Goal: Transaction & Acquisition: Complete application form

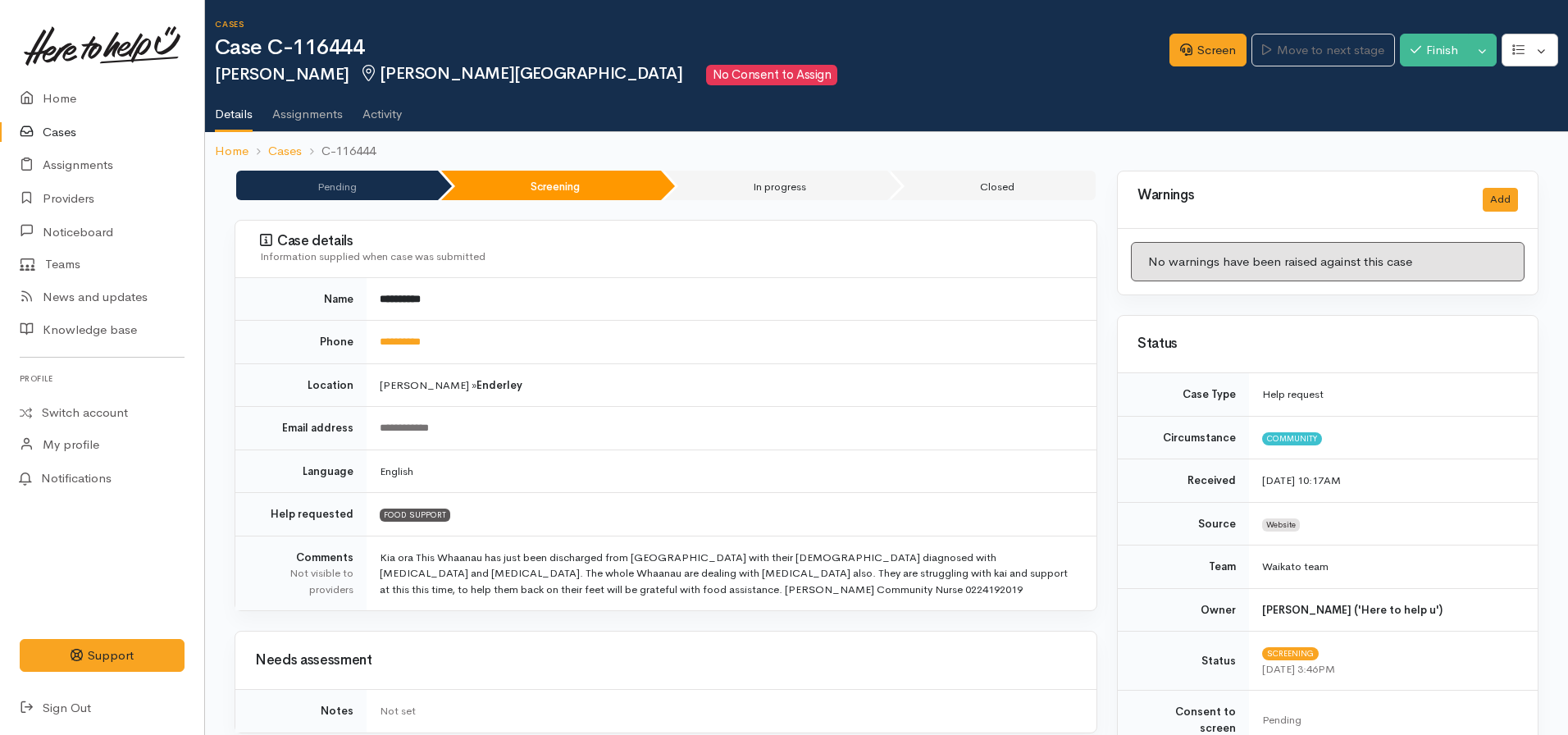
scroll to position [1034, 0]
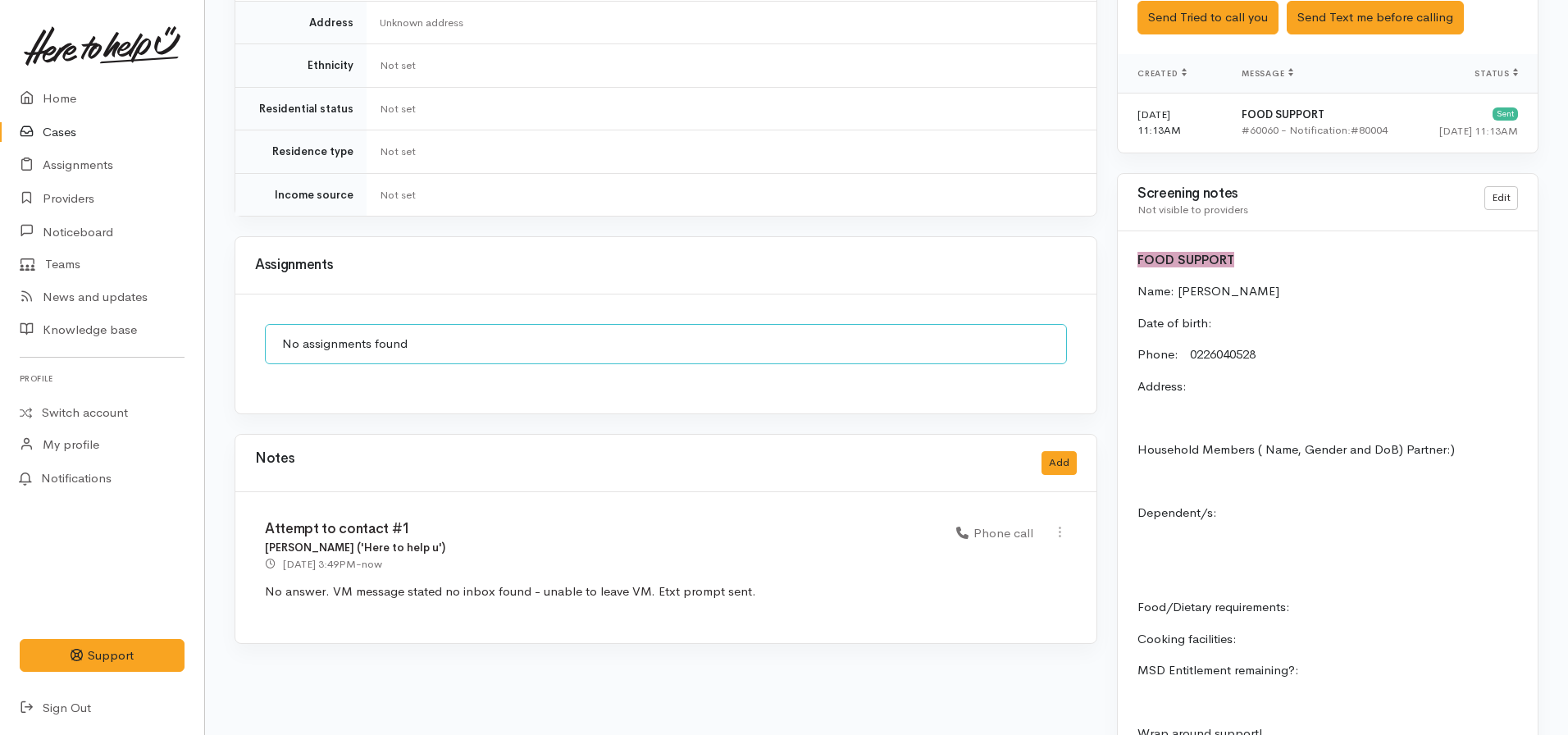
click at [73, 124] on link "Cases" at bounding box center [102, 133] width 205 height 34
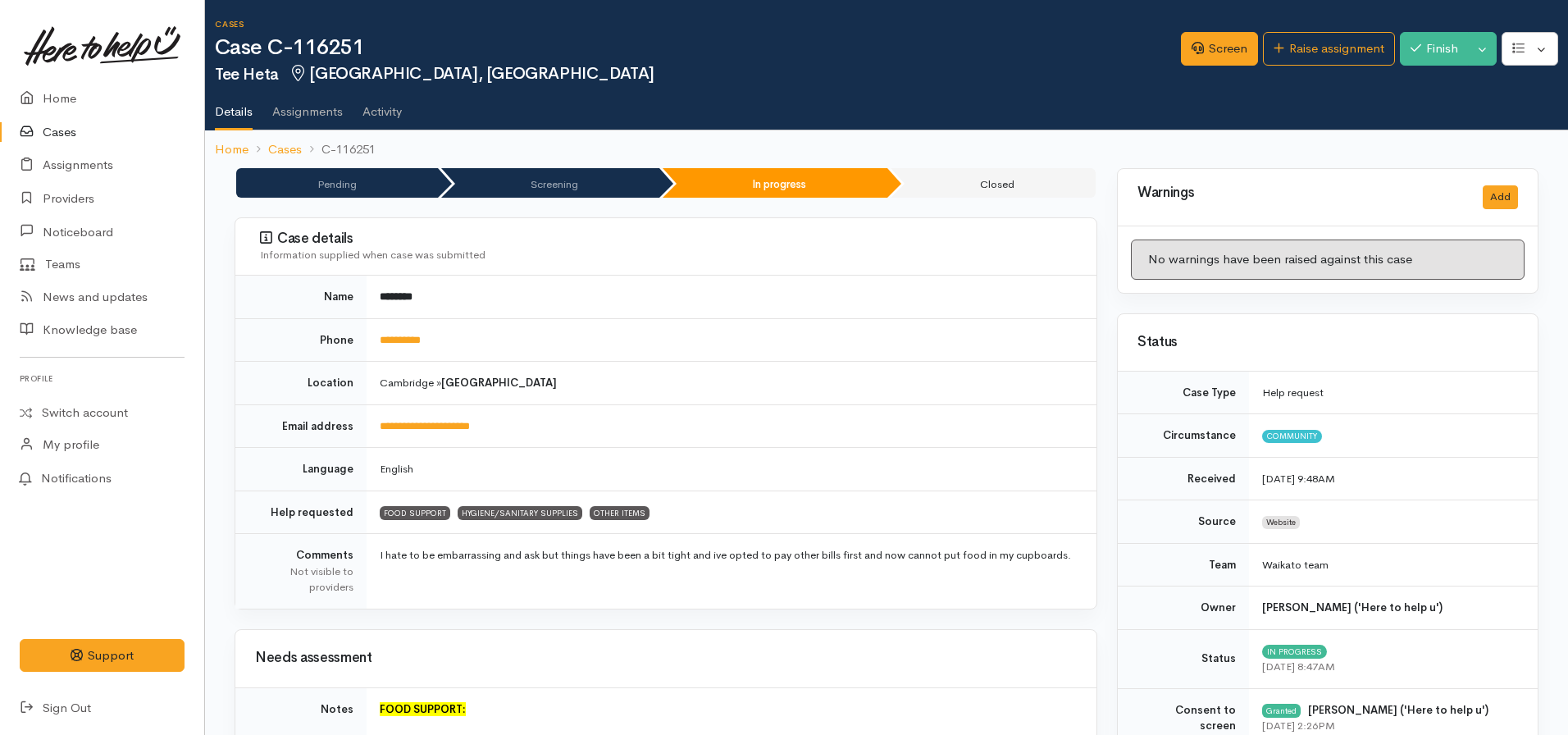
click at [51, 129] on link "Cases" at bounding box center [102, 133] width 205 height 34
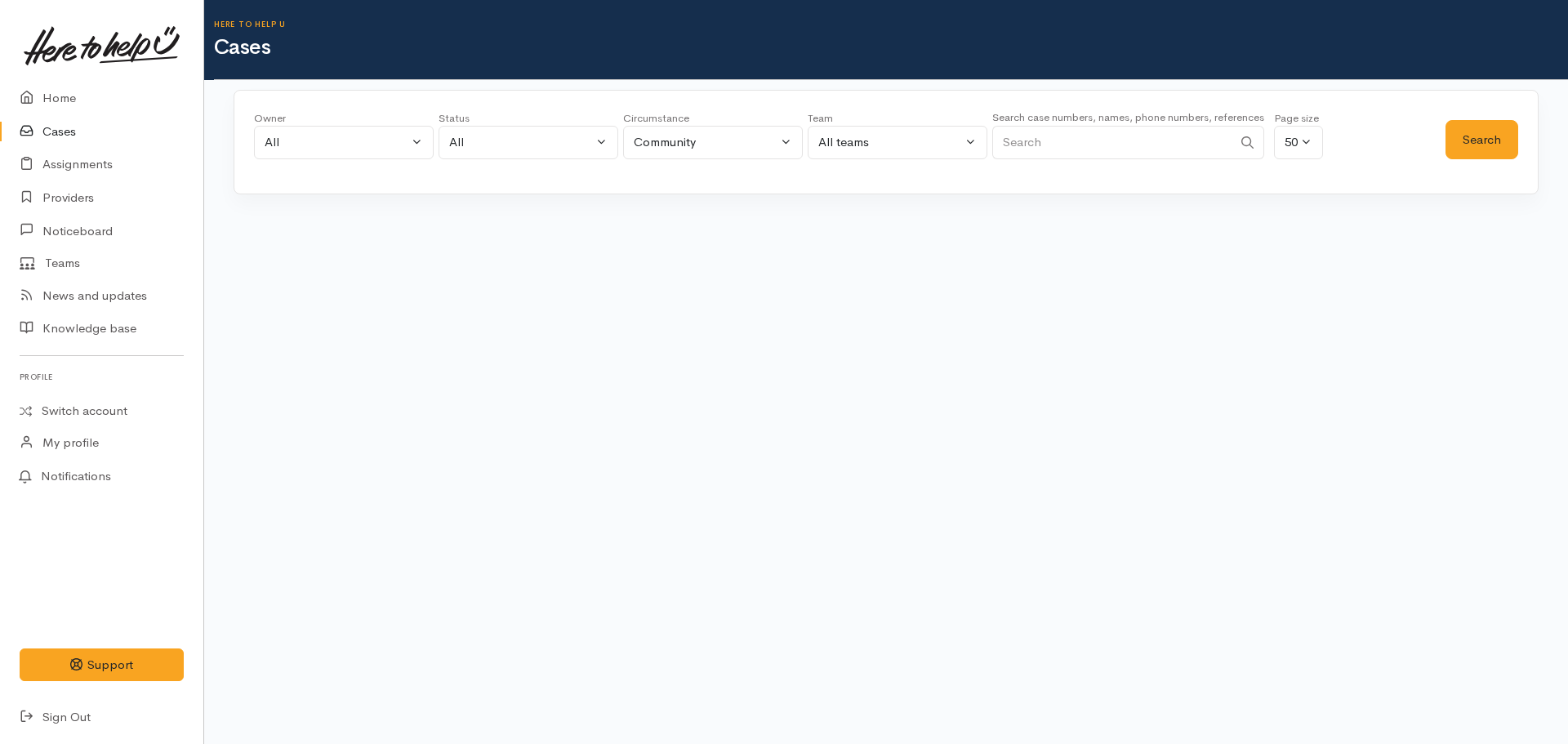
click at [1150, 142] on input "Search" at bounding box center [1112, 142] width 240 height 34
paste input "[PHONE_NUMBER]"
click at [1464, 146] on button "Search" at bounding box center [1481, 141] width 72 height 40
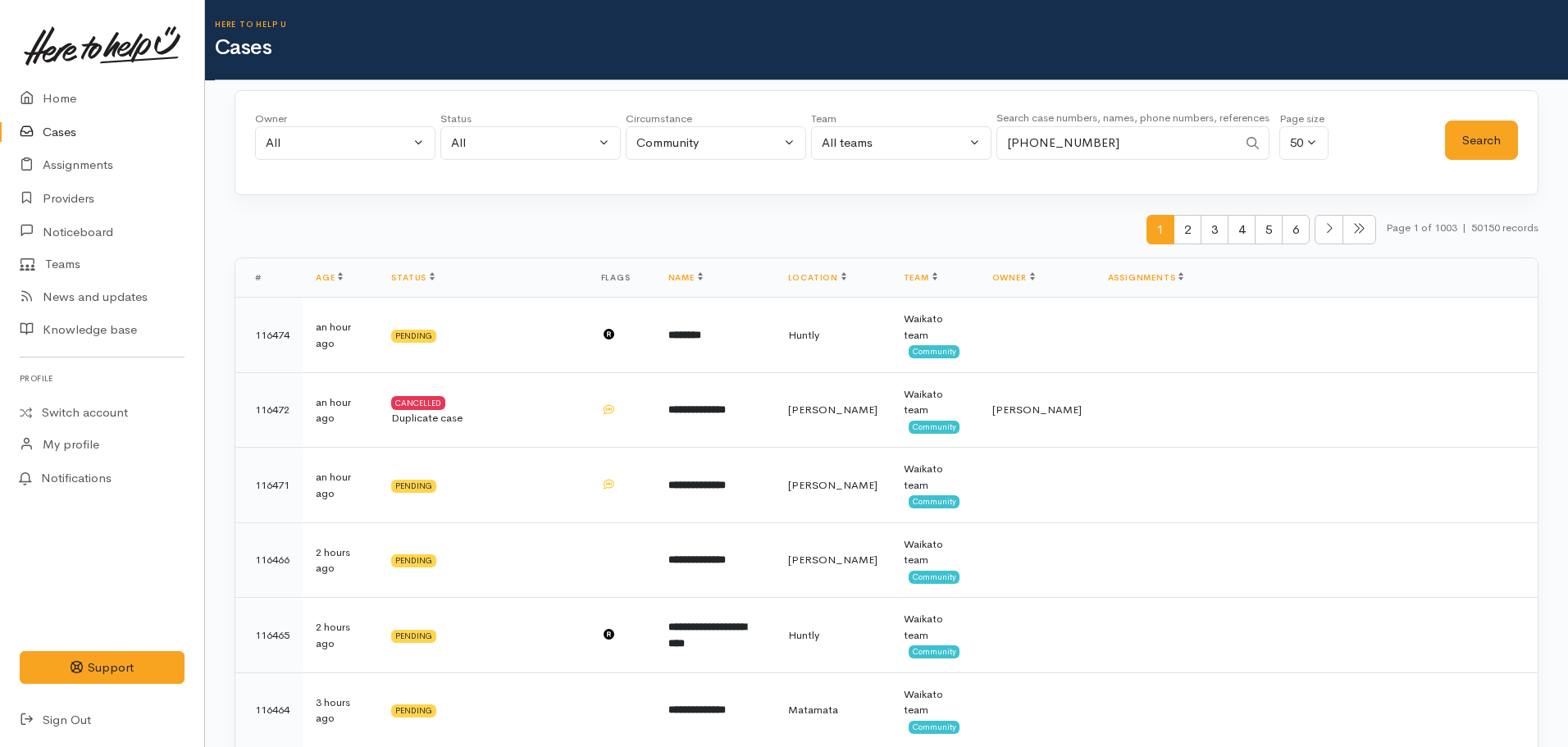
drag, startPoint x: 1152, startPoint y: 137, endPoint x: 1015, endPoint y: 126, distance: 137.4
click at [1015, 126] on input "+64221740965" at bounding box center [1117, 143] width 241 height 34
type input "+"
paste input "+642041708225"
type input "+642041708225"
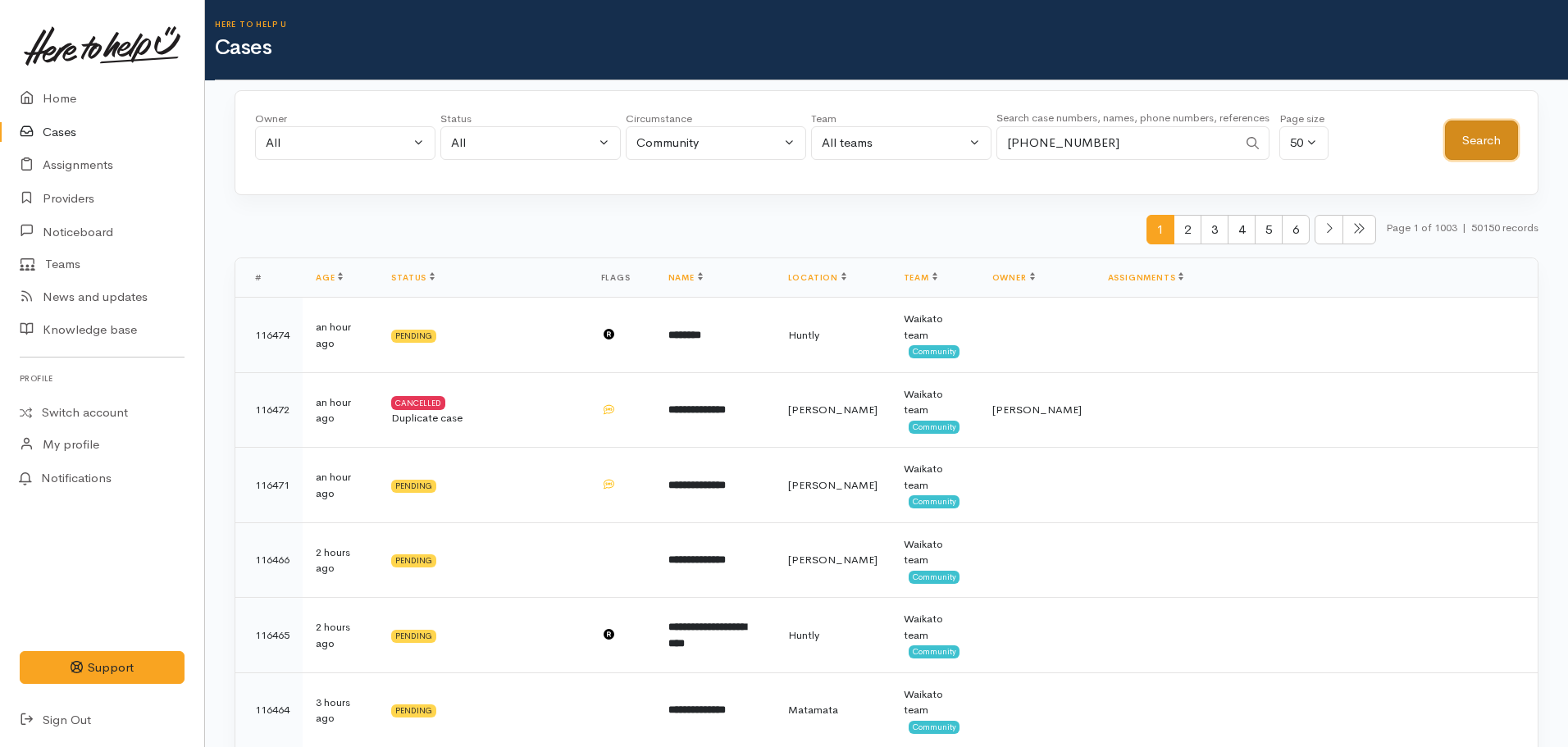
click at [1469, 152] on button "Search" at bounding box center [1482, 141] width 73 height 41
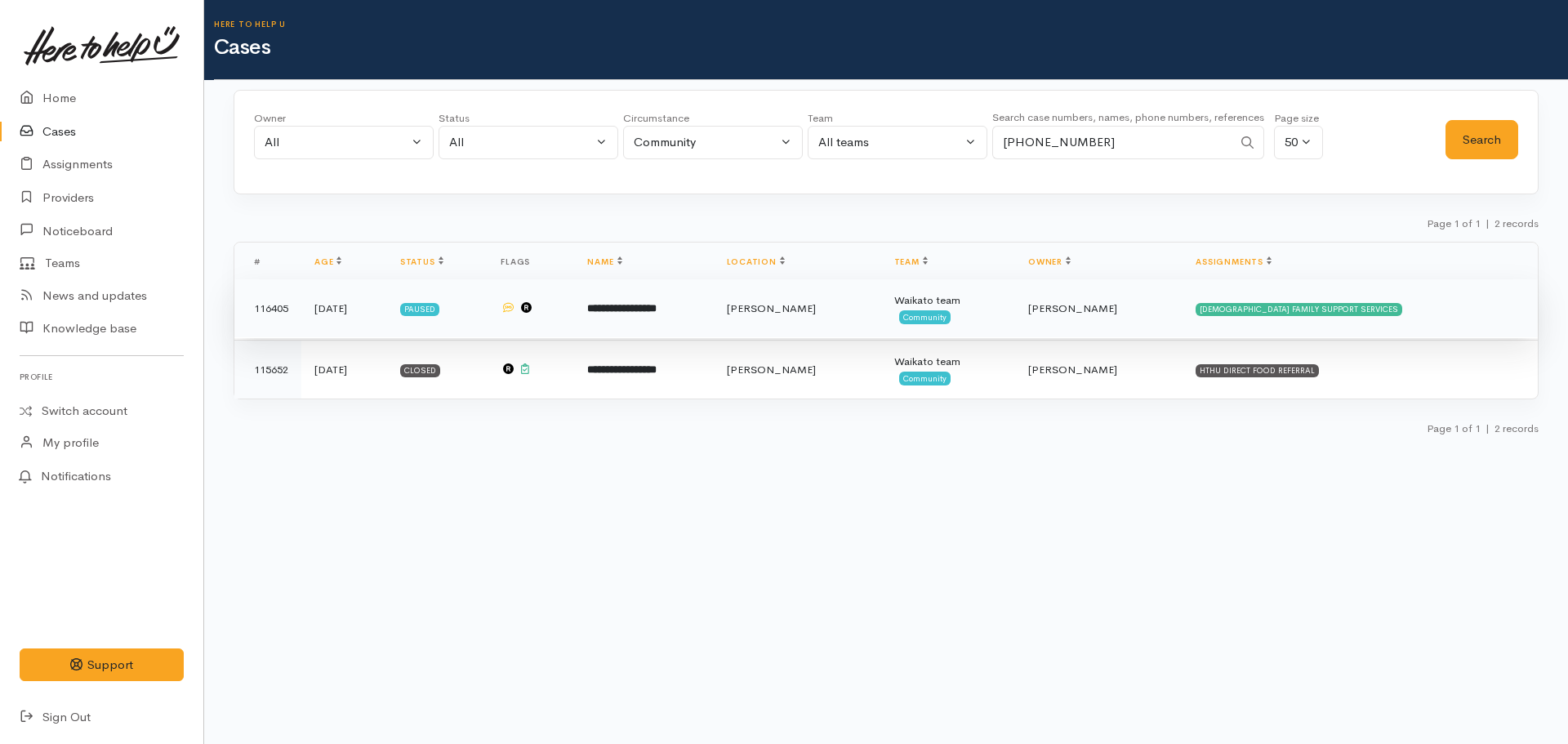
click at [713, 326] on td "**********" at bounding box center [643, 309] width 139 height 59
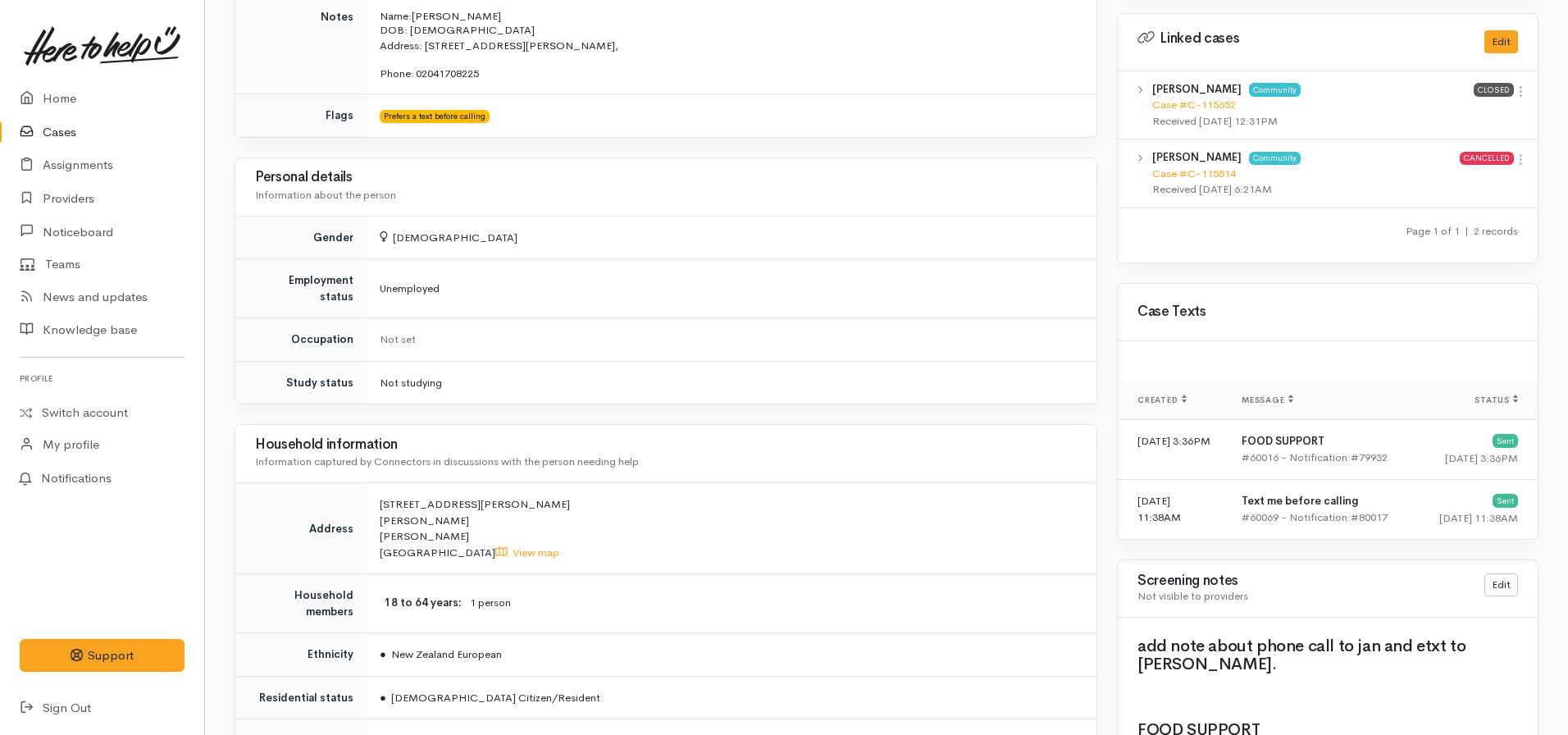
scroll to position [902, 0]
click at [1181, 103] on link "Case #C-115652" at bounding box center [1194, 102] width 84 height 14
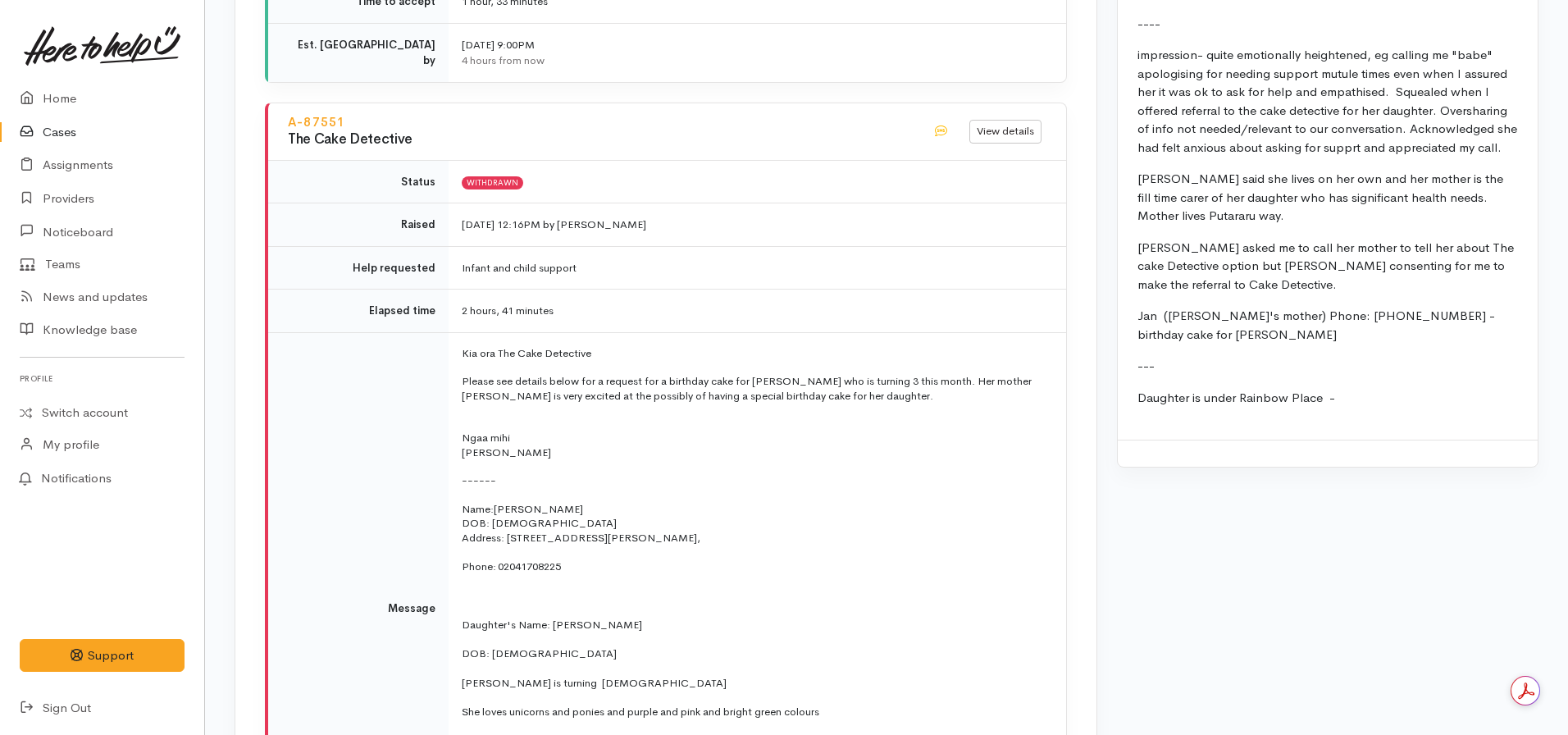
scroll to position [2607, 0]
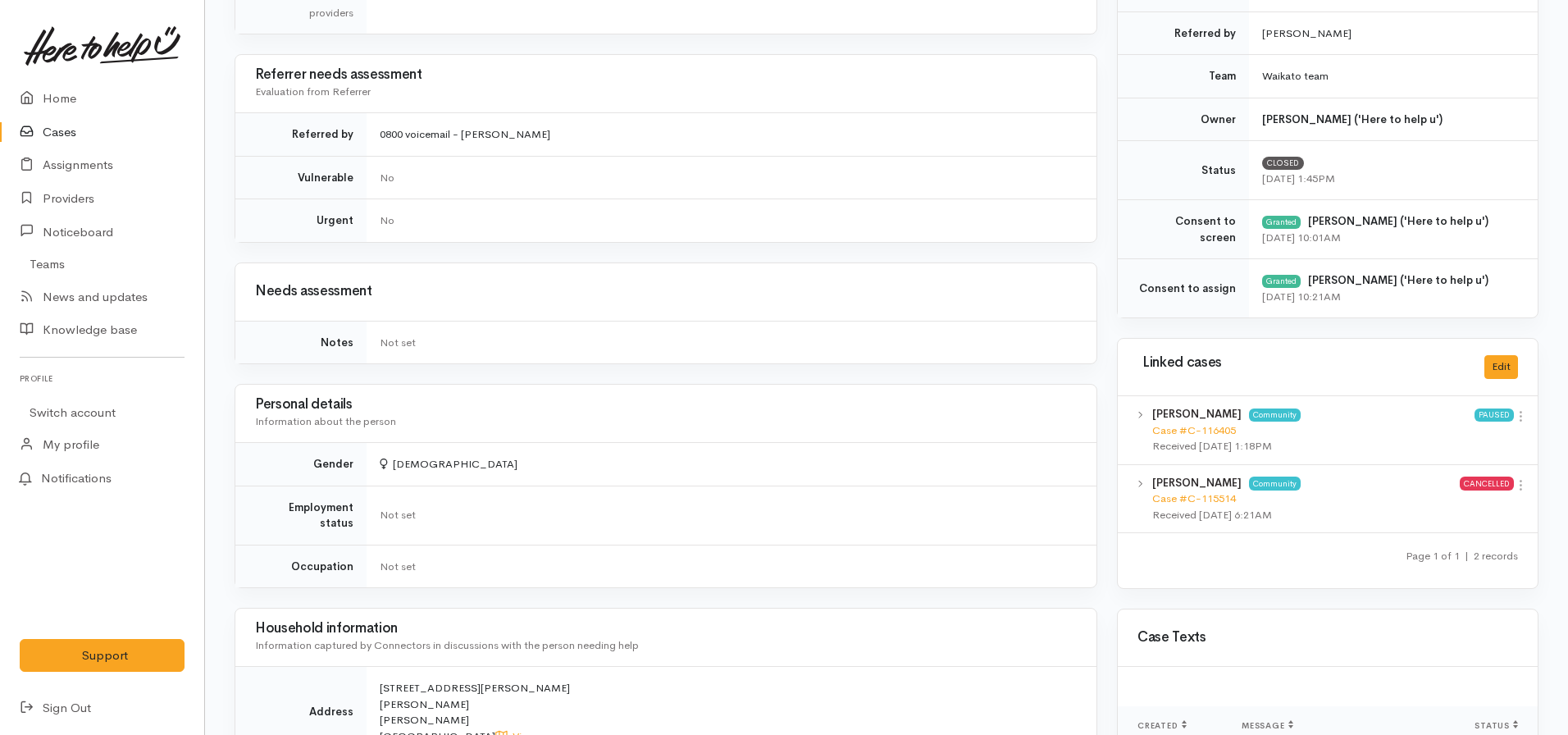
scroll to position [575, 0]
click at [57, 101] on link "Home" at bounding box center [102, 99] width 205 height 34
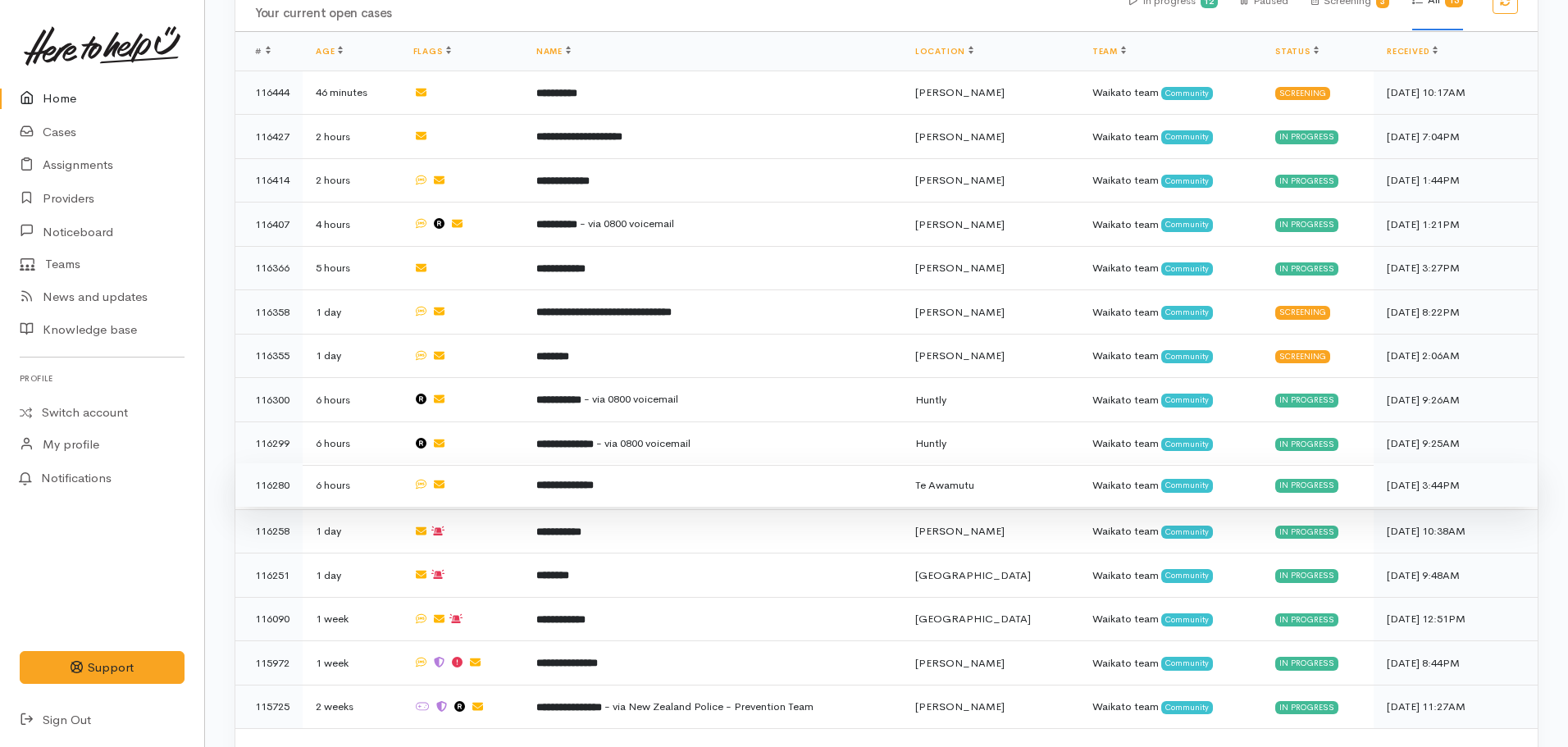
scroll to position [1066, 0]
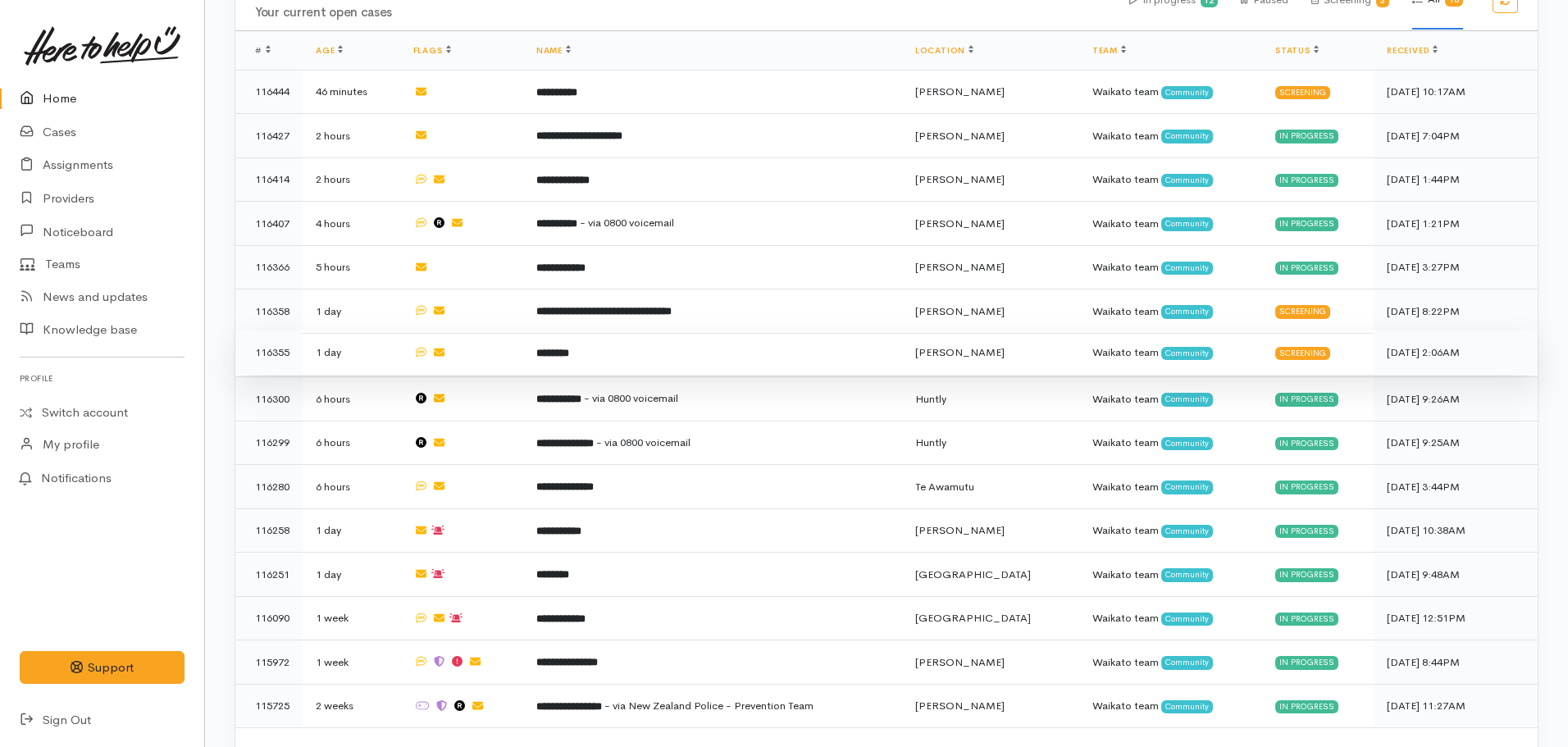
click at [569, 347] on b "********" at bounding box center [553, 352] width 33 height 11
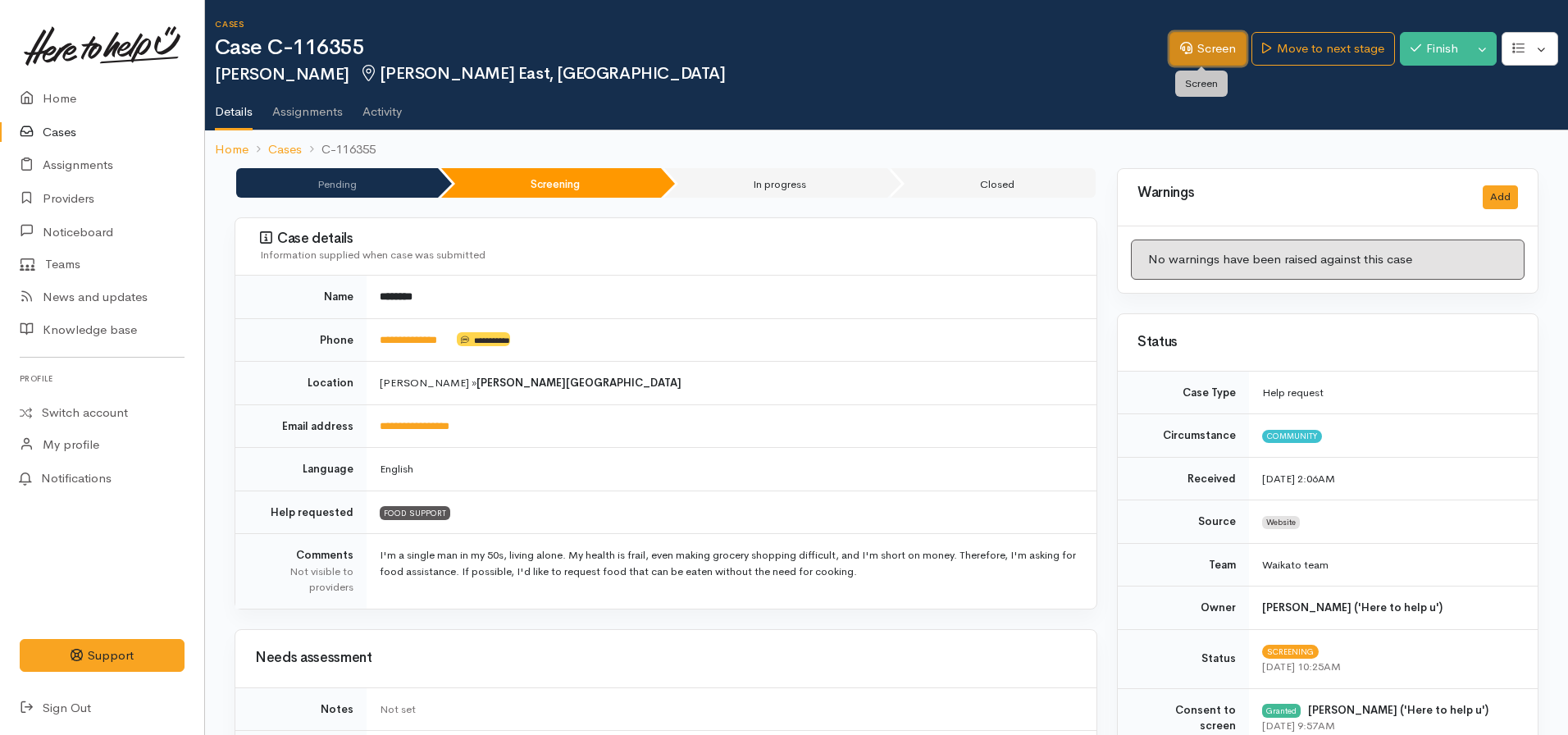
click at [1206, 46] on link "Screen" at bounding box center [1208, 49] width 77 height 34
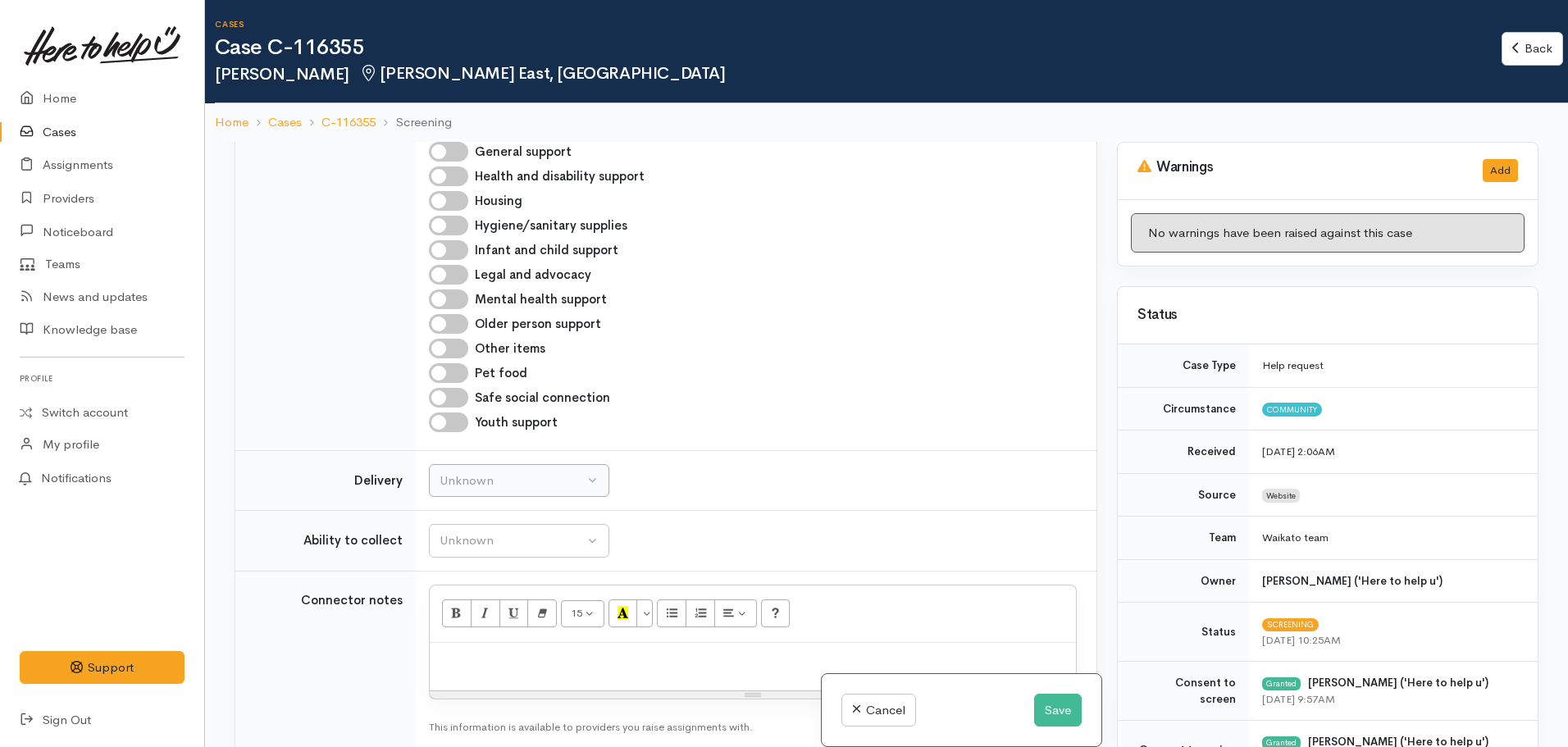
scroll to position [1230, 0]
click at [494, 523] on button "Unknown" at bounding box center [518, 540] width 180 height 34
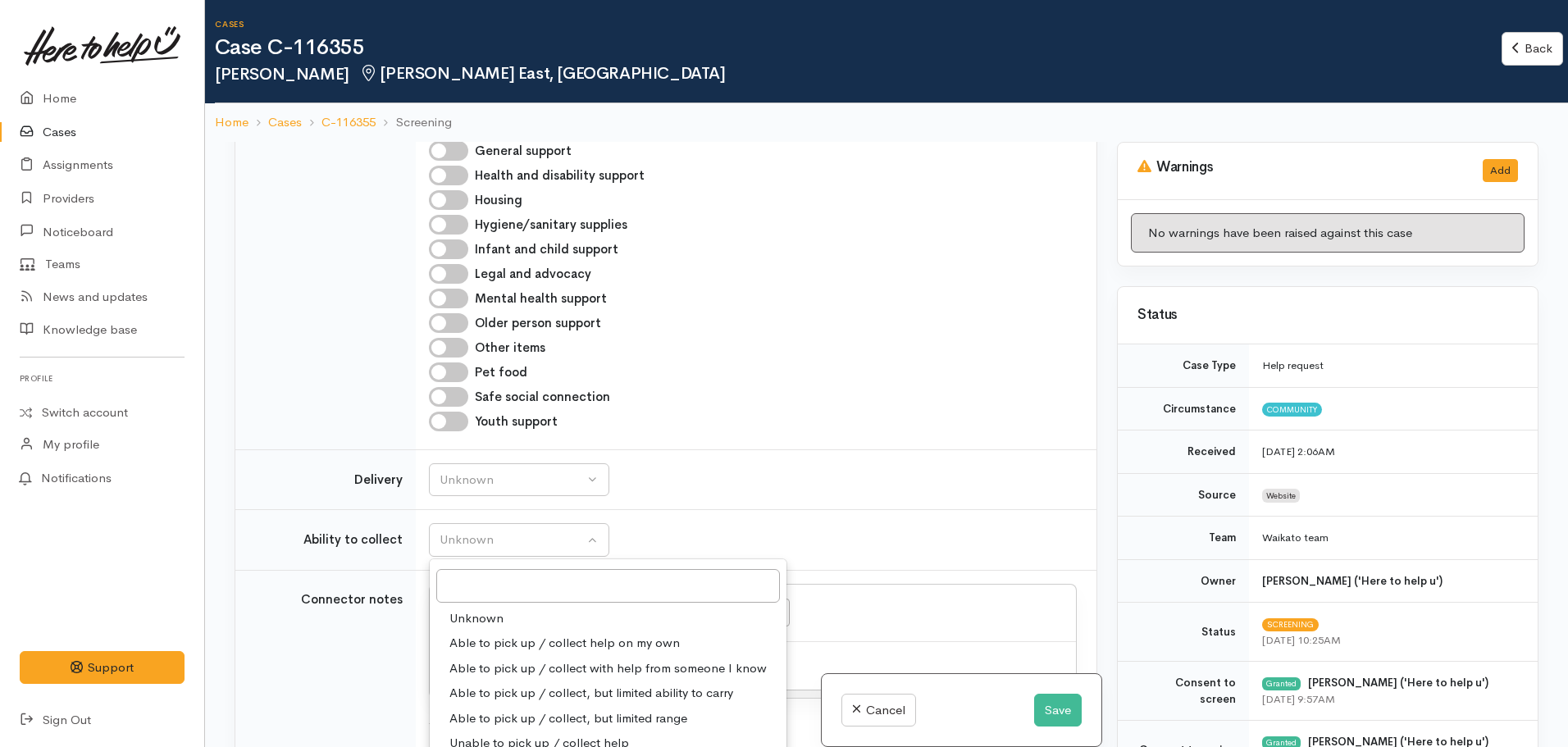
click at [765, 463] on div "Unknown Delivery needed Delivery preferred No Unknown" at bounding box center [752, 480] width 647 height 34
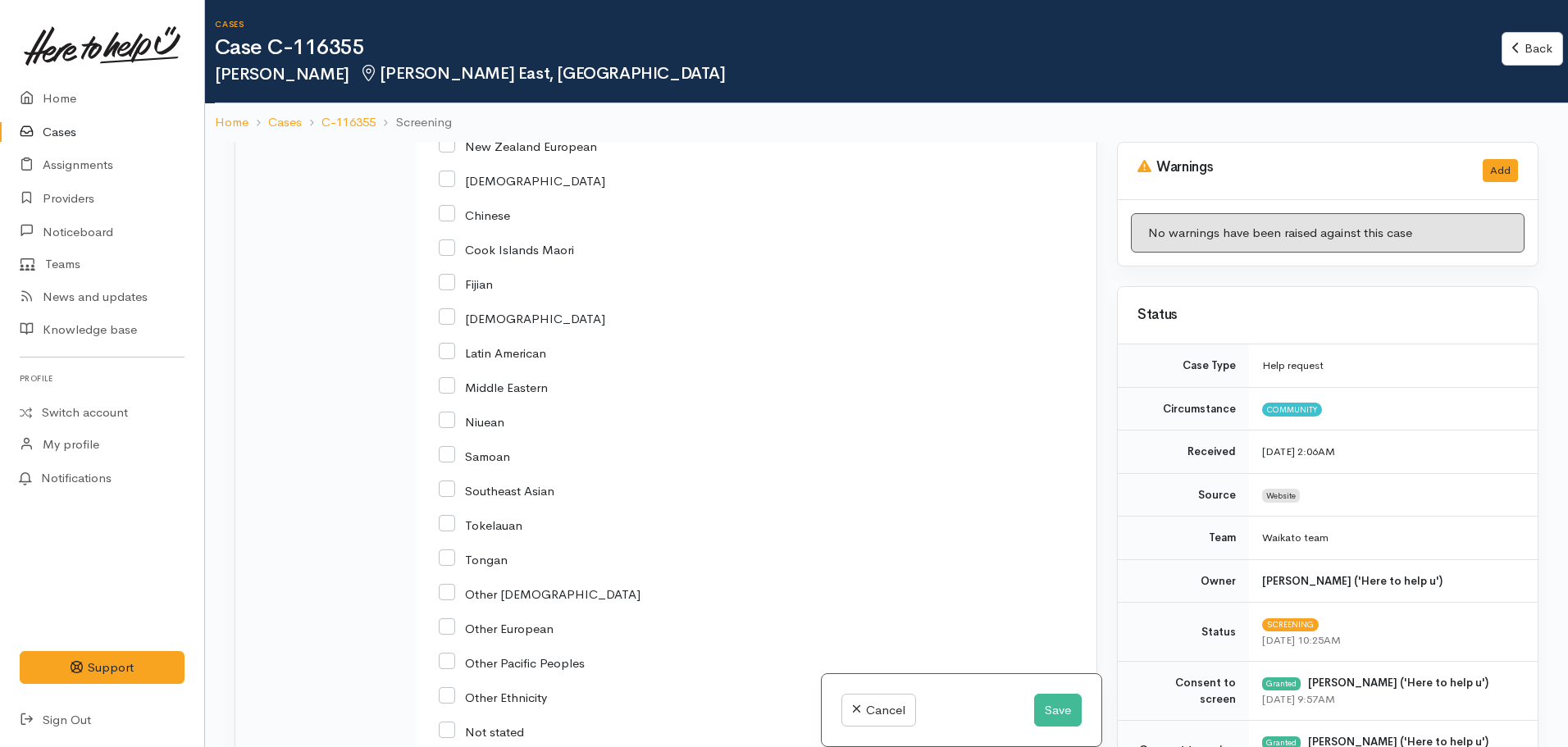
scroll to position [2214, 0]
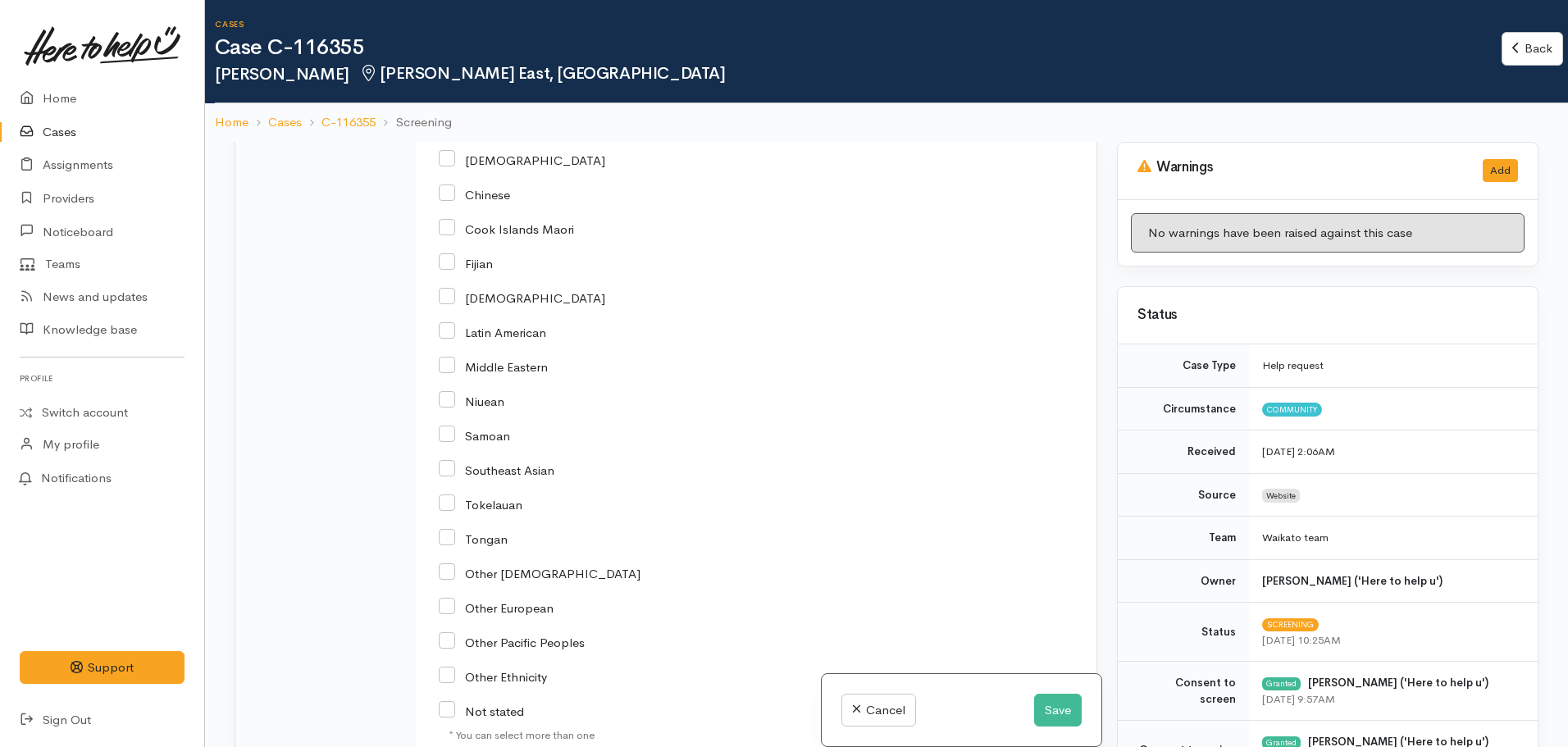
click at [443, 564] on input "Other Asian" at bounding box center [539, 571] width 202 height 14
checkbox input "true"
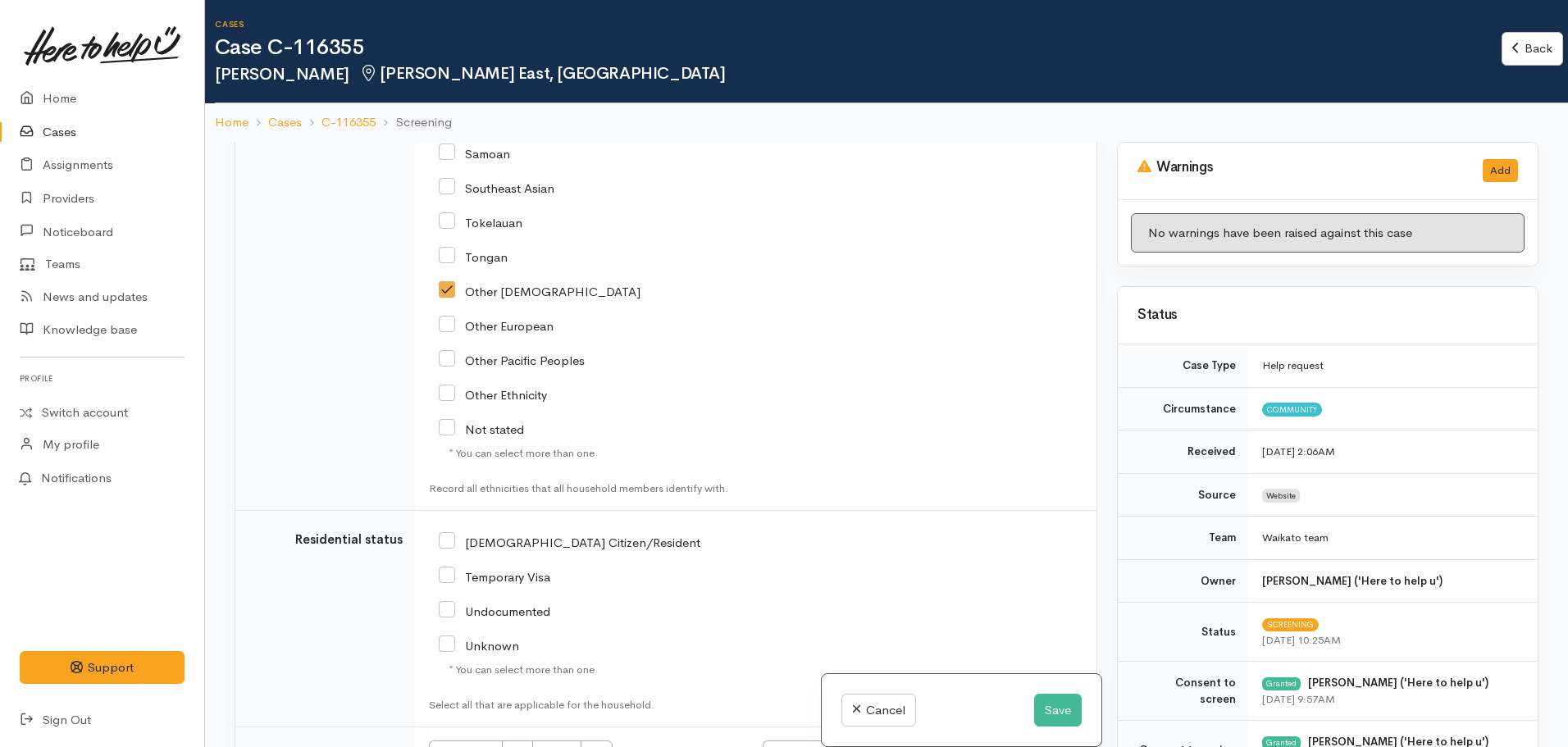
scroll to position [2706, 0]
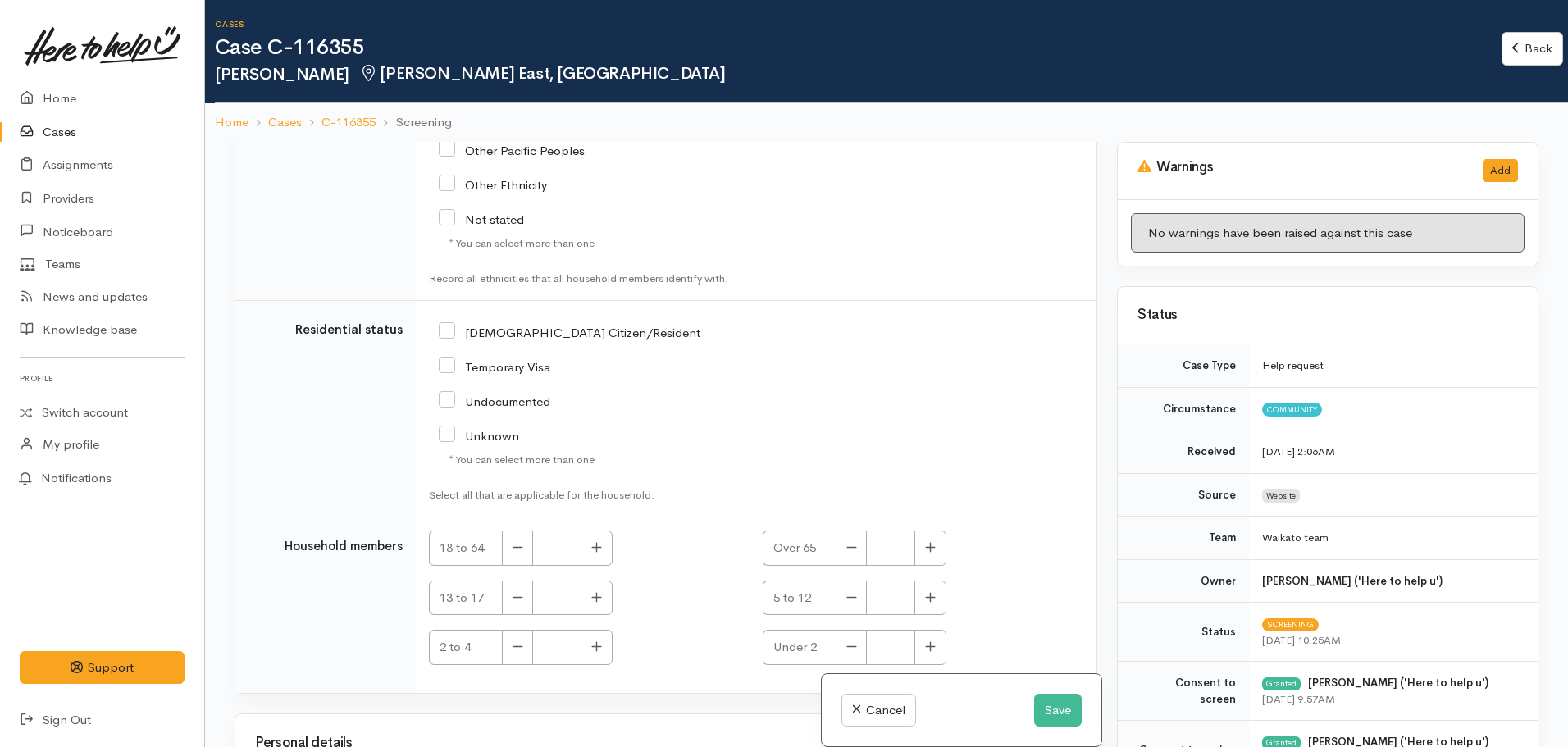
click at [449, 358] on input "Temporary Visa" at bounding box center [494, 365] width 112 height 14
checkbox input "true"
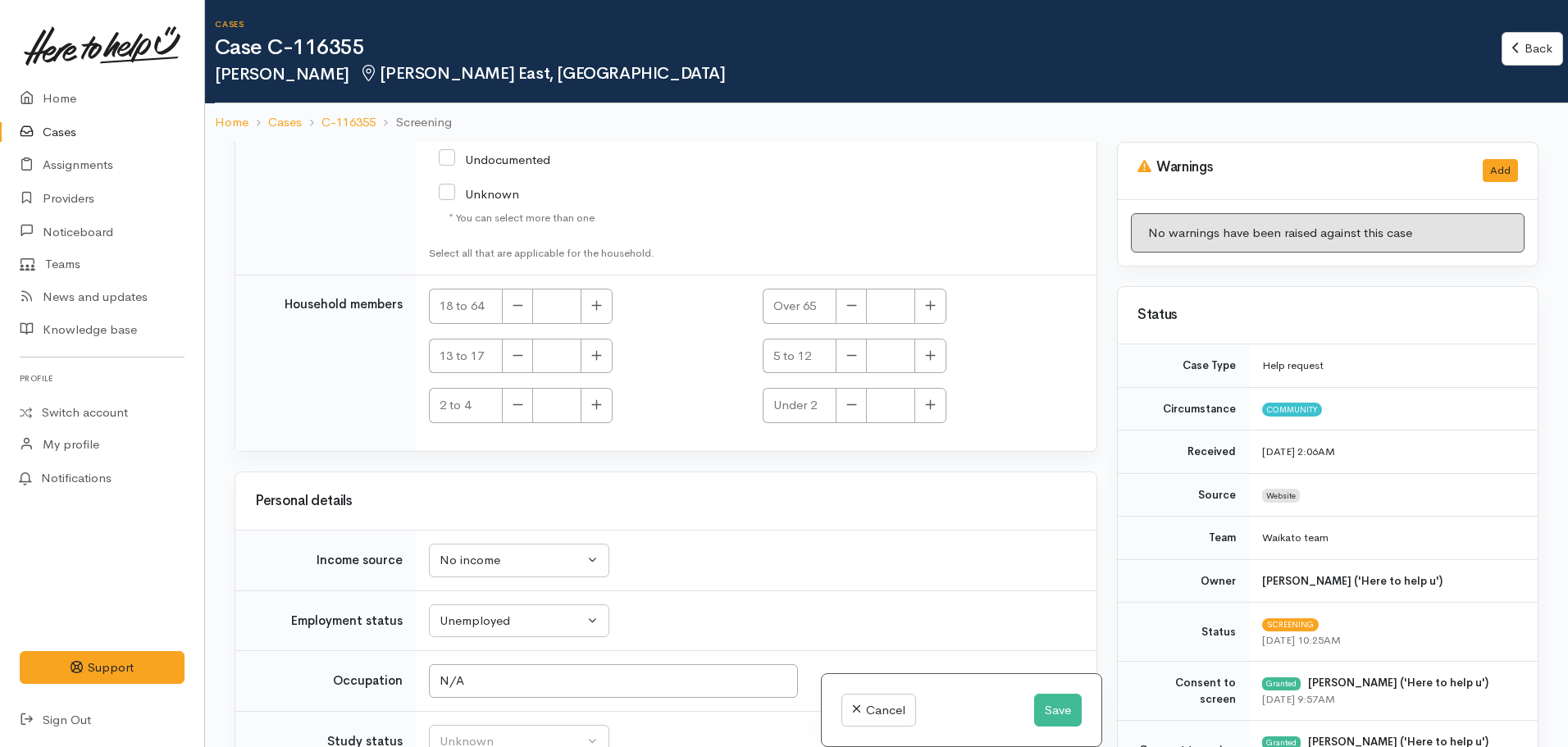
scroll to position [2952, 0]
click at [609, 285] on button "button" at bounding box center [597, 303] width 32 height 35
type input "1"
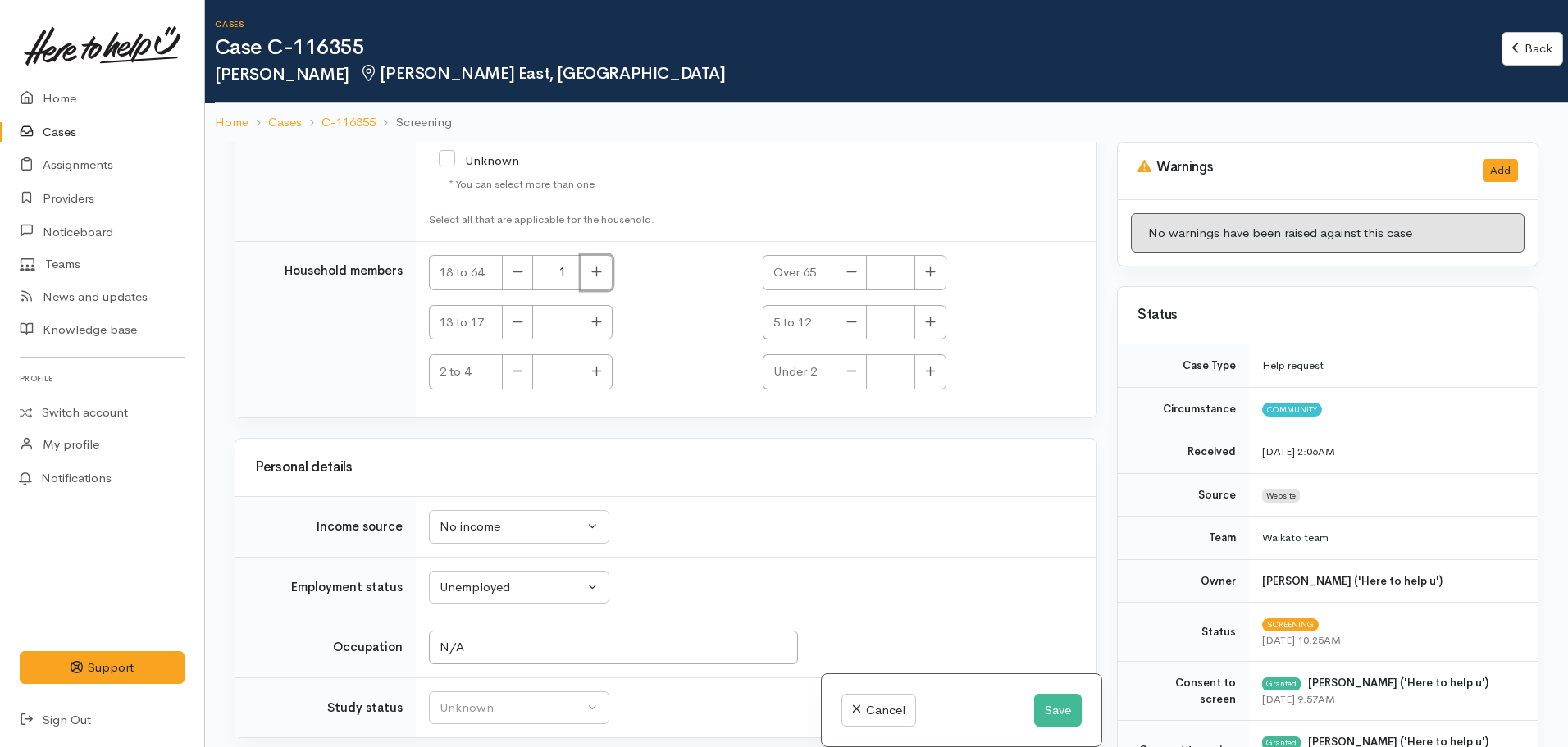
scroll to position [2995, 0]
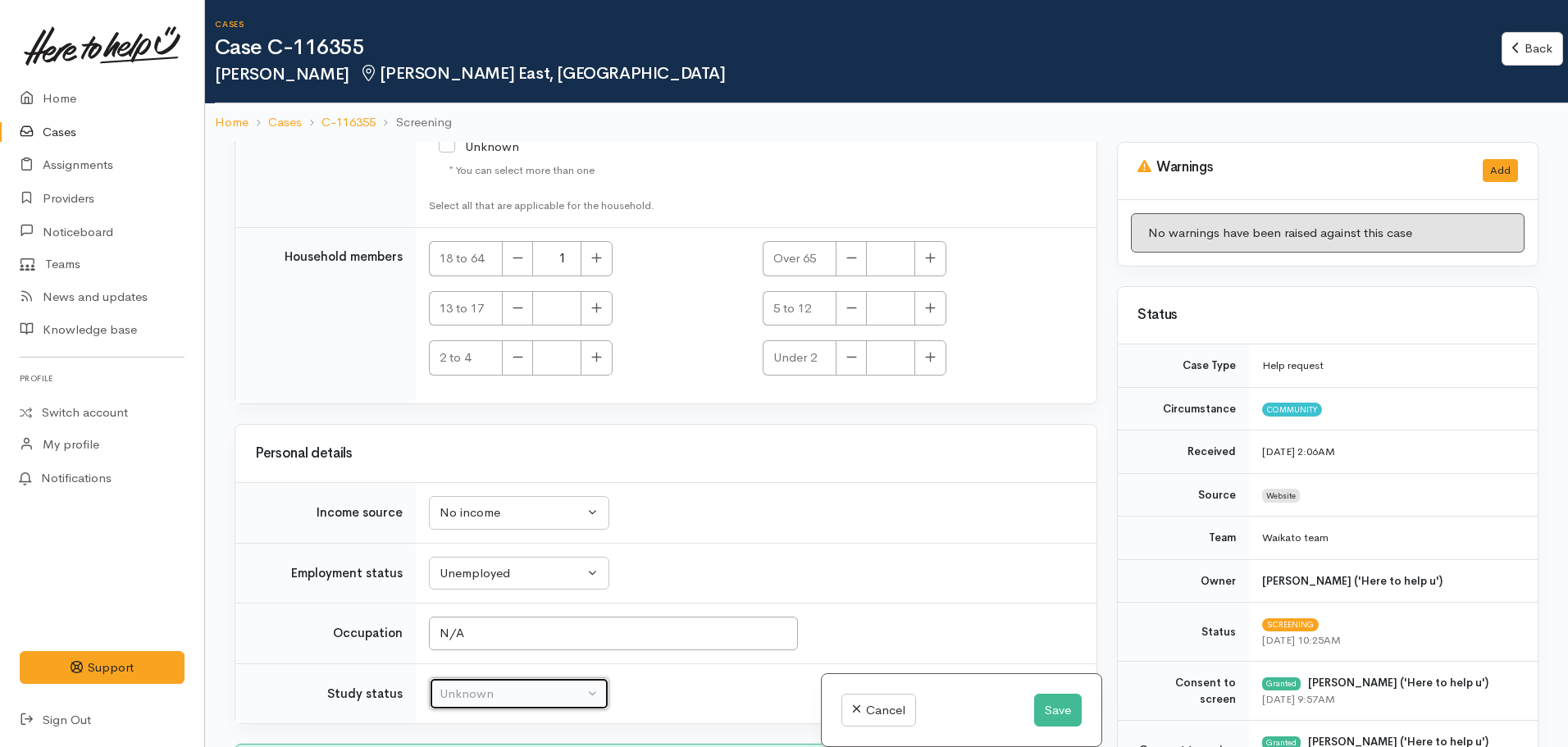
click at [544, 677] on button "Unknown" at bounding box center [518, 694] width 180 height 34
click at [506, 596] on span "Not studying" at bounding box center [485, 605] width 71 height 19
select select "1"
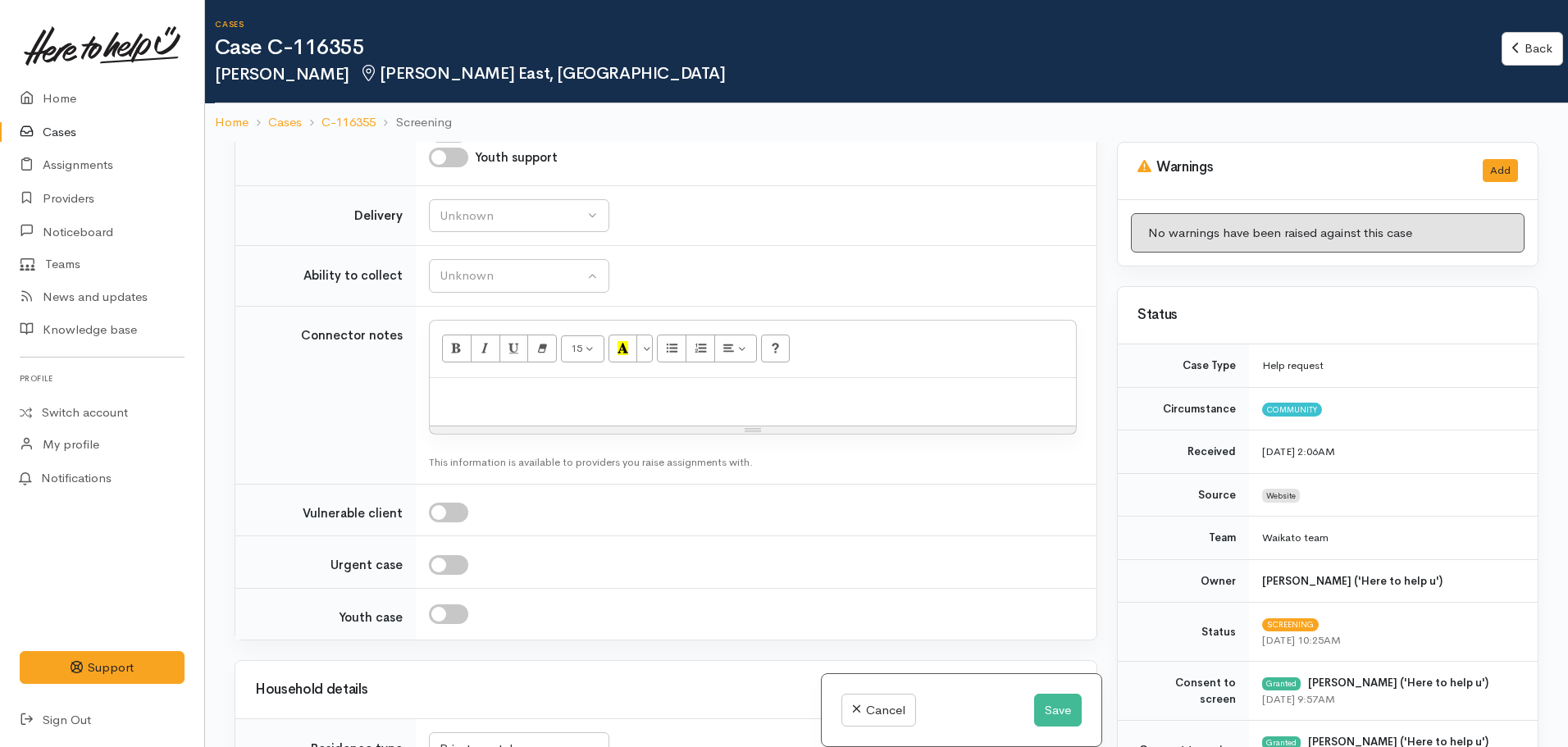
scroll to position [1273, 0]
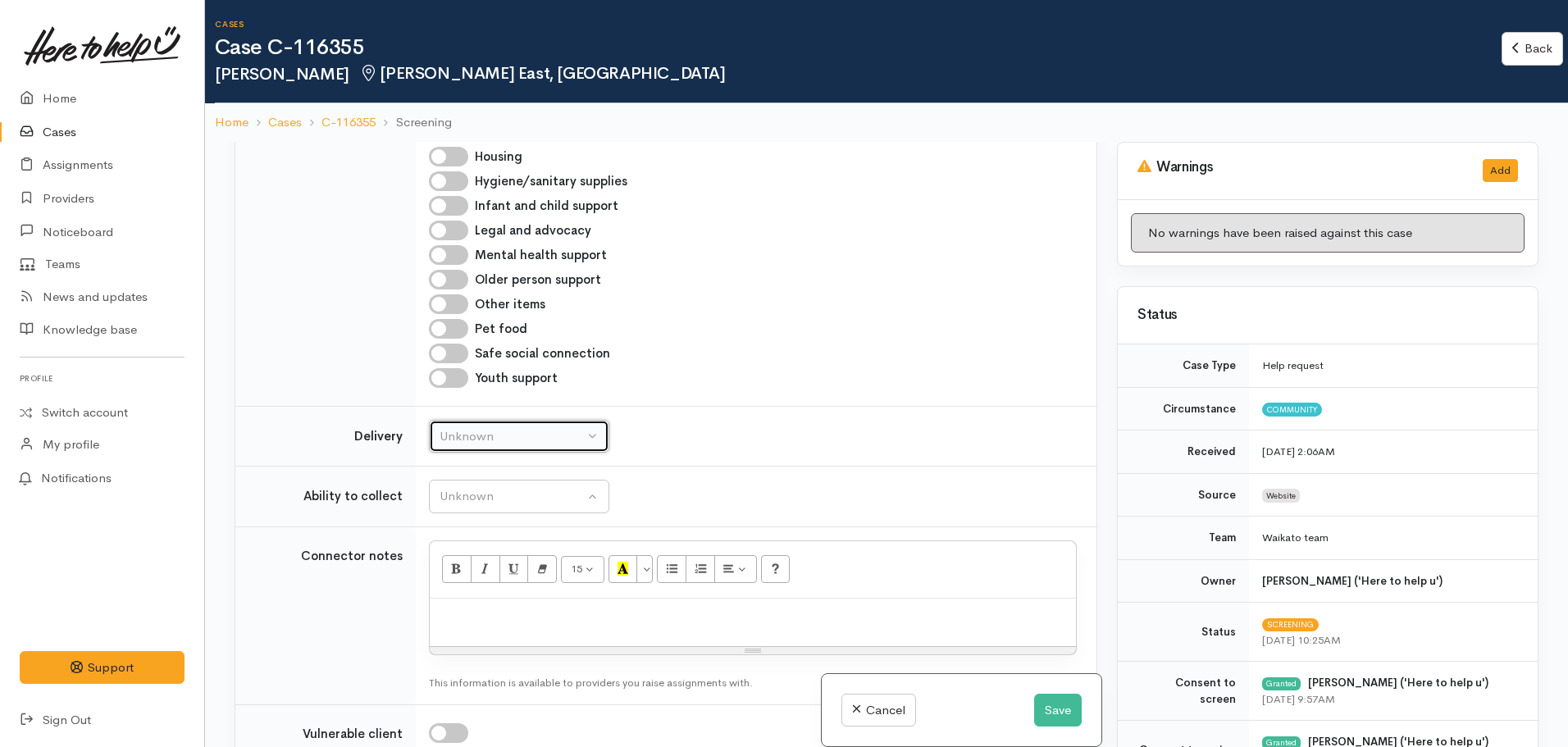
click at [535, 427] on div "Unknown" at bounding box center [511, 436] width 145 height 19
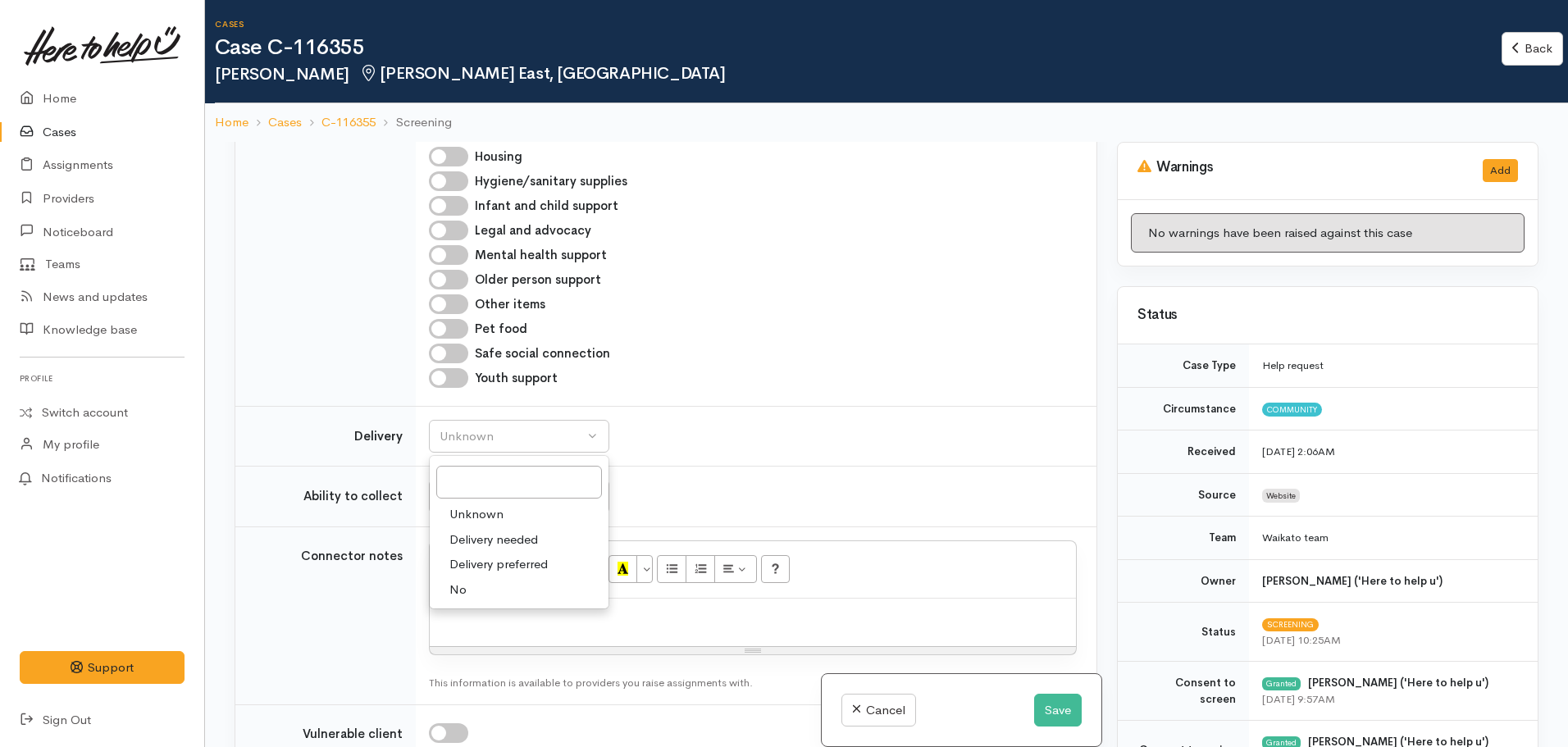
drag, startPoint x: 456, startPoint y: 563, endPoint x: 491, endPoint y: 499, distance: 72.9
click at [462, 581] on span "No" at bounding box center [458, 590] width 17 height 19
select select "1"
click at [509, 487] on div "Unknown" at bounding box center [511, 496] width 145 height 19
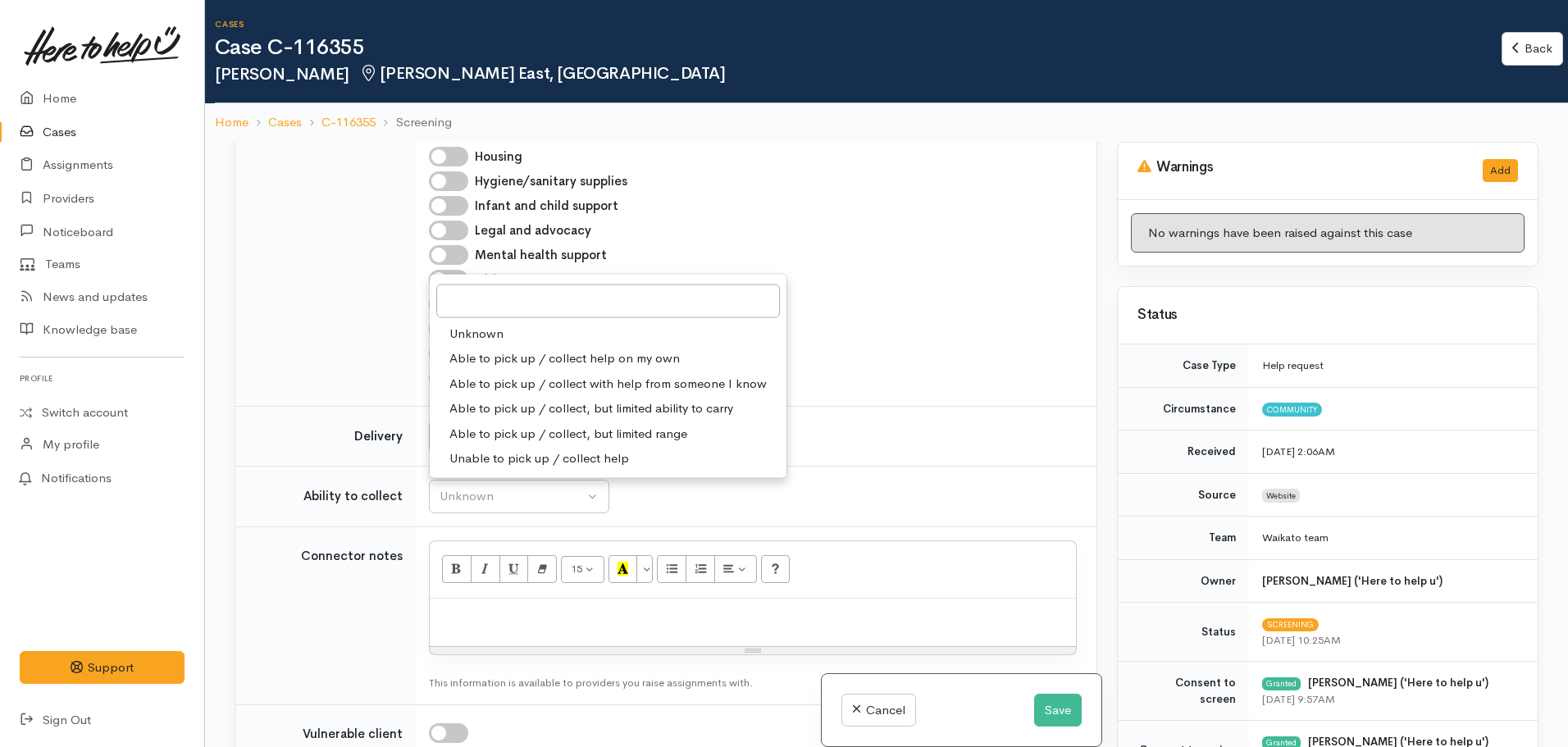
drag, startPoint x: 564, startPoint y: 325, endPoint x: 712, endPoint y: 380, distance: 157.9
click at [565, 349] on span "Able to pick up / collect help on my own" at bounding box center [565, 358] width 231 height 19
select select "2"
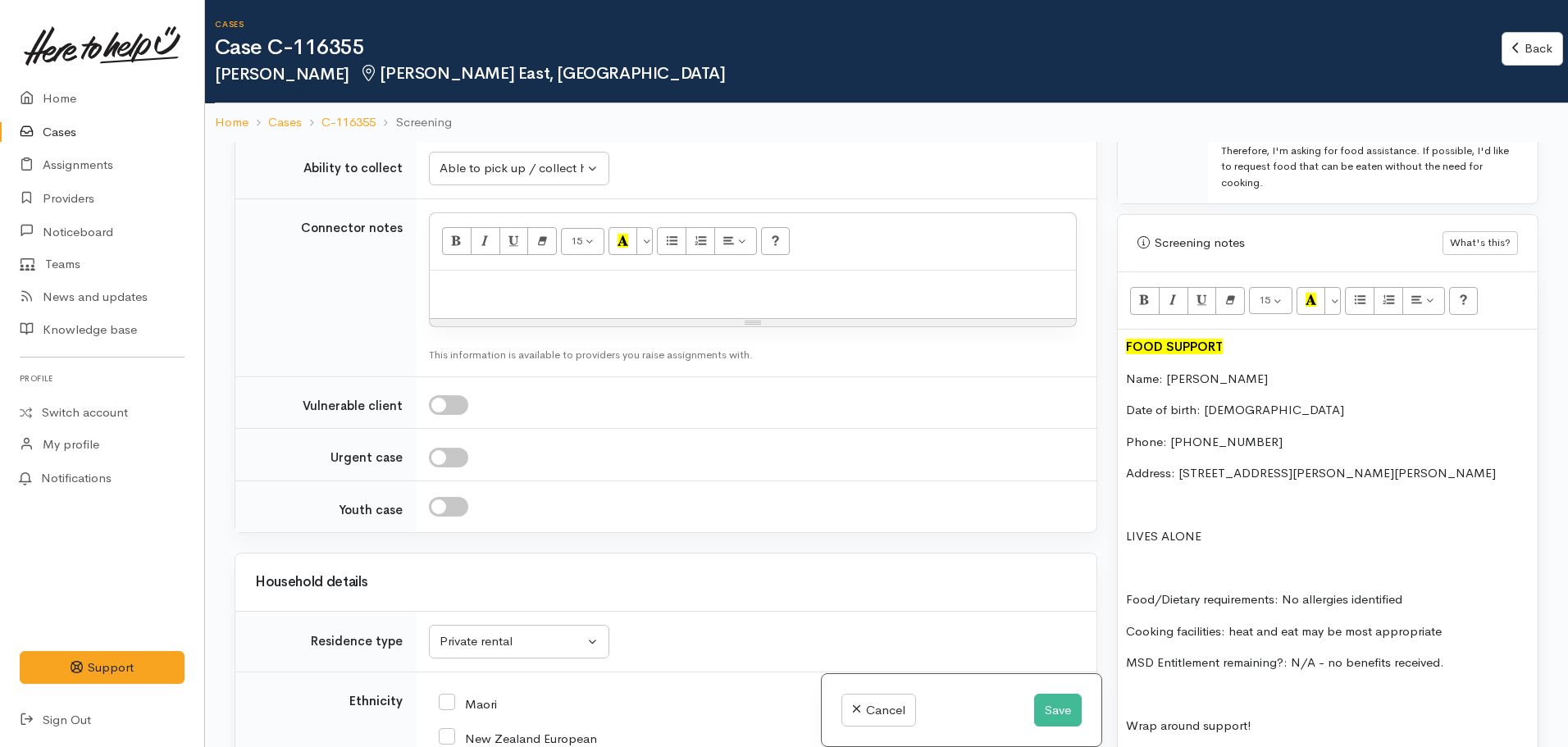
scroll to position [1148, 0]
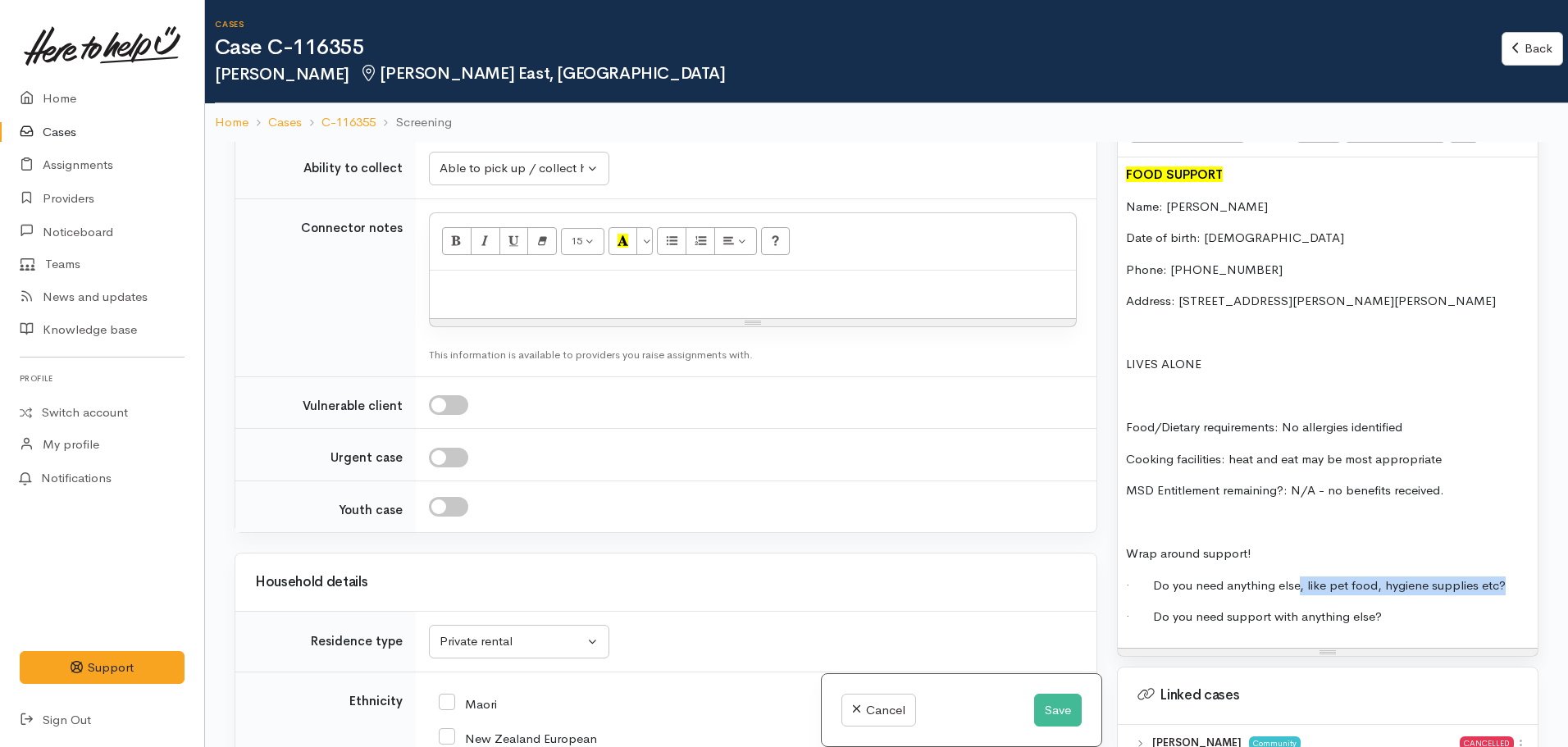
drag, startPoint x: 1516, startPoint y: 586, endPoint x: 1295, endPoint y: 577, distance: 221.2
click at [1295, 577] on p "· Do you need anything else, like pet food, hygiene supplies etc?" at bounding box center [1327, 586] width 403 height 19
click at [1395, 629] on div "FOOD SUPPORT Name: Han Baek Date of birth: 03/03/1977 Phone: 021 027 04892 Addr…" at bounding box center [1327, 402] width 420 height 490
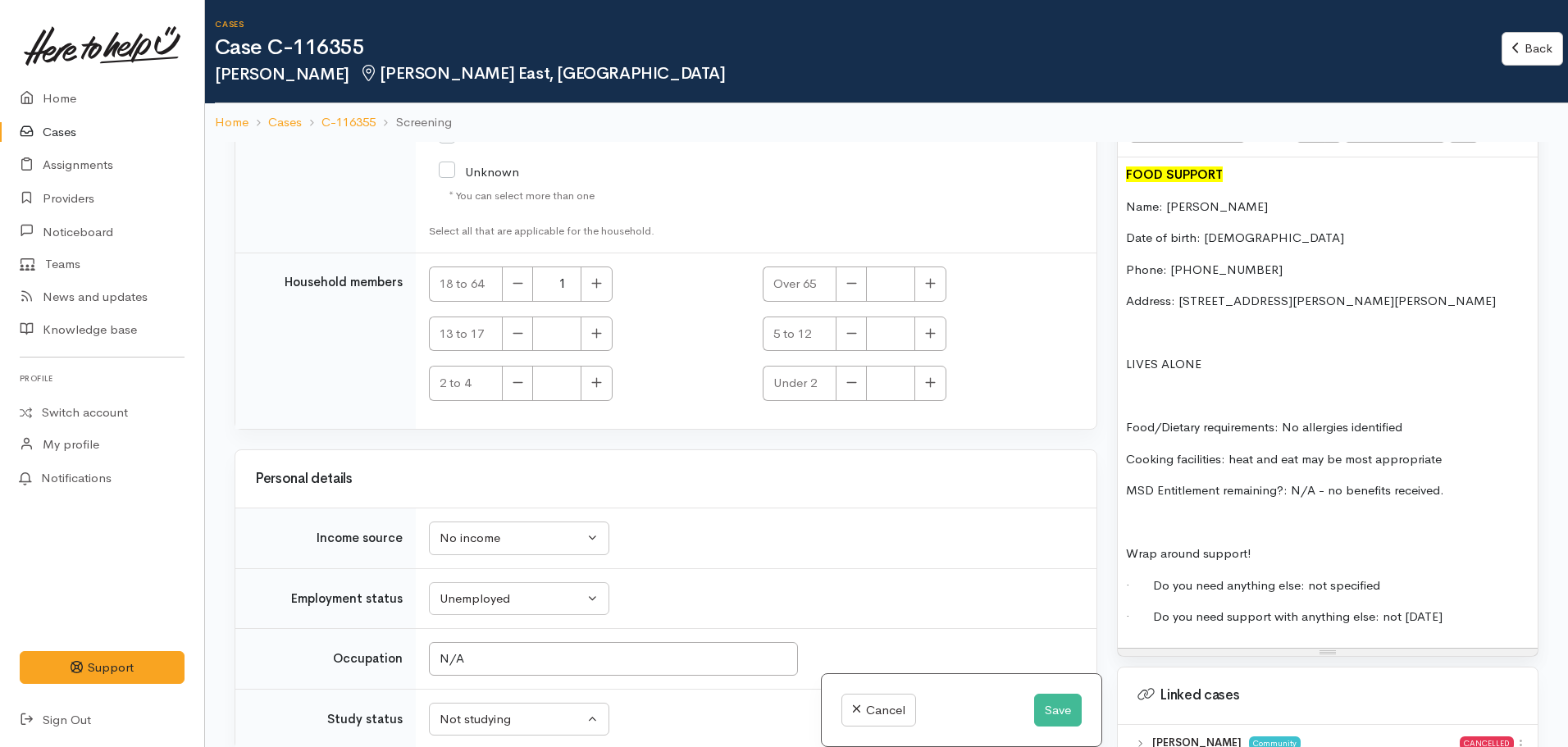
scroll to position [2995, 0]
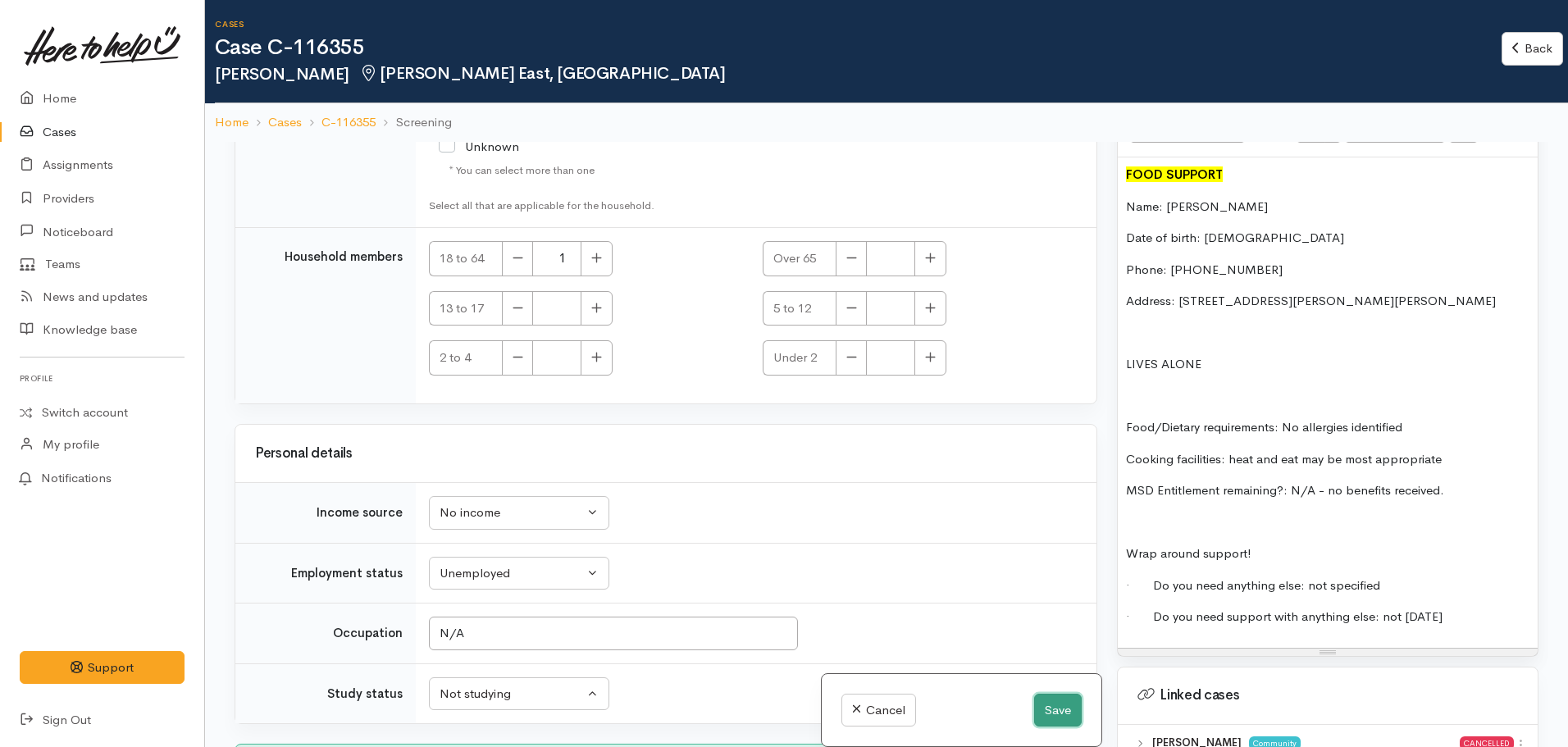
click at [1058, 714] on button "Save" at bounding box center [1057, 711] width 47 height 34
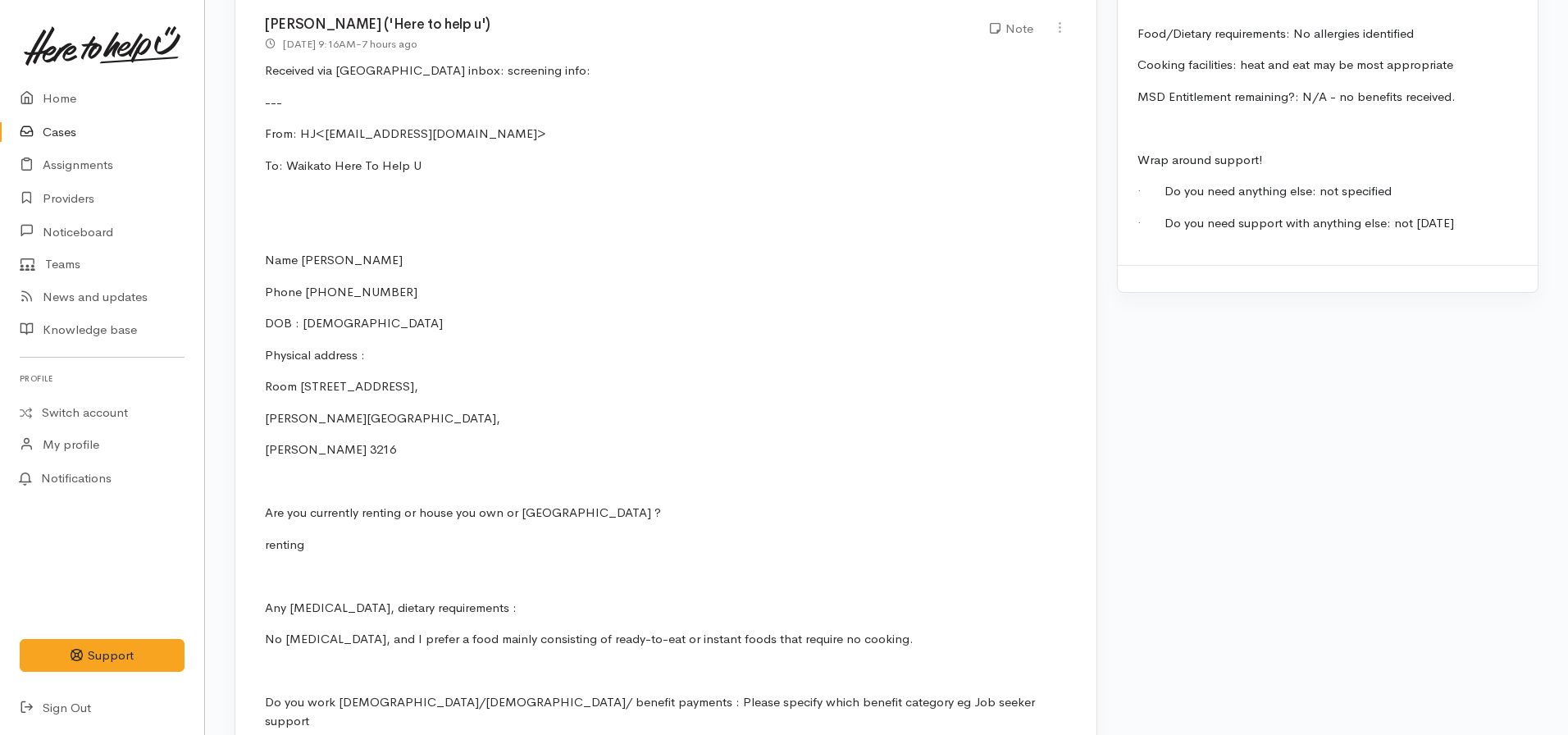
scroll to position [1395, 0]
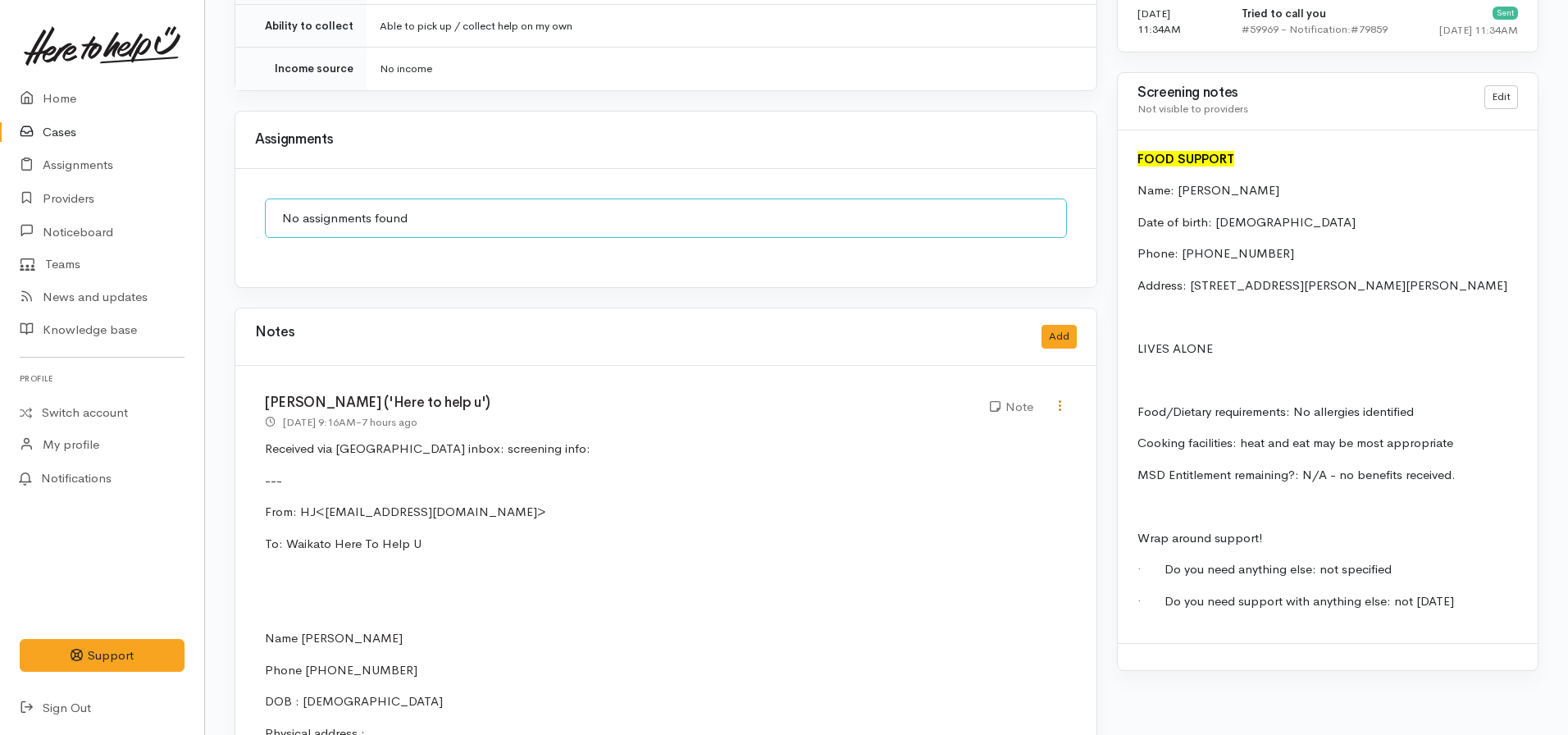
click at [1058, 399] on icon at bounding box center [1060, 406] width 14 height 14
click at [987, 425] on link "Edit" at bounding box center [1001, 438] width 129 height 25
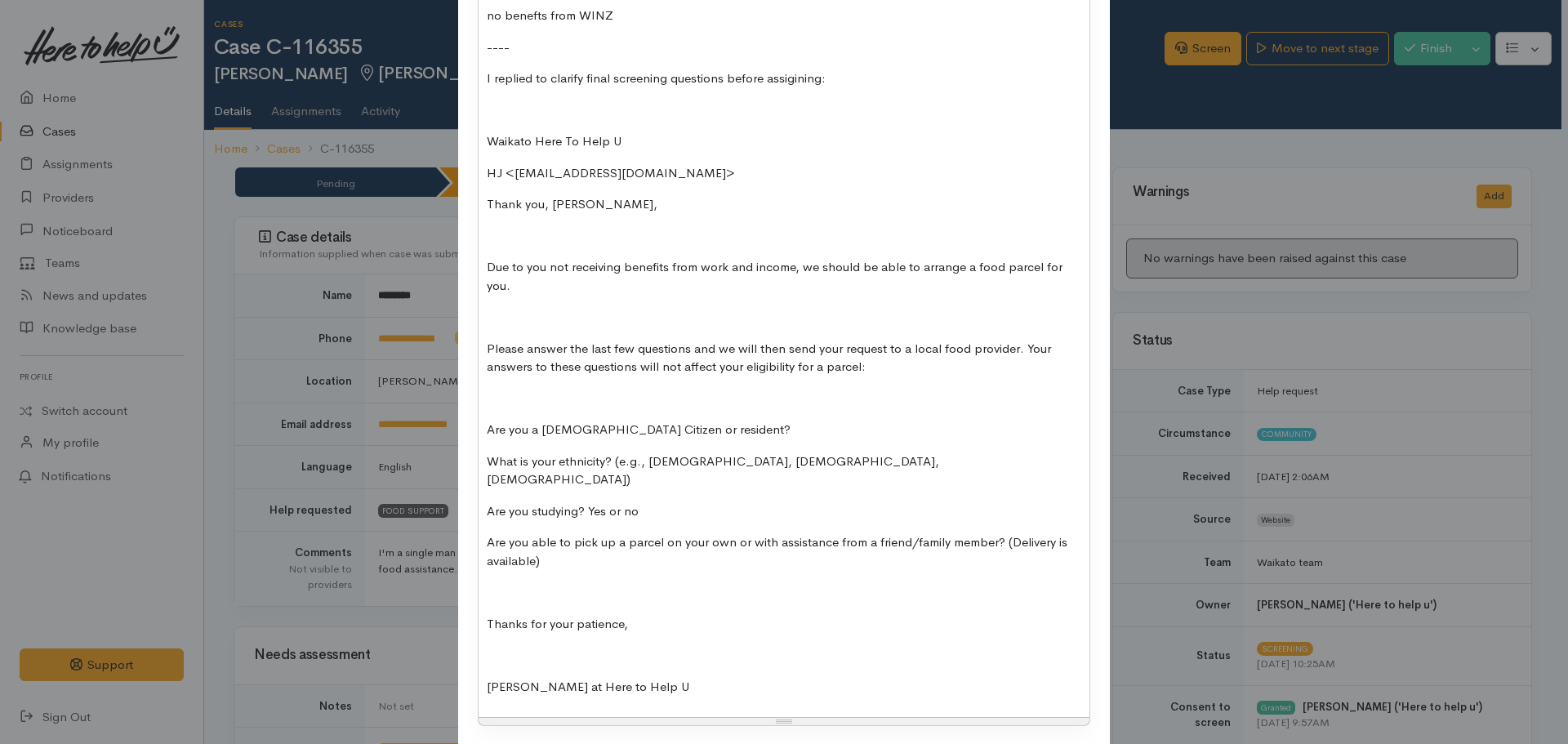
scroll to position [1221, 0]
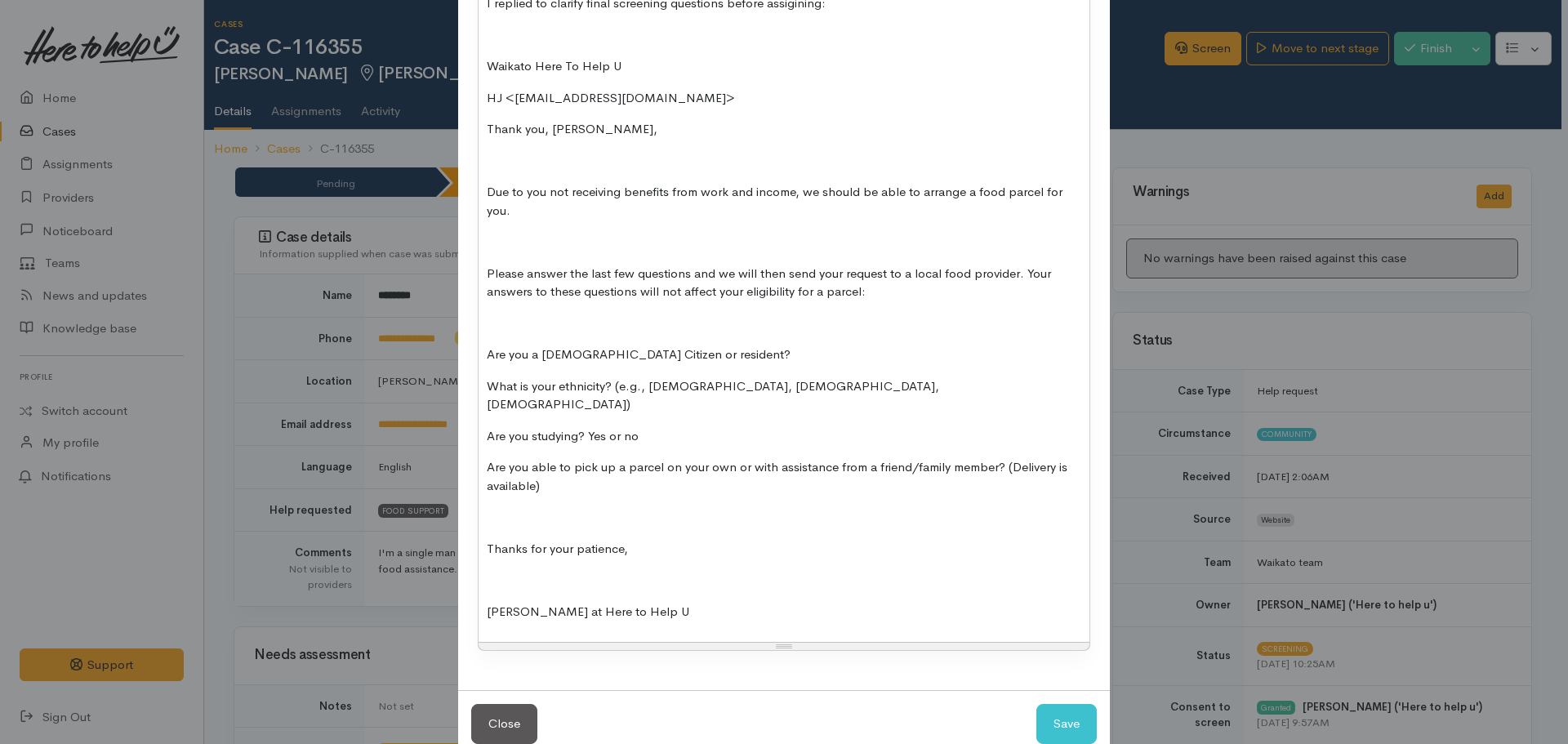
click at [639, 603] on p "Nicole at Here to Help U" at bounding box center [784, 612] width 594 height 19
click at [500, 697] on p at bounding box center [784, 706] width 594 height 19
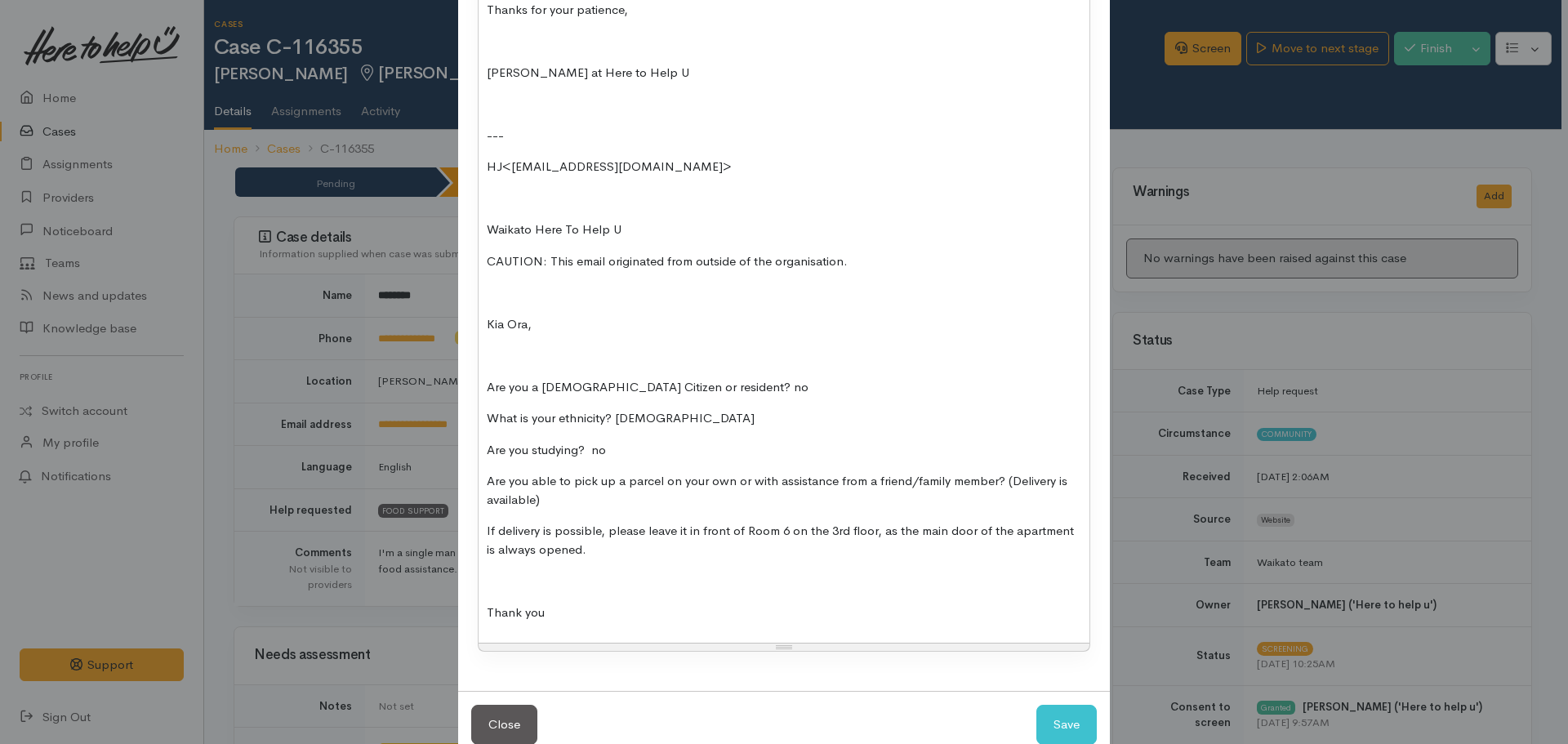
scroll to position [1762, 0]
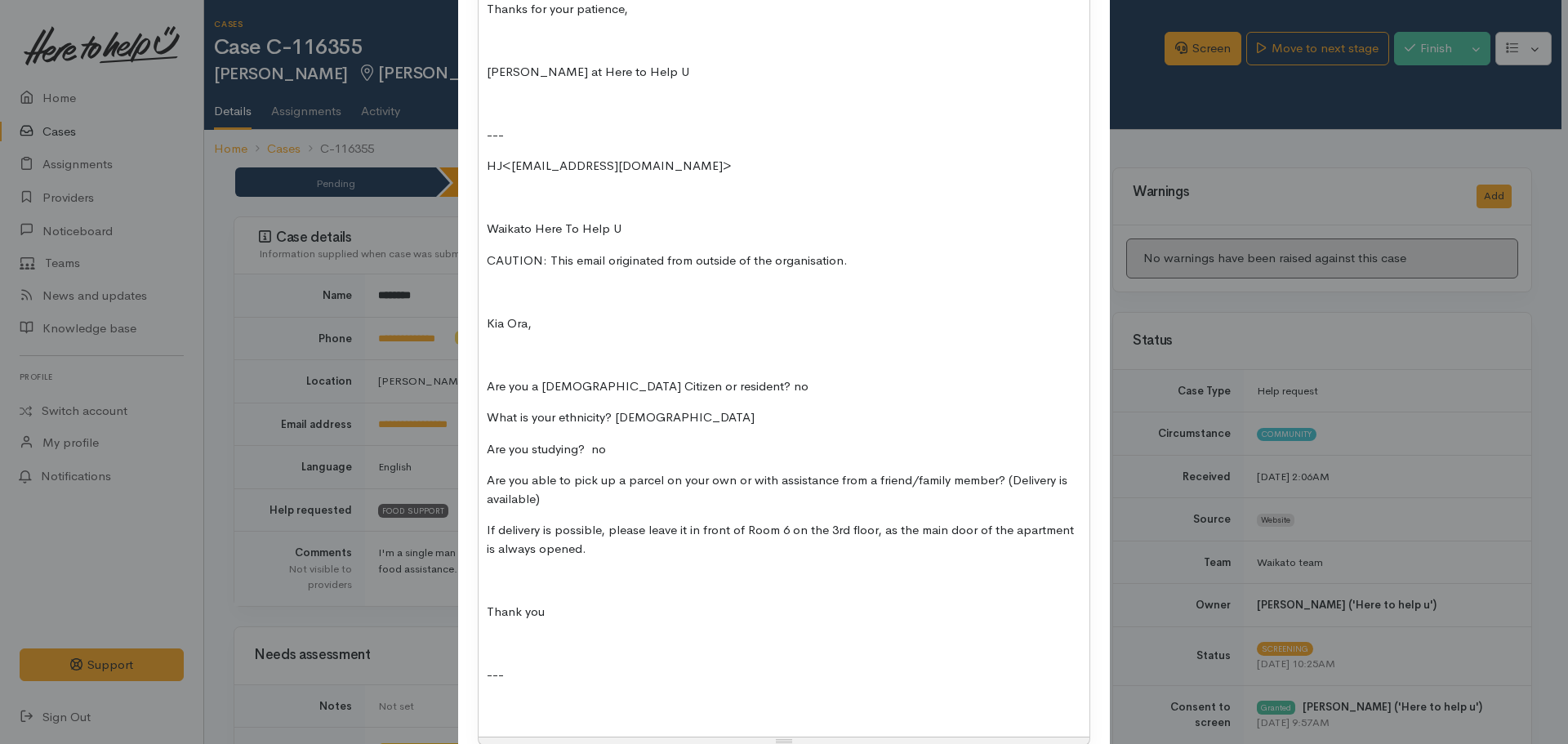
click at [518, 697] on p at bounding box center [784, 706] width 594 height 19
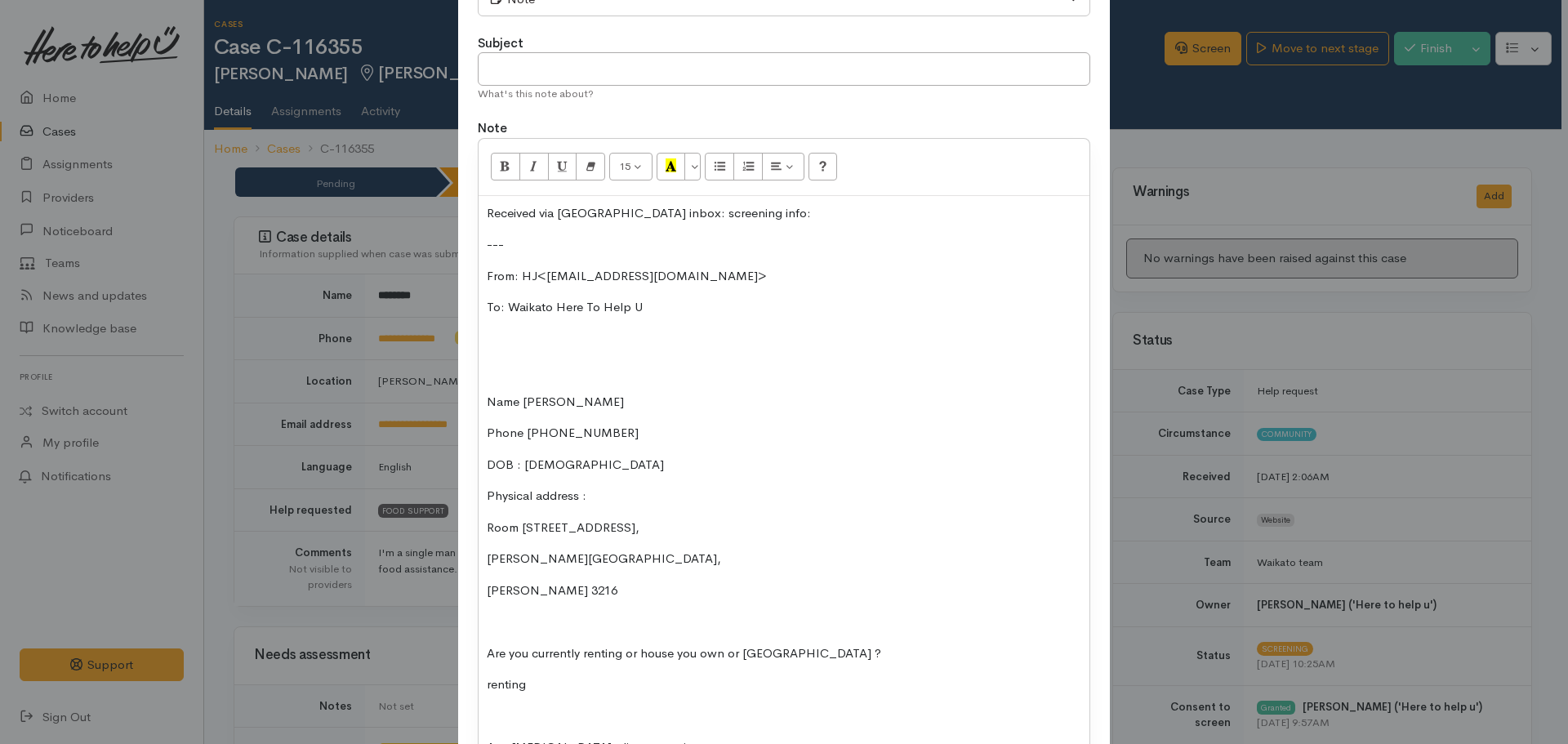
scroll to position [0, 0]
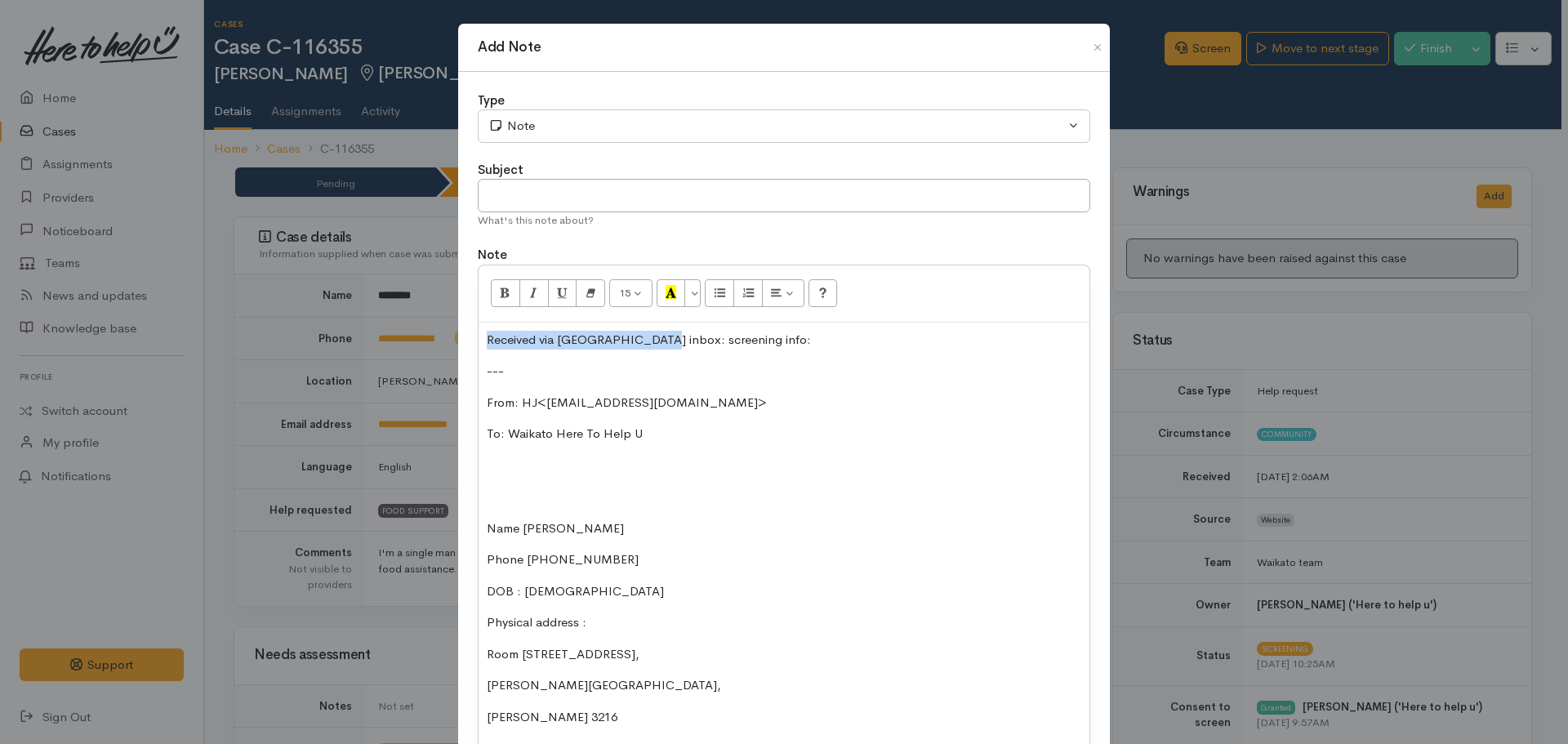
drag, startPoint x: 644, startPoint y: 339, endPoint x: 442, endPoint y: 330, distance: 202.2
click at [443, 330] on div "Add Note Type Correspondence Discussion Email Note Phone call SMS text message …" at bounding box center [784, 372] width 1568 height 744
click at [588, 337] on p "Screening info:" at bounding box center [784, 340] width 594 height 19
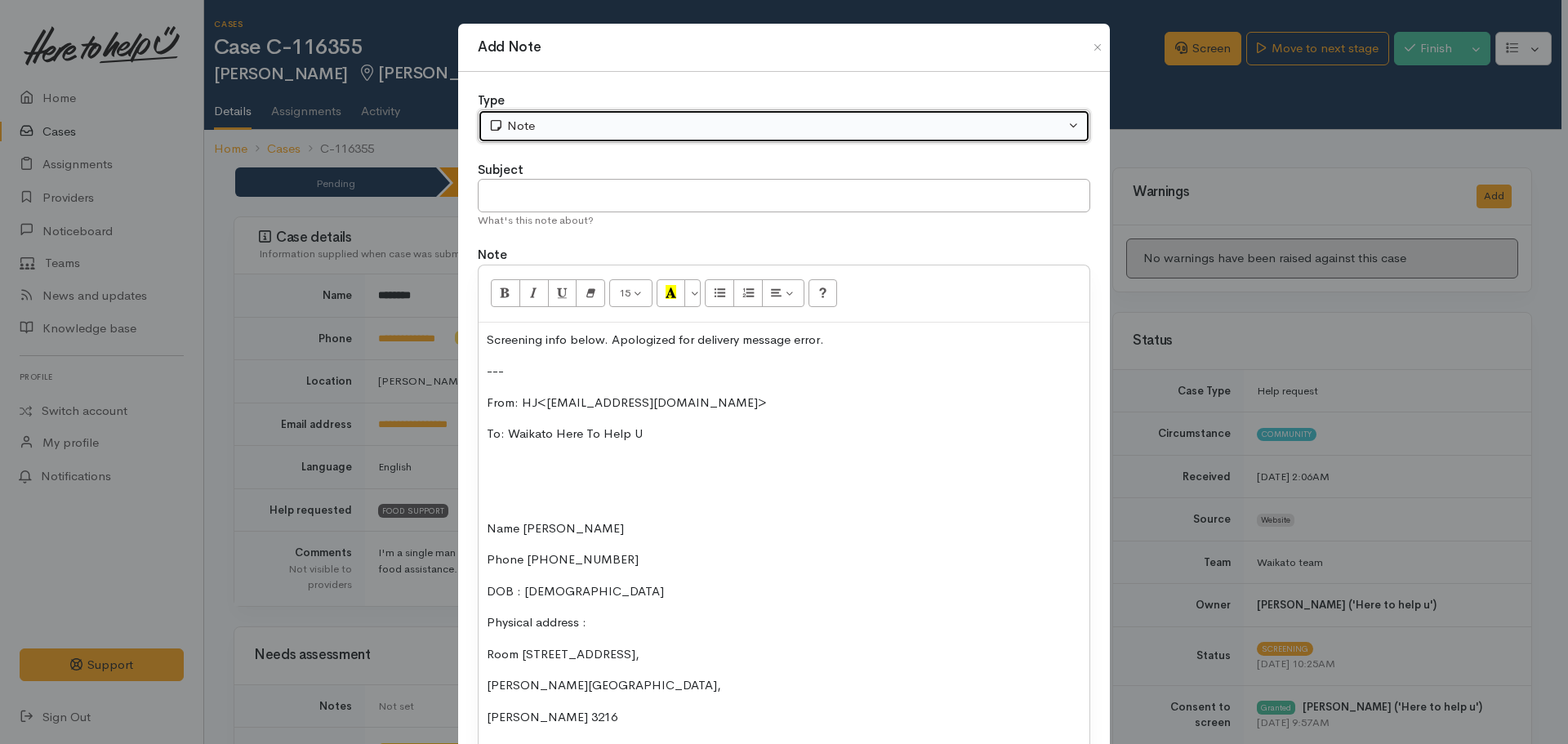
click at [571, 126] on div "Note" at bounding box center [776, 126] width 577 height 19
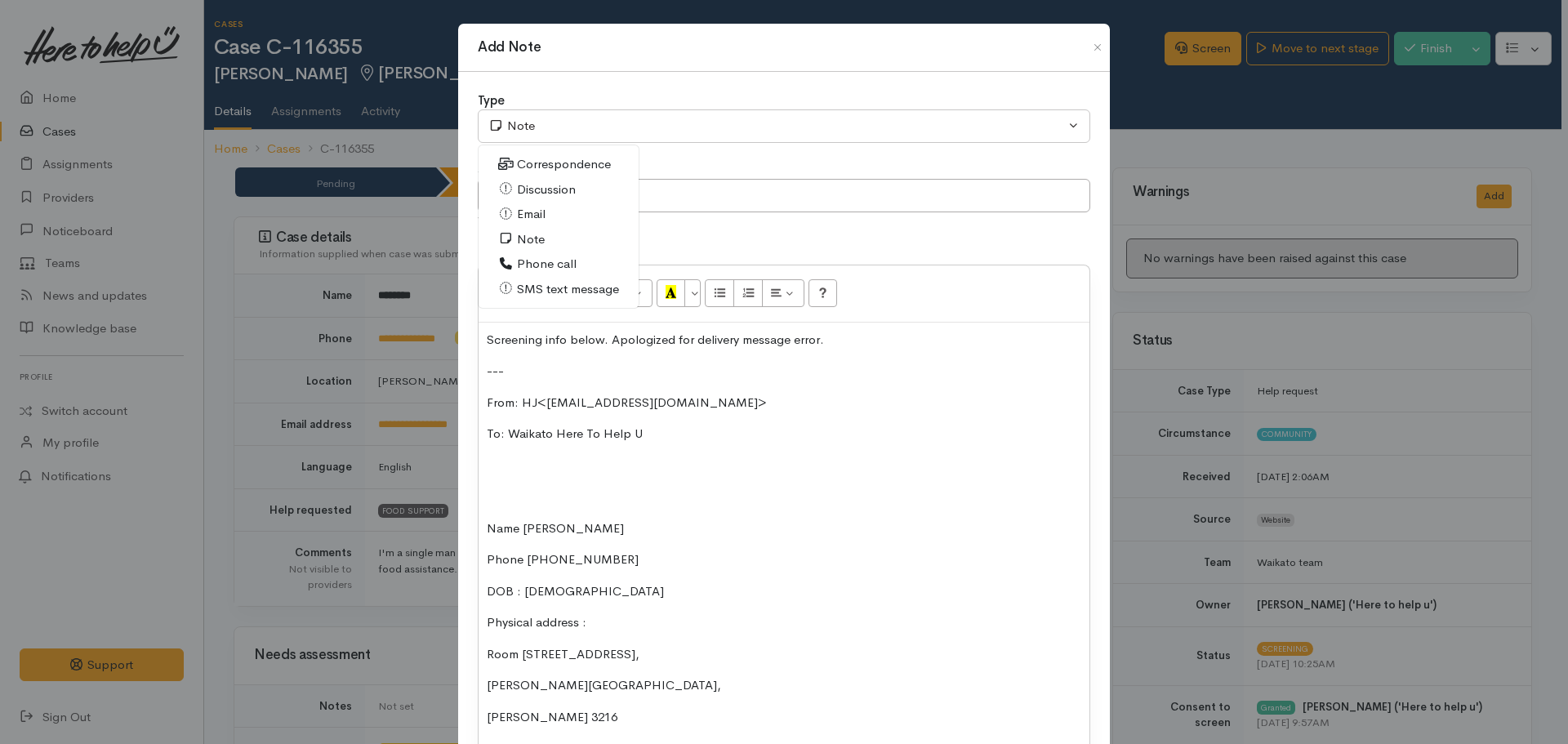
click at [535, 208] on span "Email" at bounding box center [531, 215] width 29 height 19
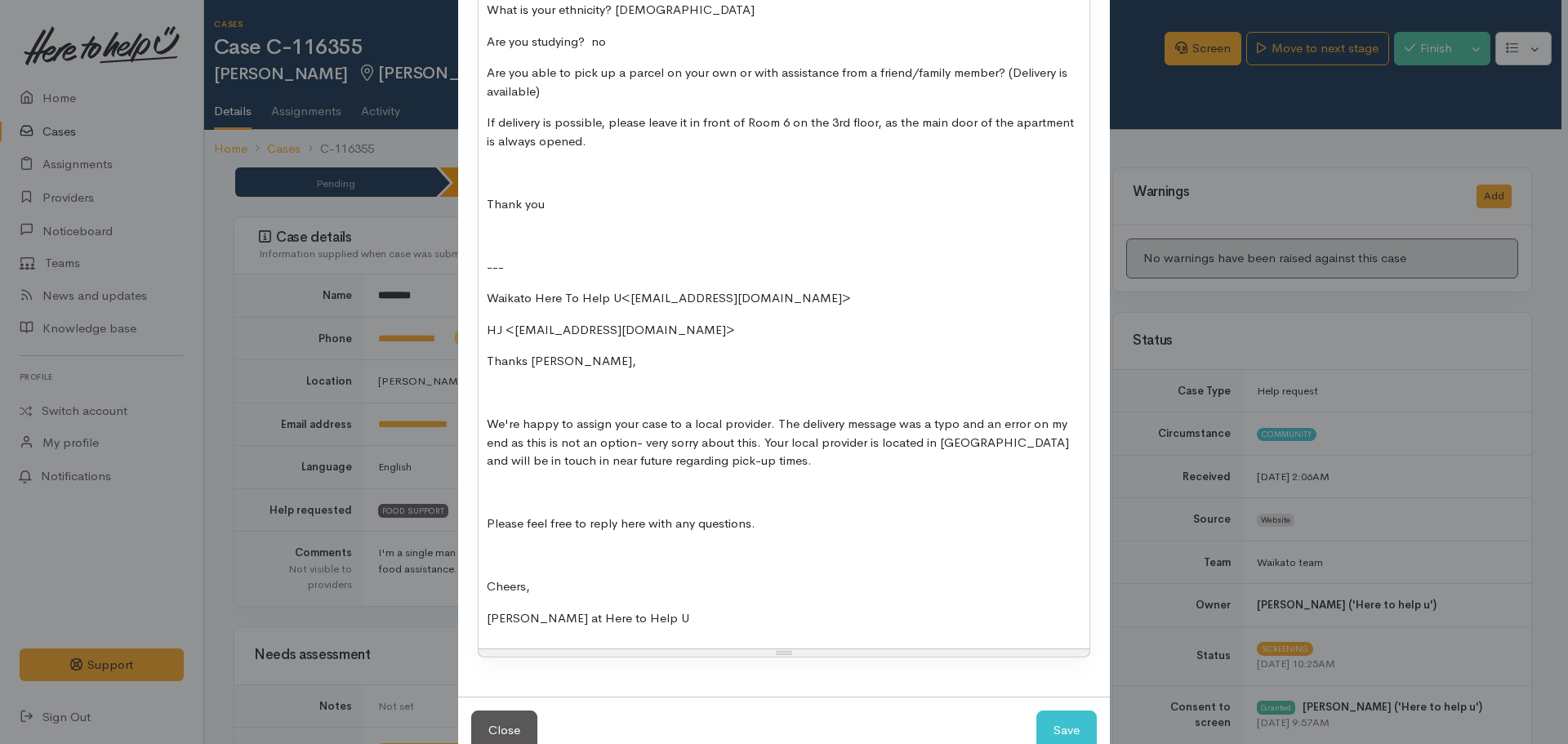
scroll to position [2176, 0]
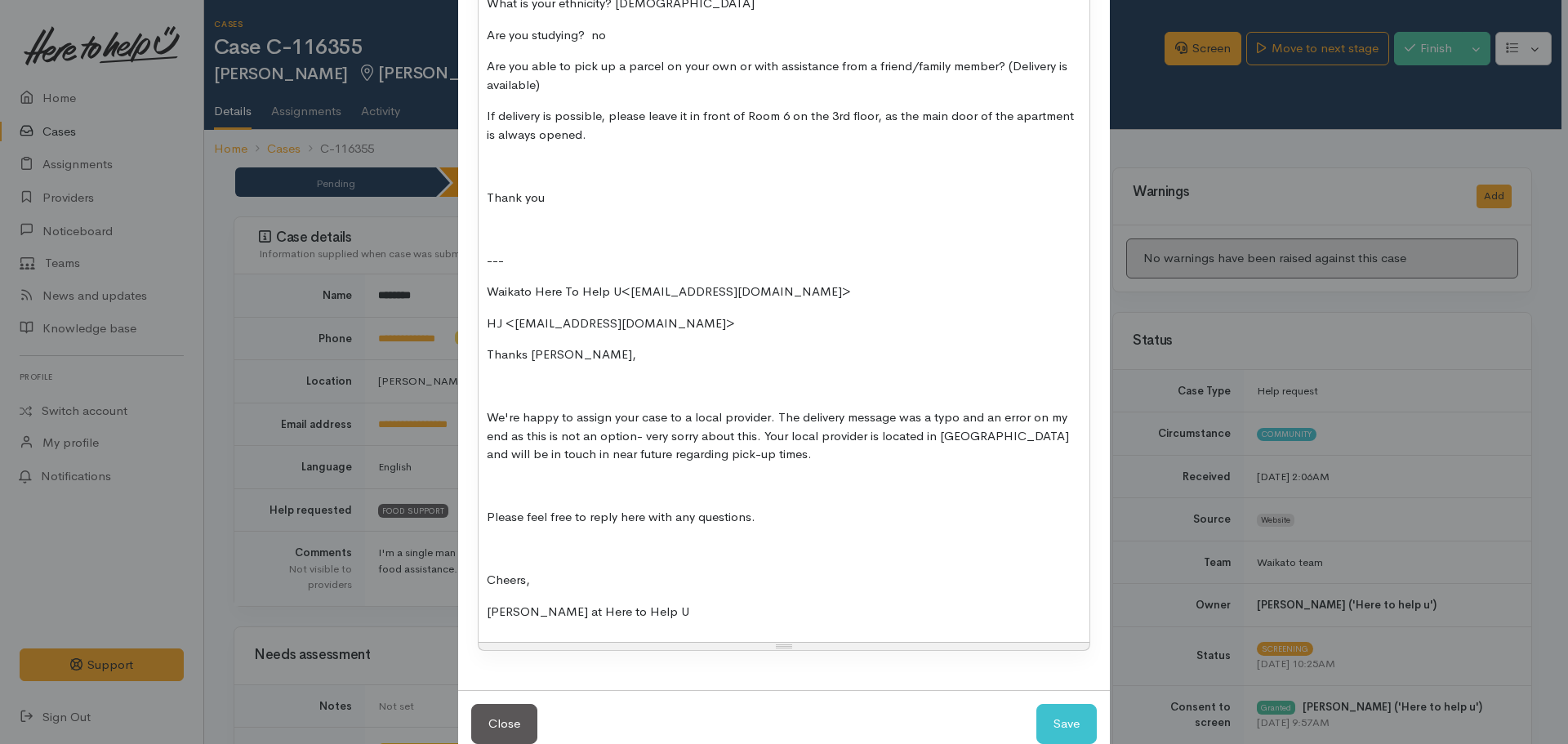
click at [1071, 704] on button "Save" at bounding box center [1066, 724] width 61 height 40
select select "1"
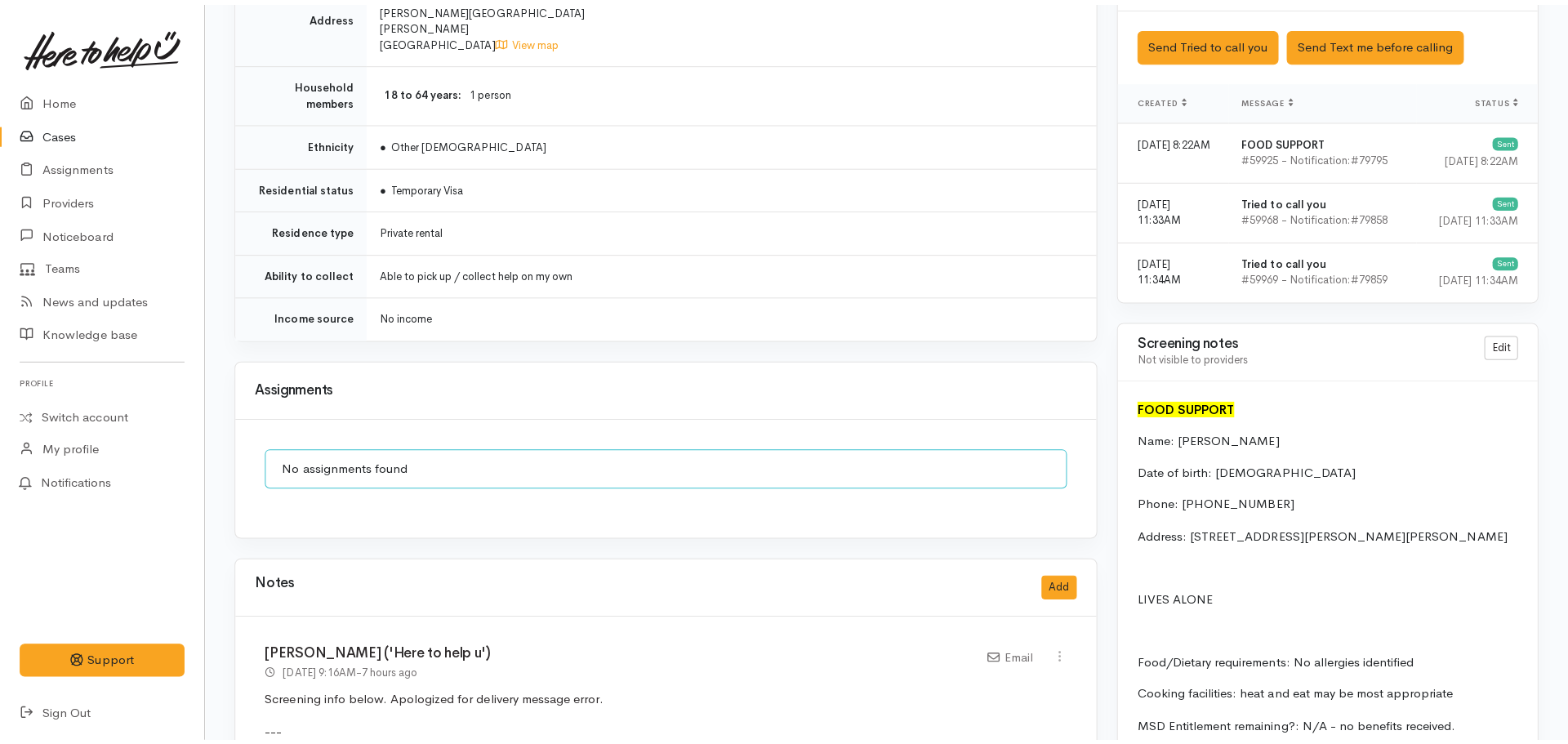
scroll to position [1358, 0]
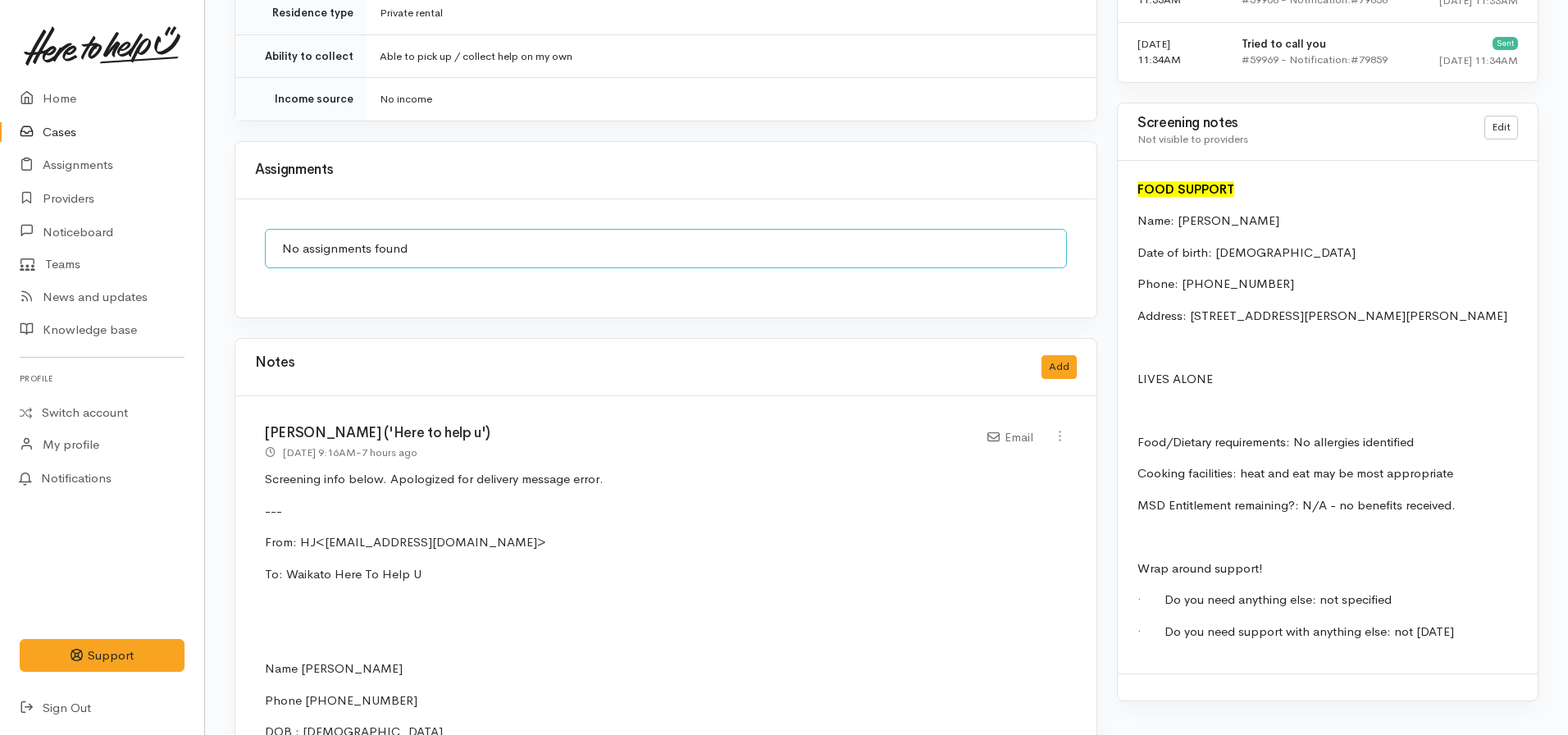
click at [1063, 370] on div "Notes Add" at bounding box center [665, 368] width 861 height 58
click at [1065, 355] on button "Add" at bounding box center [1059, 367] width 36 height 24
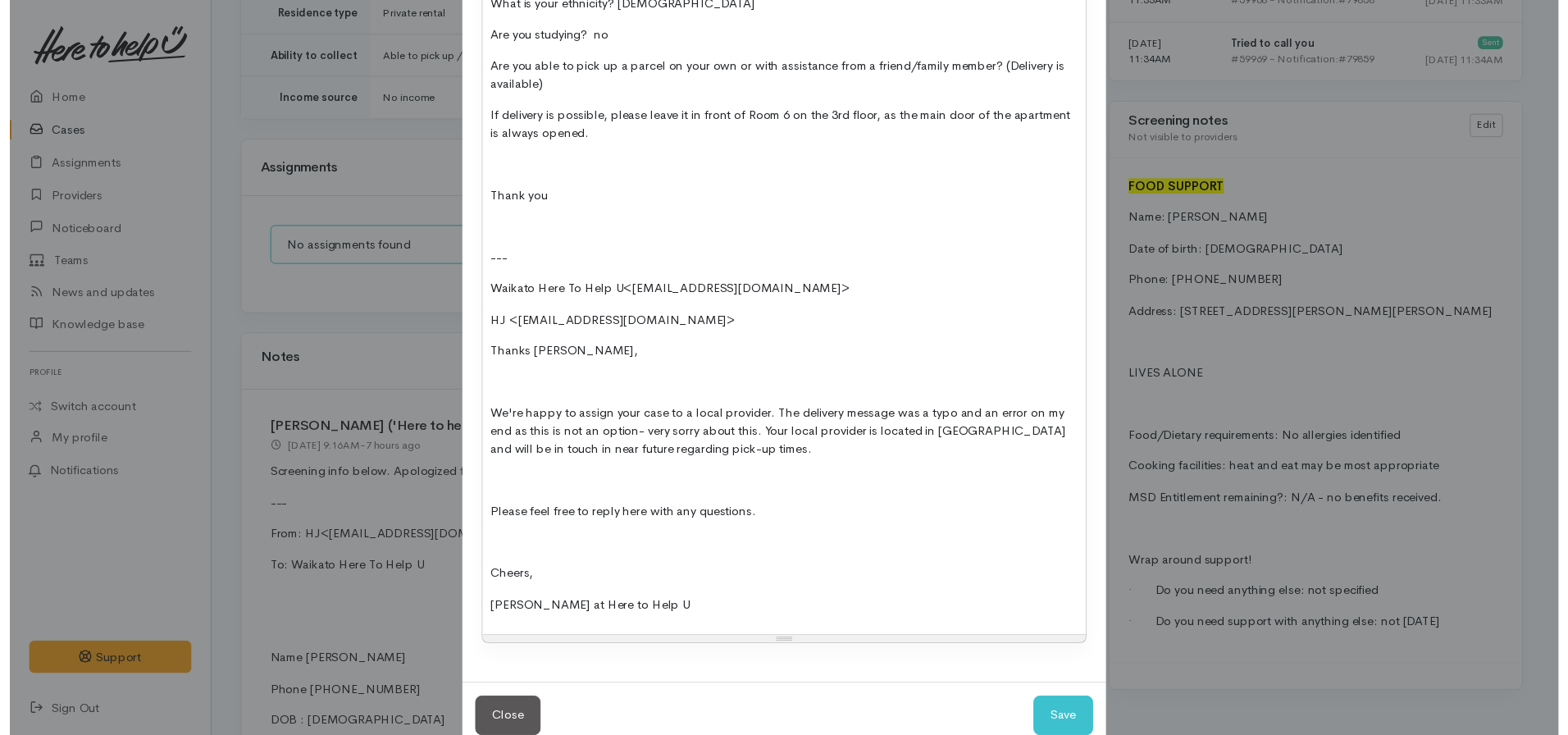
scroll to position [0, 0]
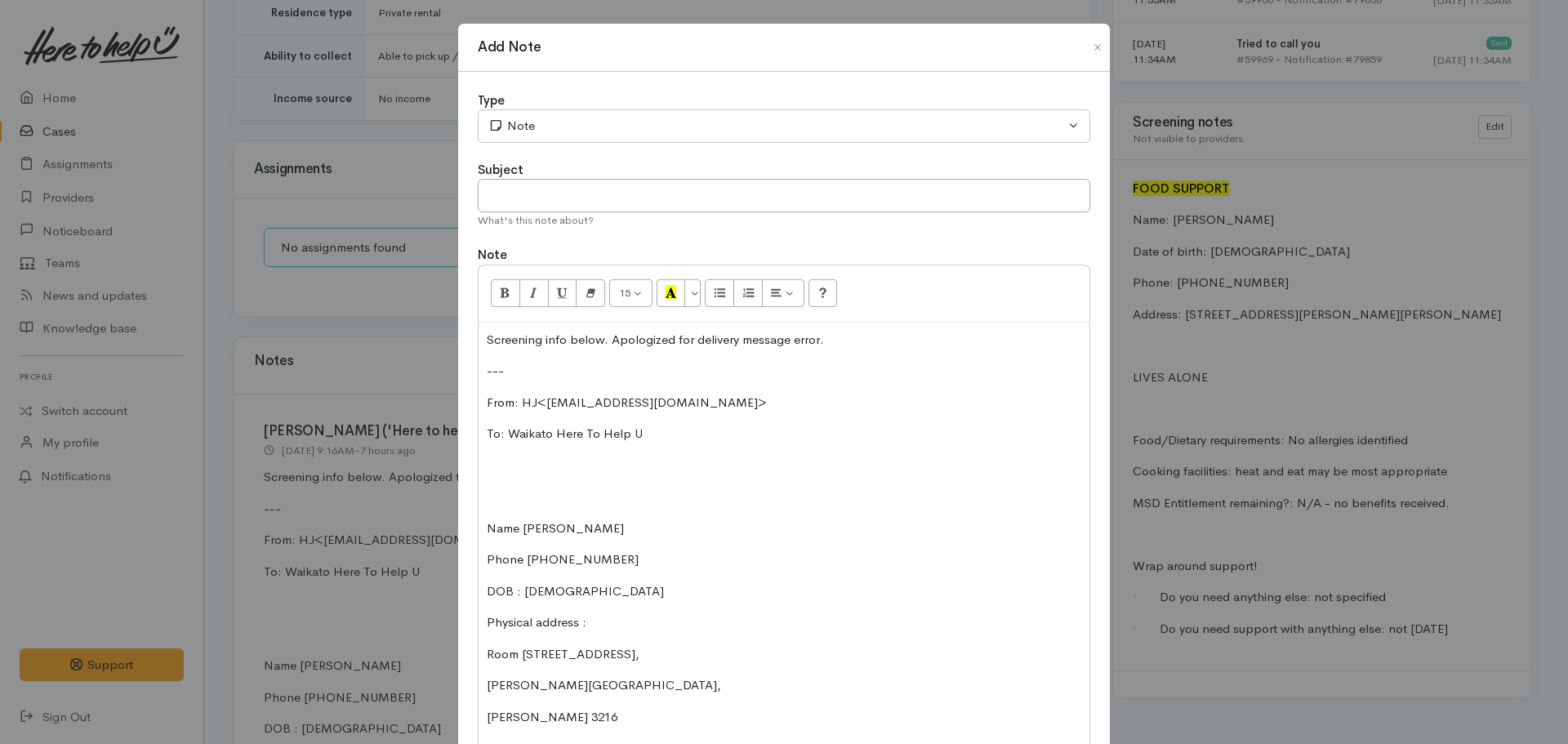
click at [634, 462] on p at bounding box center [784, 465] width 594 height 19
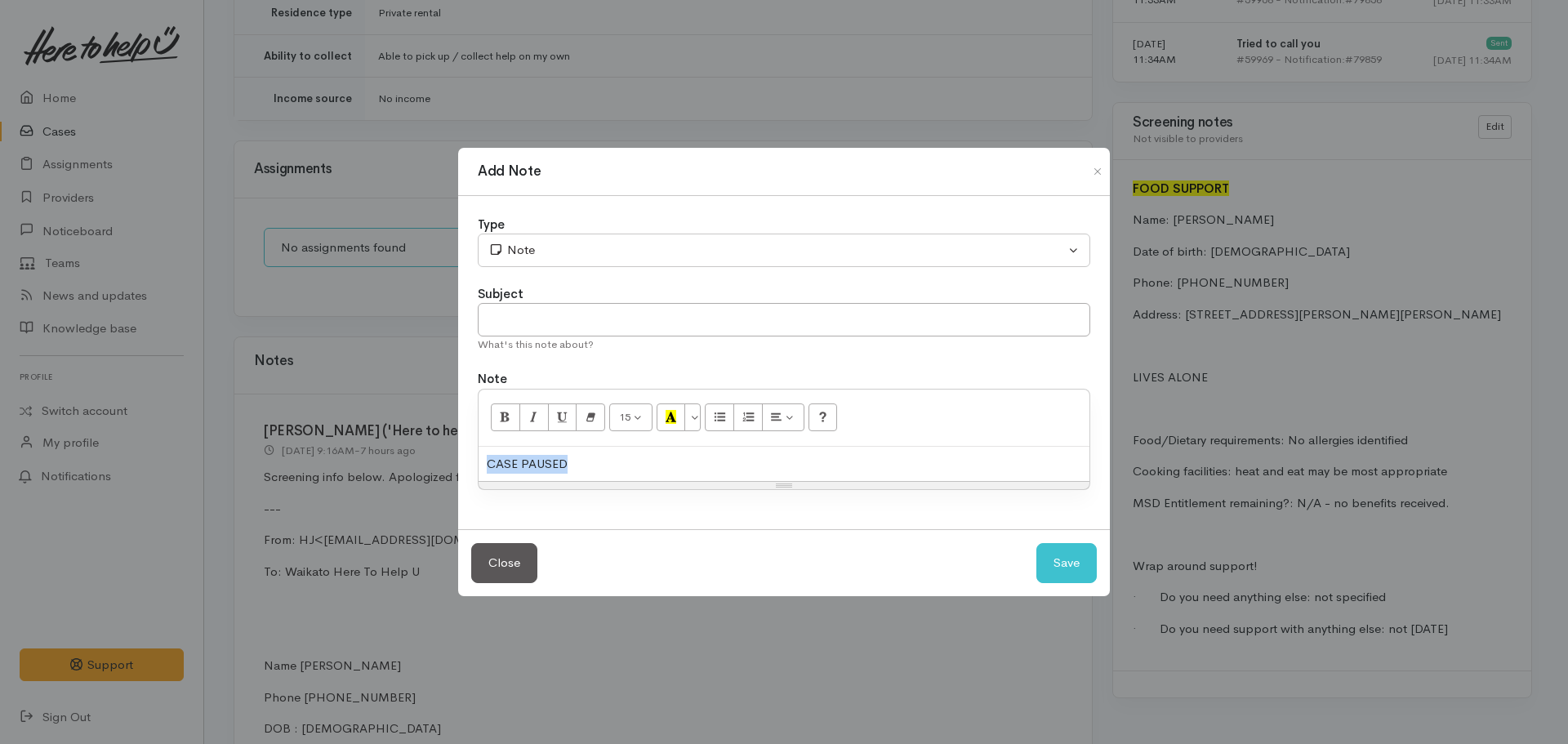
copy div "CASE PAUSED"
click at [571, 322] on input "text" at bounding box center [784, 320] width 613 height 34
paste input "CASE PAUSED"
drag, startPoint x: 598, startPoint y: 454, endPoint x: 438, endPoint y: 455, distance: 160.0
click at [421, 459] on div "Add Note Type Correspondence Discussion Email Note Phone call SMS text message …" at bounding box center [784, 372] width 1568 height 744
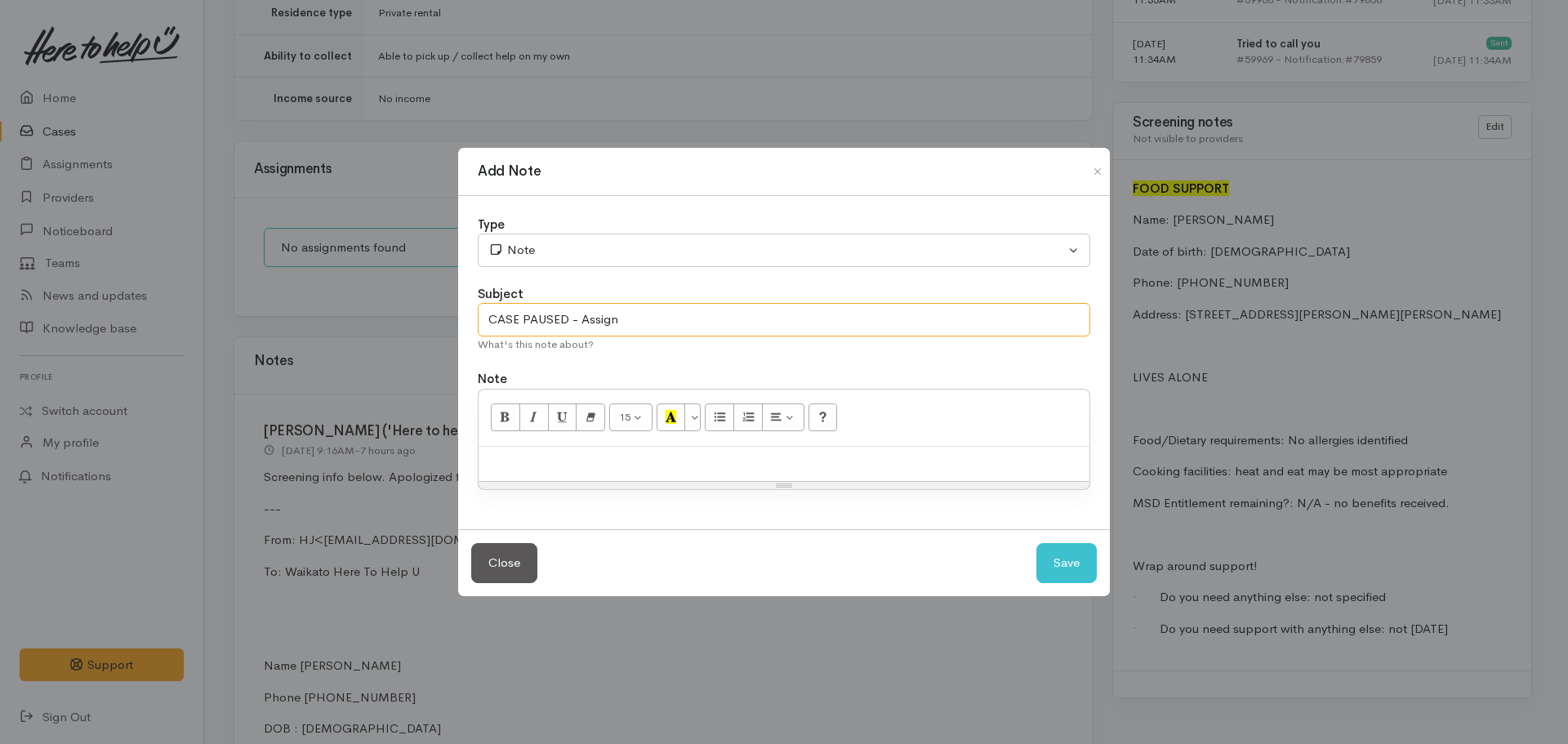
click at [673, 320] on input "CASE PAUSED - Assign" at bounding box center [784, 320] width 613 height 34
type input "CASE PAUSED - Assign on 13.08.2025"
click at [504, 452] on div at bounding box center [784, 465] width 611 height 35
click at [1100, 564] on div "Close Save" at bounding box center [784, 563] width 651 height 67
click at [1076, 568] on button "Save" at bounding box center [1066, 563] width 61 height 40
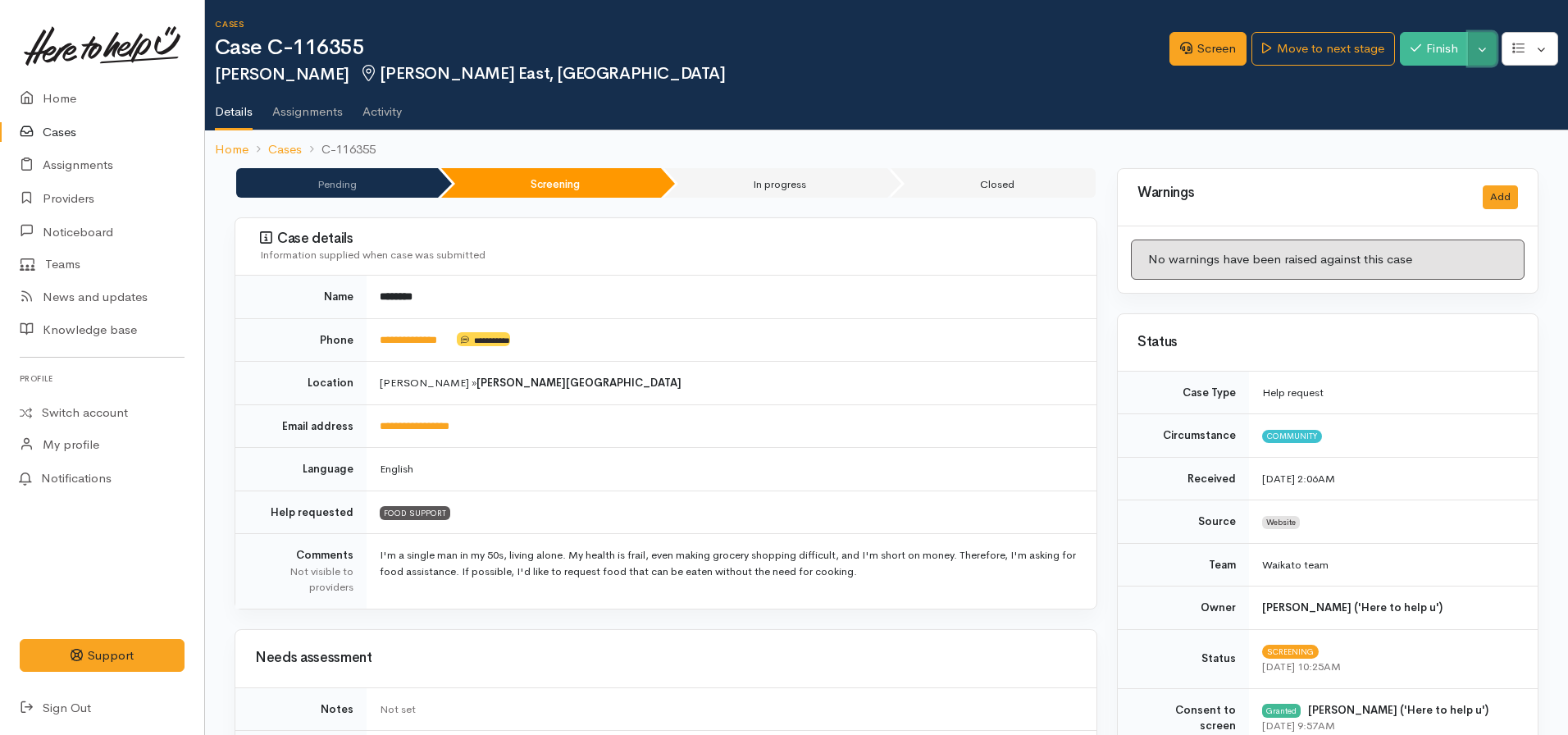
click at [1478, 49] on button "Toggle Dropdown" at bounding box center [1483, 49] width 29 height 34
click at [1435, 88] on link "Pause" at bounding box center [1430, 87] width 129 height 25
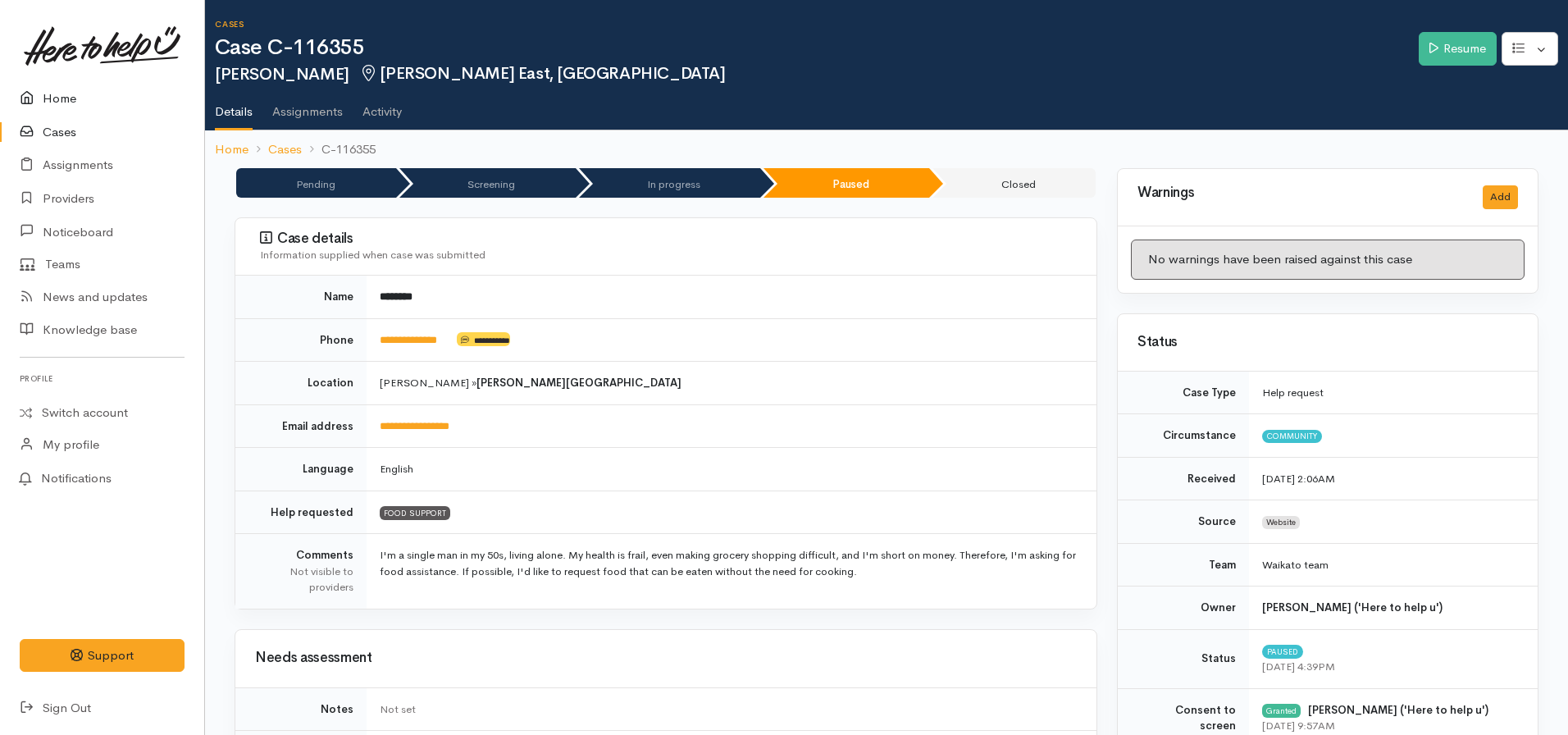
click at [48, 108] on link "Home" at bounding box center [102, 99] width 205 height 34
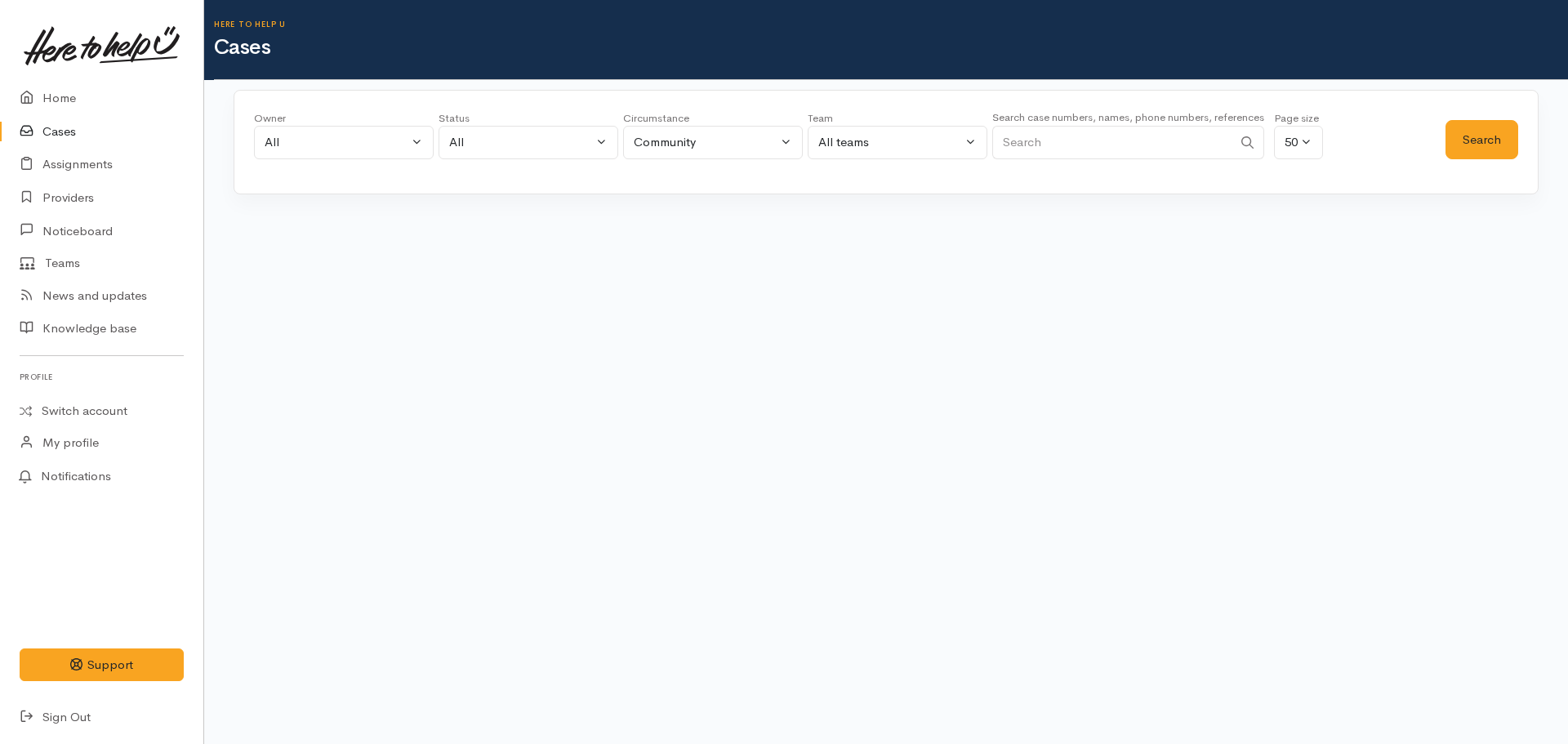
click at [1112, 124] on div "Search case numbers, names, phone numbers, references" at bounding box center [1128, 138] width 272 height 61
drag, startPoint x: 1097, startPoint y: 141, endPoint x: 1097, endPoint y: 151, distance: 10.0
click at [1097, 141] on input "Search" at bounding box center [1112, 142] width 240 height 34
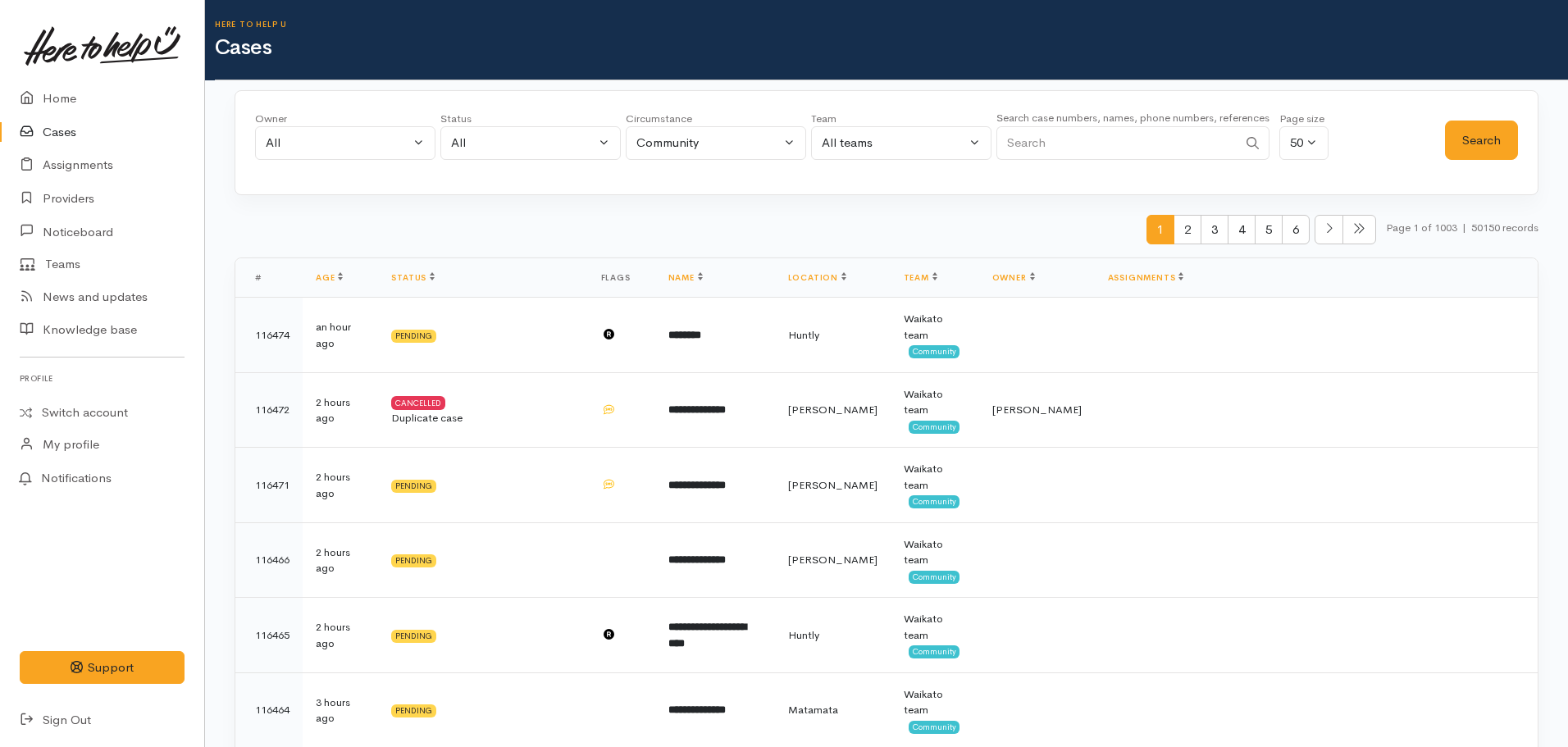
click at [1129, 140] on input "Search" at bounding box center [1117, 143] width 241 height 34
paste input "64220947467."
click at [1472, 138] on button "Search" at bounding box center [1482, 141] width 73 height 41
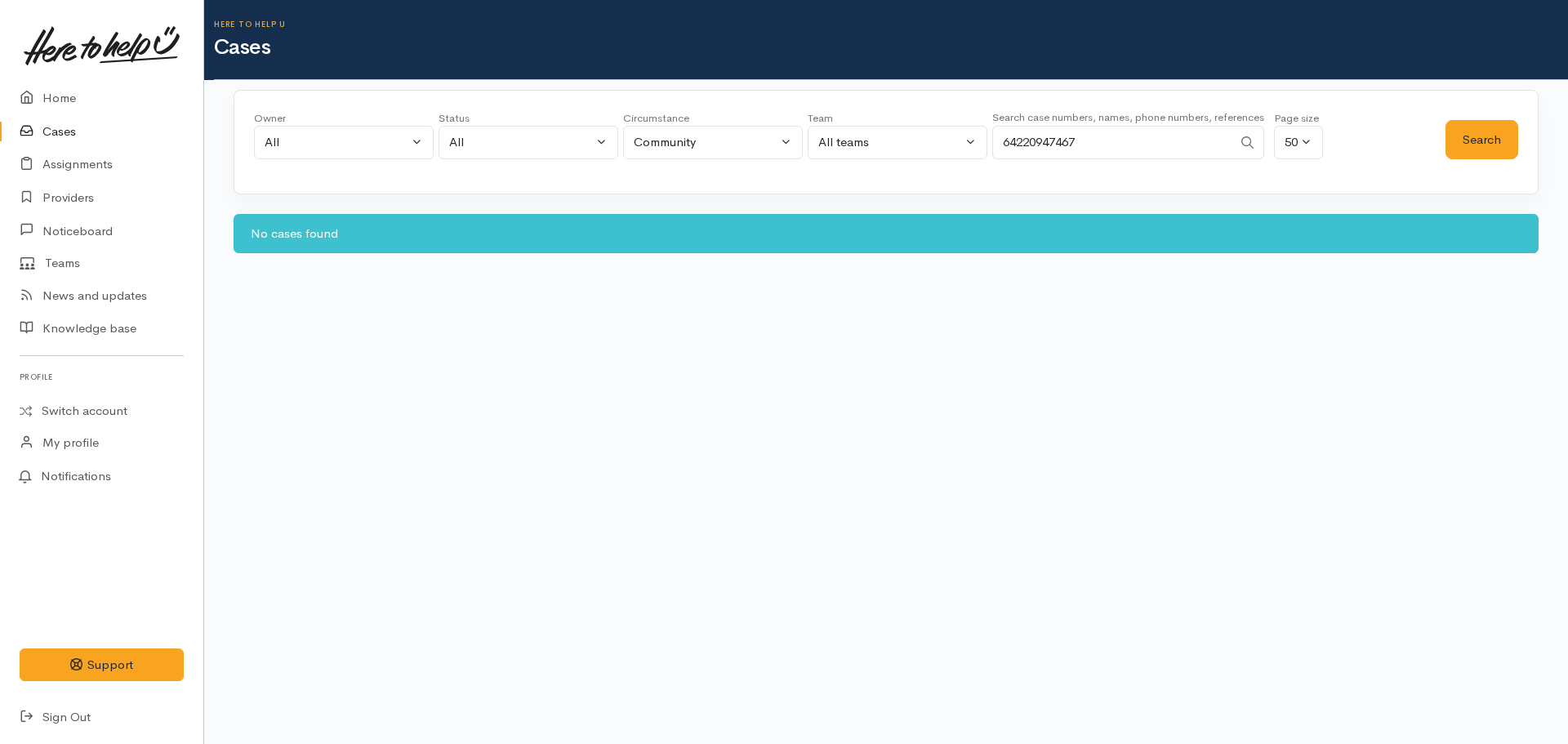
click at [1126, 147] on input "64220947467" at bounding box center [1112, 142] width 240 height 34
click at [1493, 128] on button "Search" at bounding box center [1481, 141] width 72 height 40
click at [1122, 146] on input "64220947467" at bounding box center [1112, 142] width 240 height 34
drag, startPoint x: 1016, startPoint y: 142, endPoint x: 974, endPoint y: 143, distance: 42.0
click at [974, 143] on div "Owner All My cases Aandrea Murray ('Here to help u') Akash Prakash ('Here to he…" at bounding box center [850, 140] width 1192 height 59
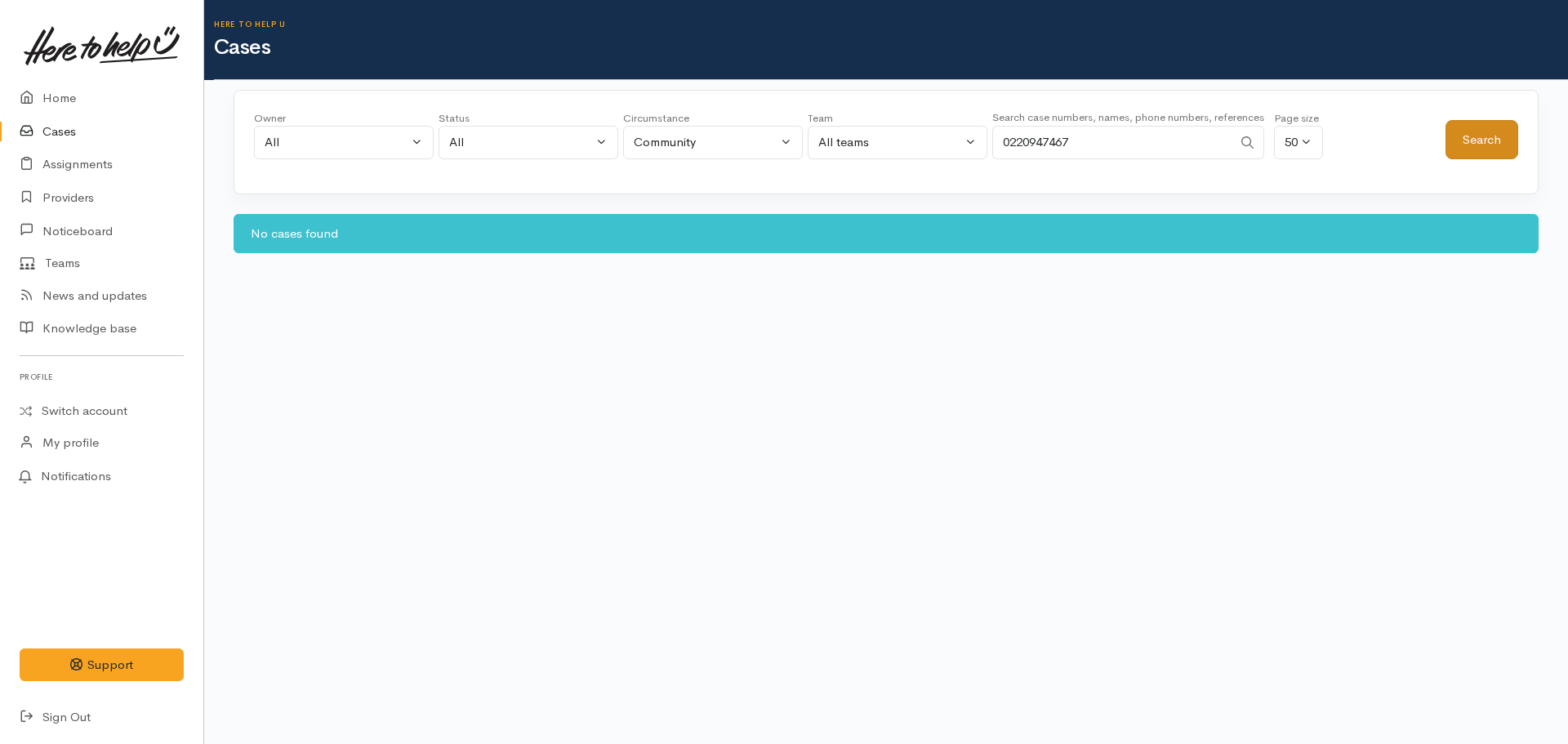
type input "0220947467"
click at [1480, 142] on button "Search" at bounding box center [1481, 141] width 72 height 40
drag, startPoint x: 1100, startPoint y: 141, endPoint x: 1005, endPoint y: 134, distance: 95.3
click at [1001, 134] on input "0220947467" at bounding box center [1112, 142] width 240 height 34
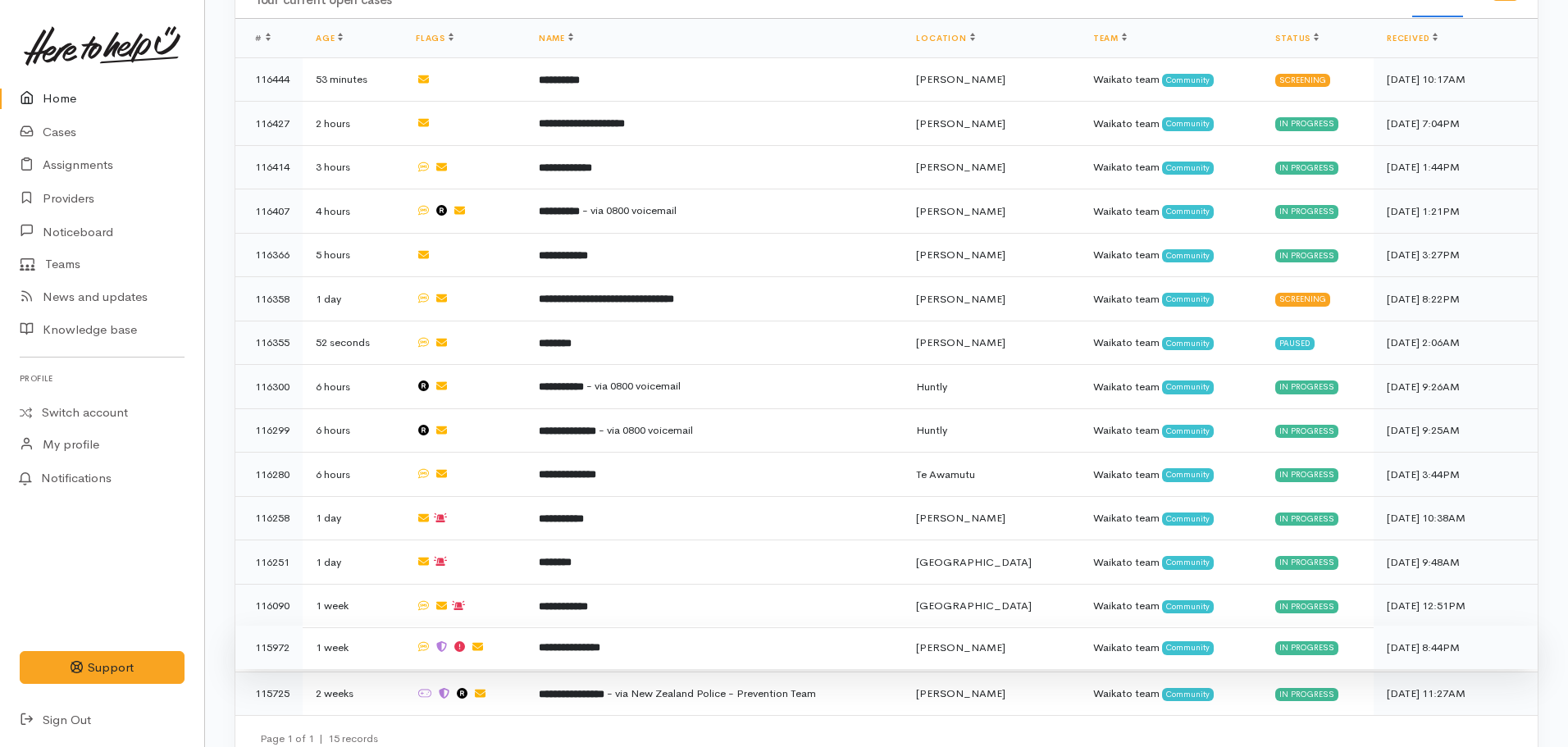
scroll to position [1085, 0]
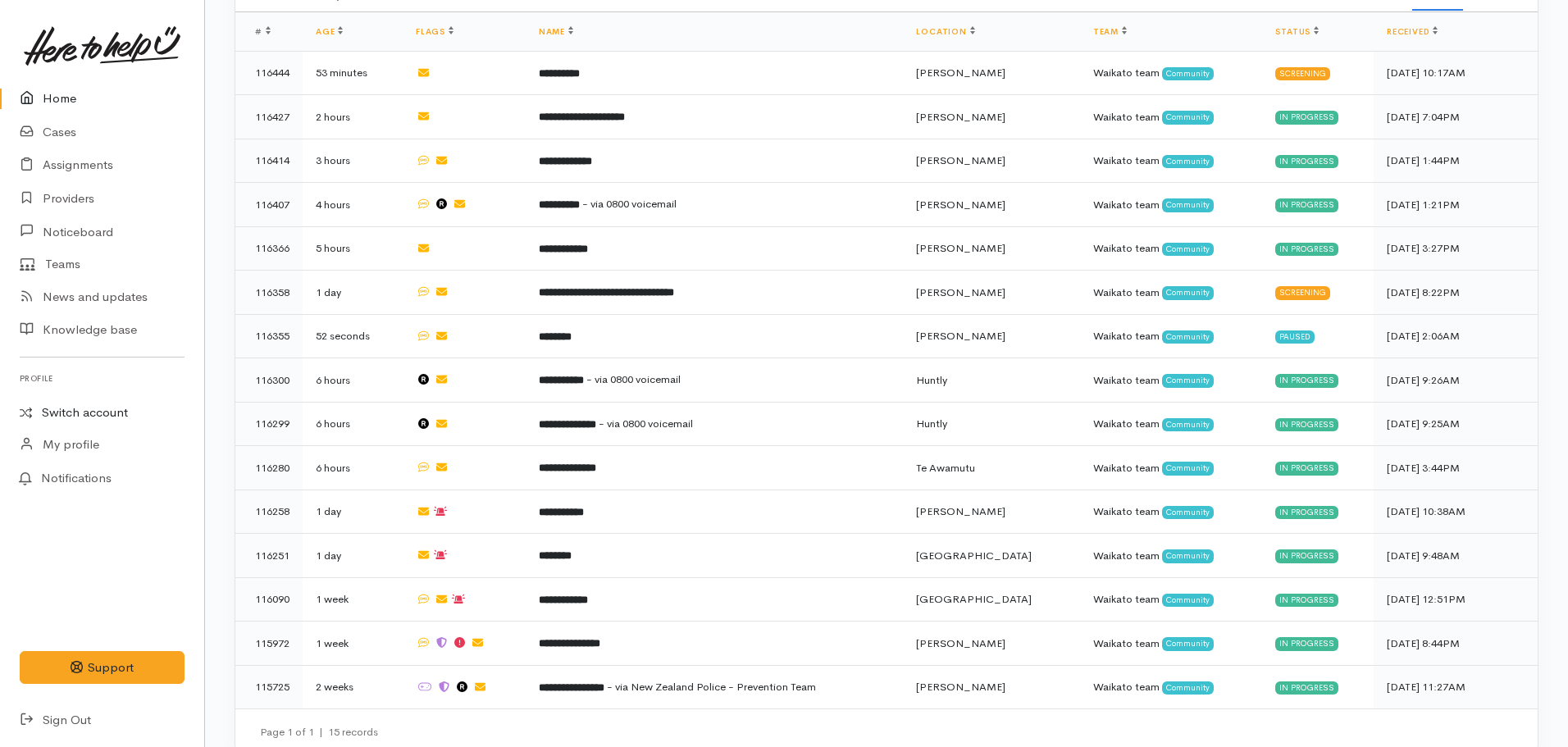
click at [54, 413] on link "Switch account" at bounding box center [102, 413] width 205 height 32
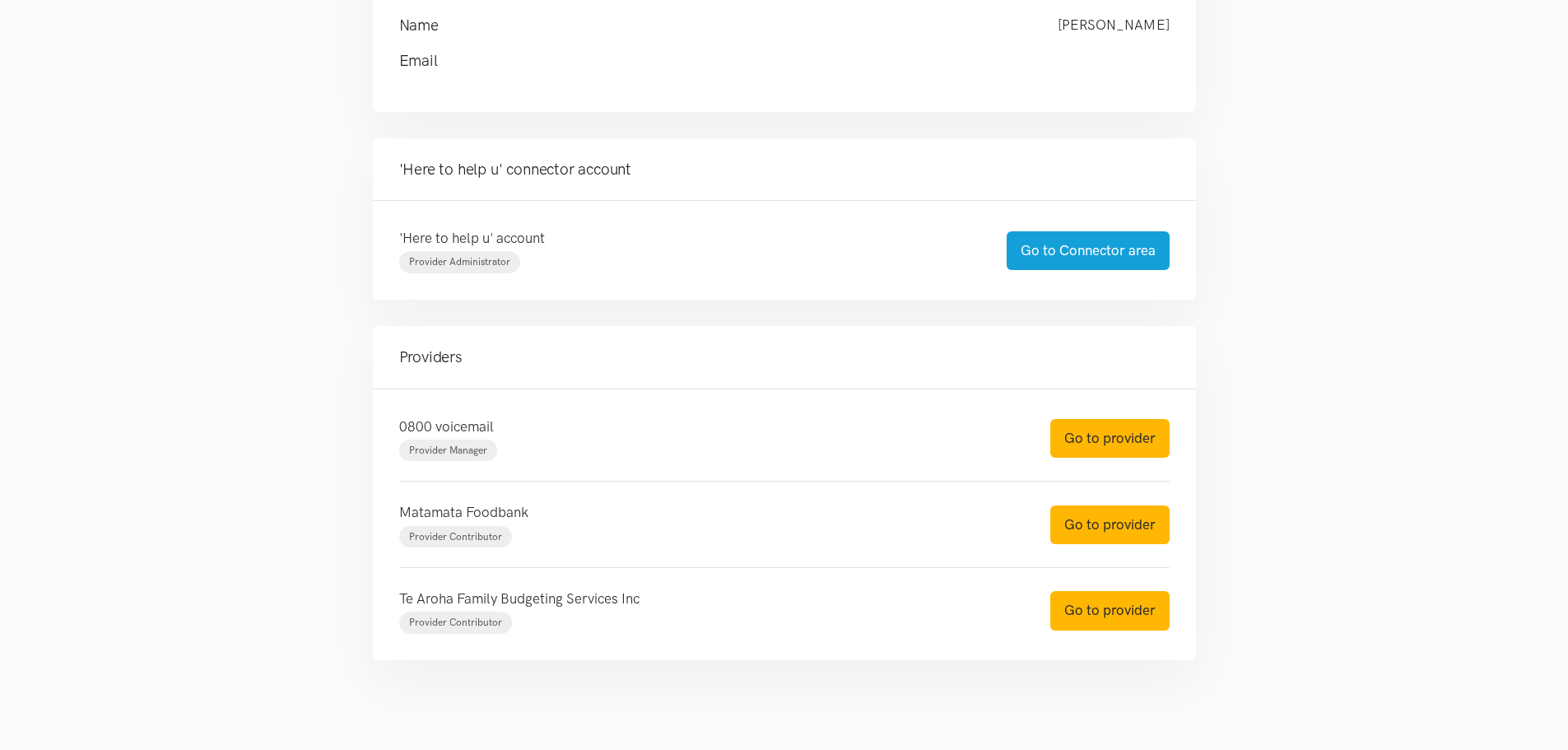
scroll to position [280, 0]
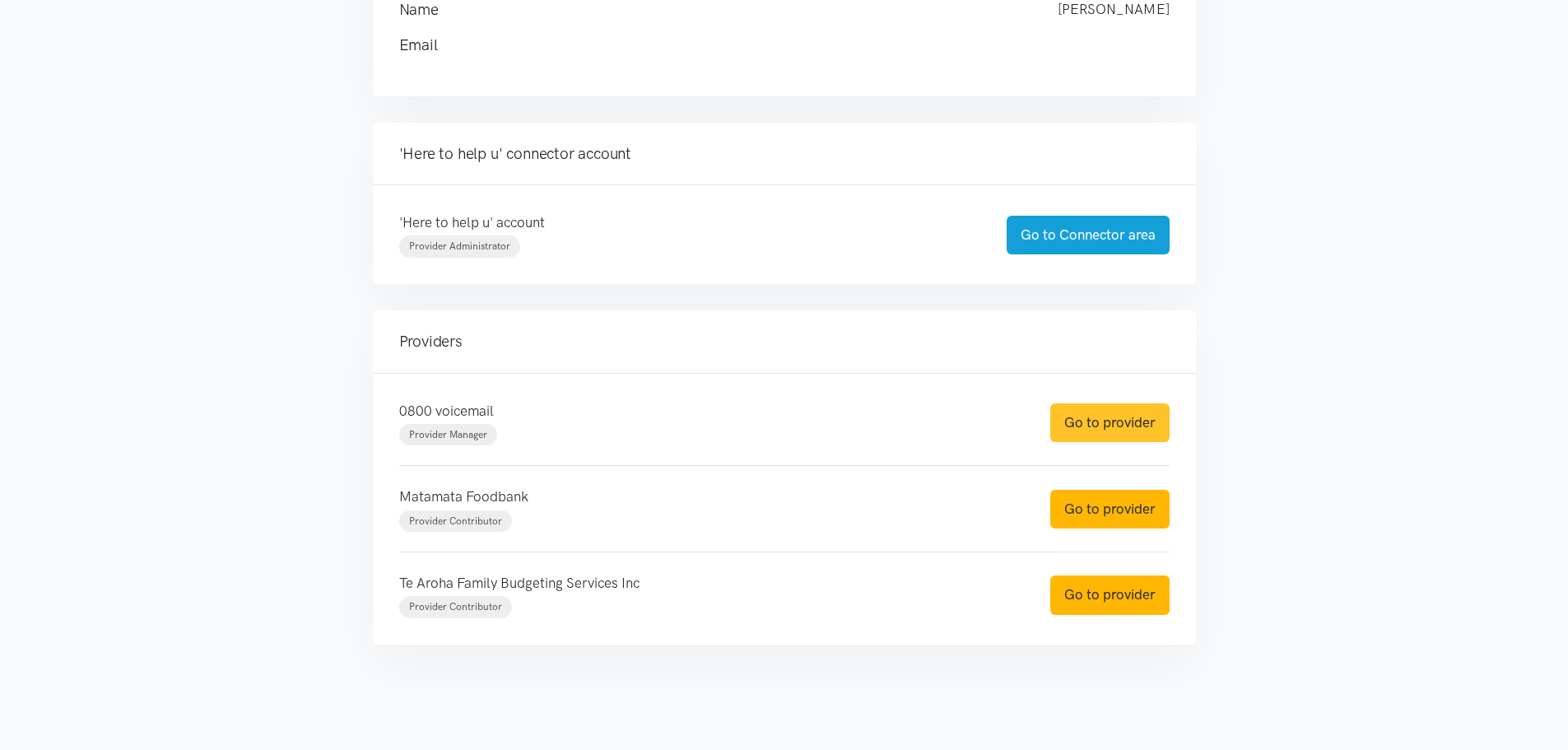
click at [1099, 431] on link "Go to provider" at bounding box center [1110, 423] width 120 height 39
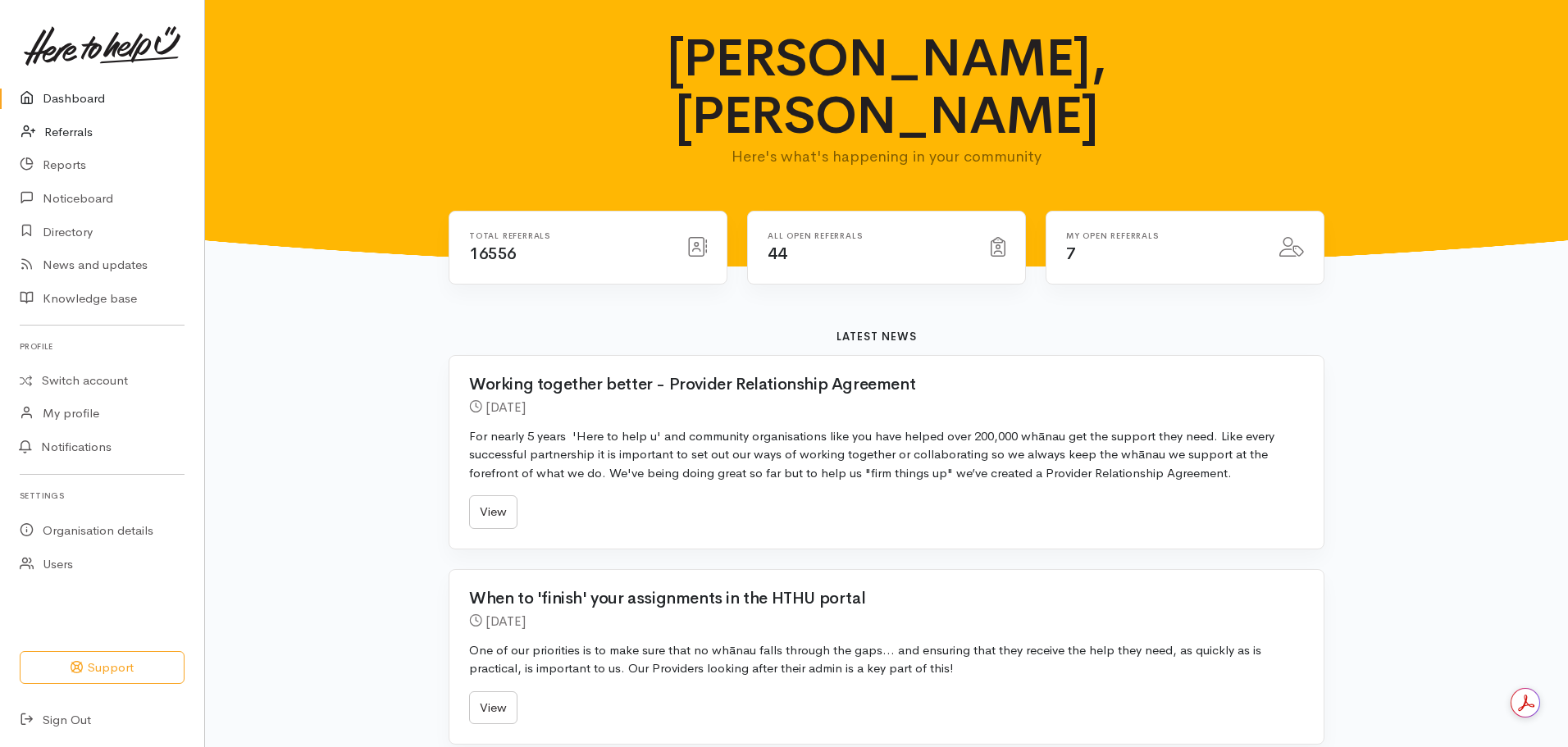
click at [90, 132] on link "Referrals" at bounding box center [102, 133] width 205 height 34
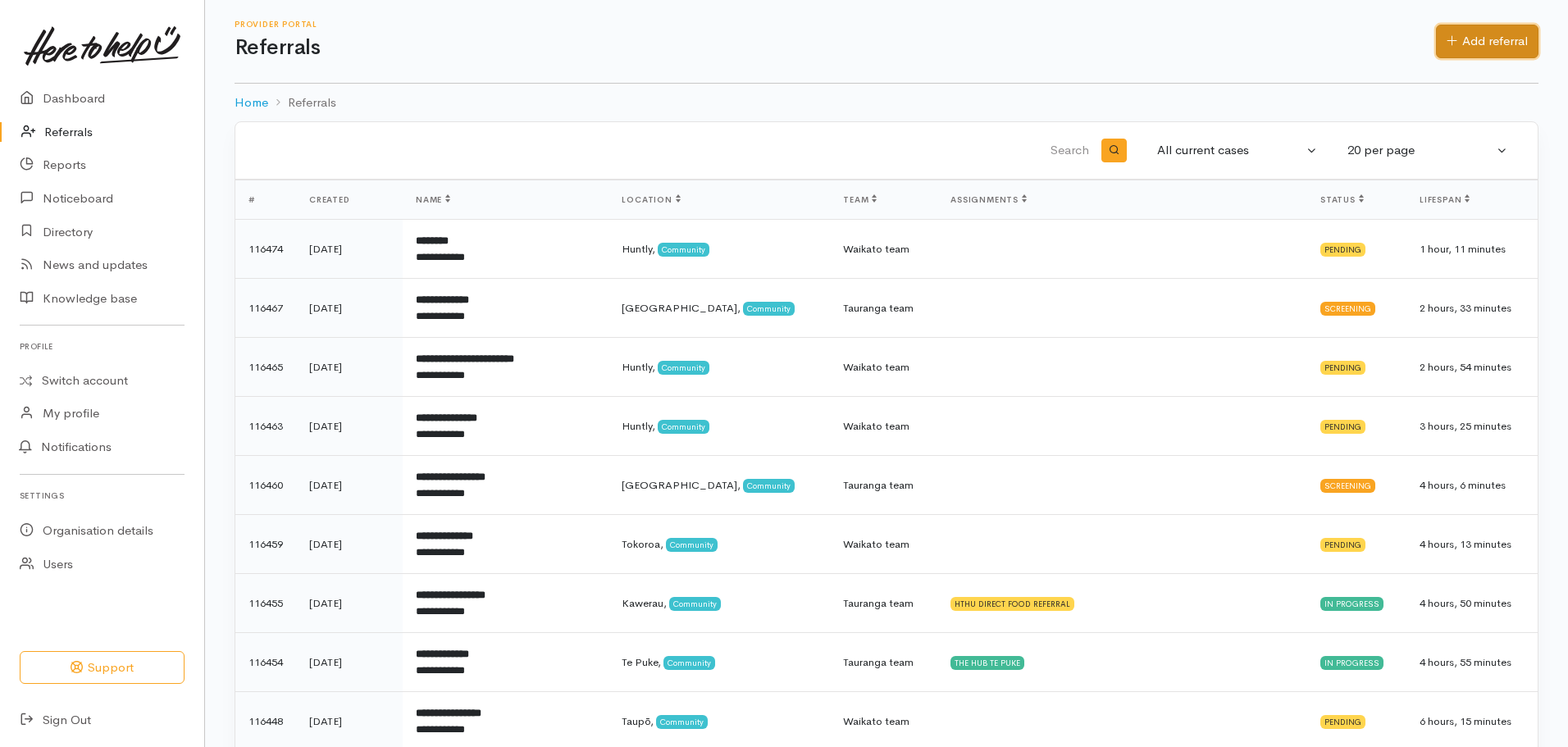
click at [1499, 41] on link "Add referral" at bounding box center [1487, 41] width 102 height 34
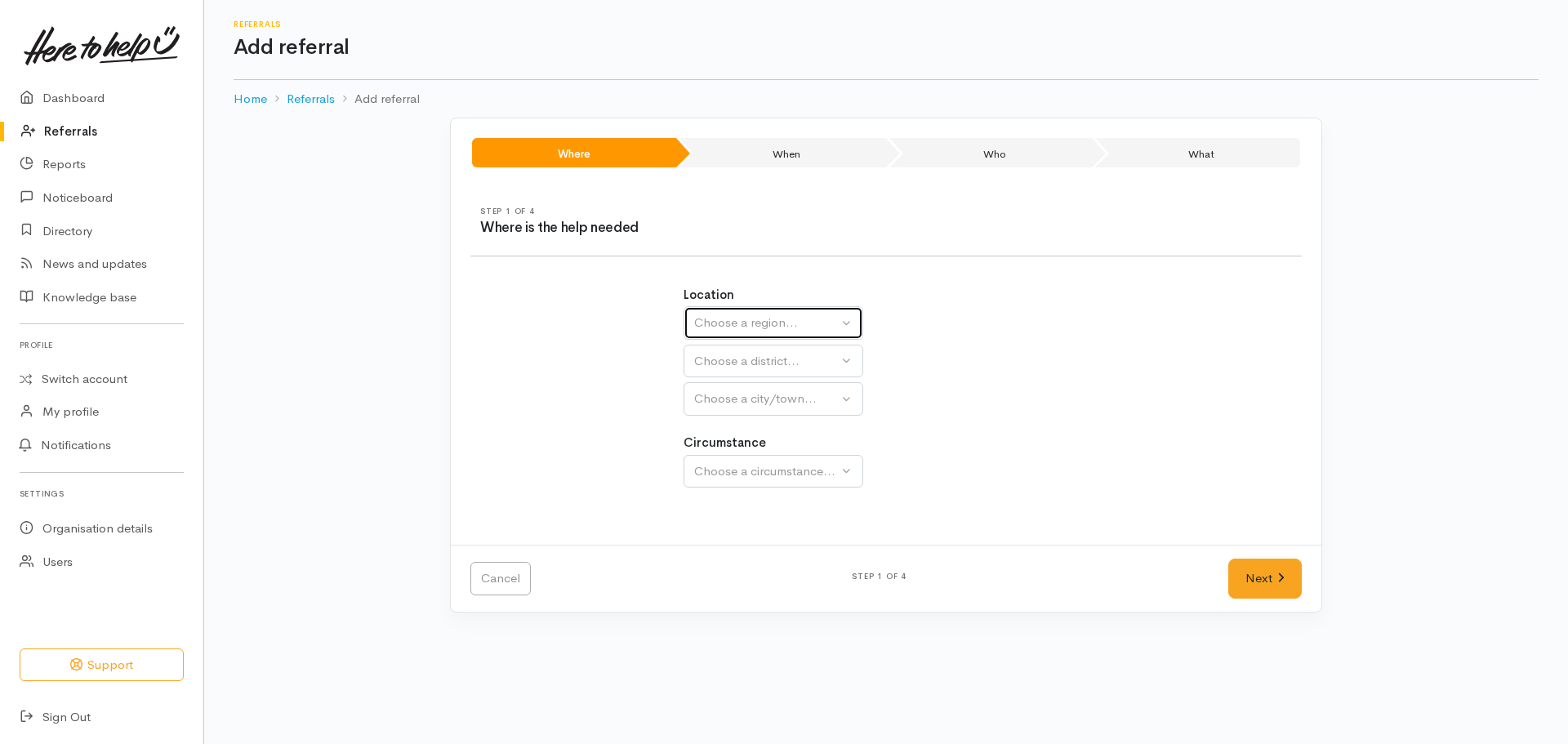
click at [814, 315] on div "Choose a region..." at bounding box center [766, 323] width 144 height 19
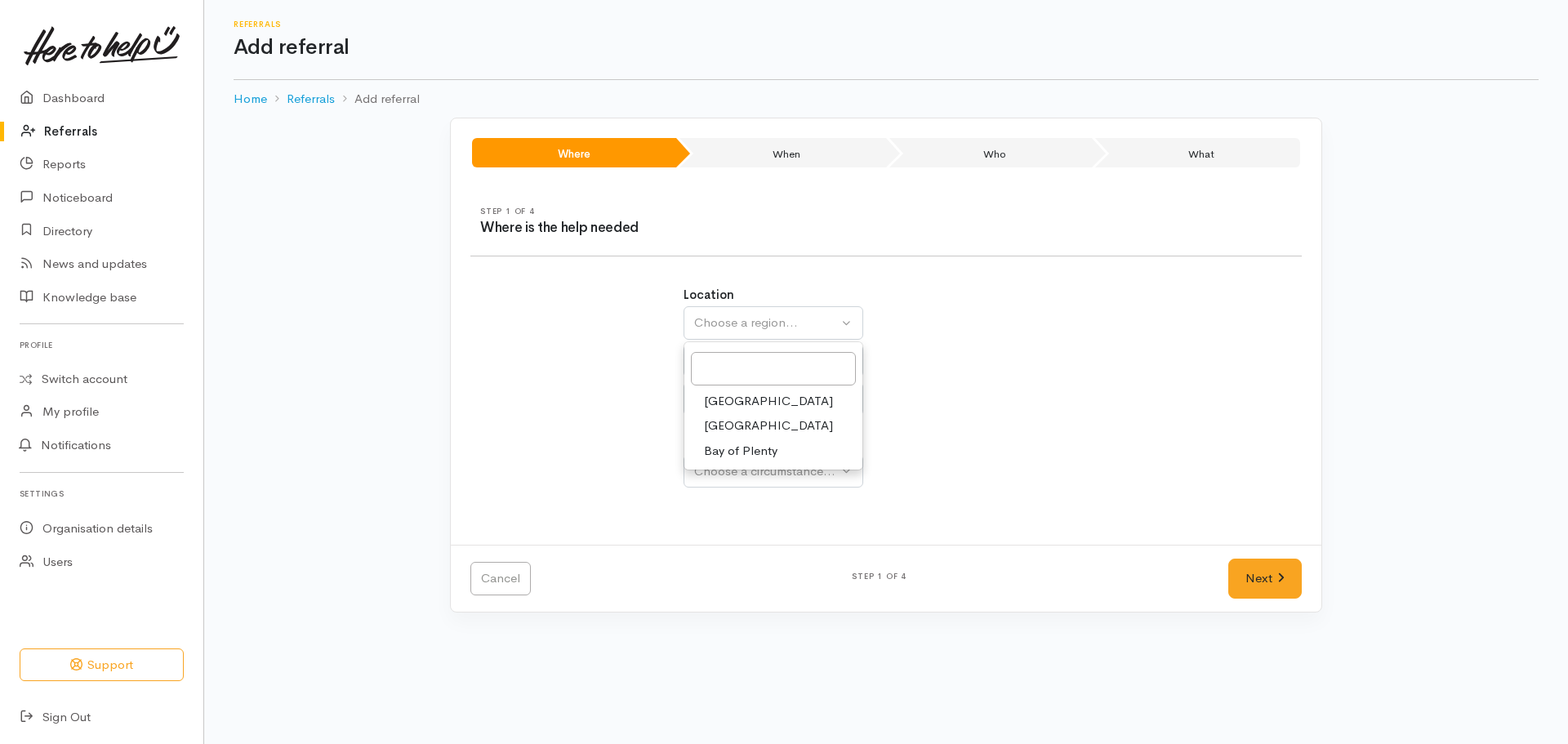
click at [728, 425] on span "[GEOGRAPHIC_DATA]" at bounding box center [768, 426] width 129 height 19
select select "3"
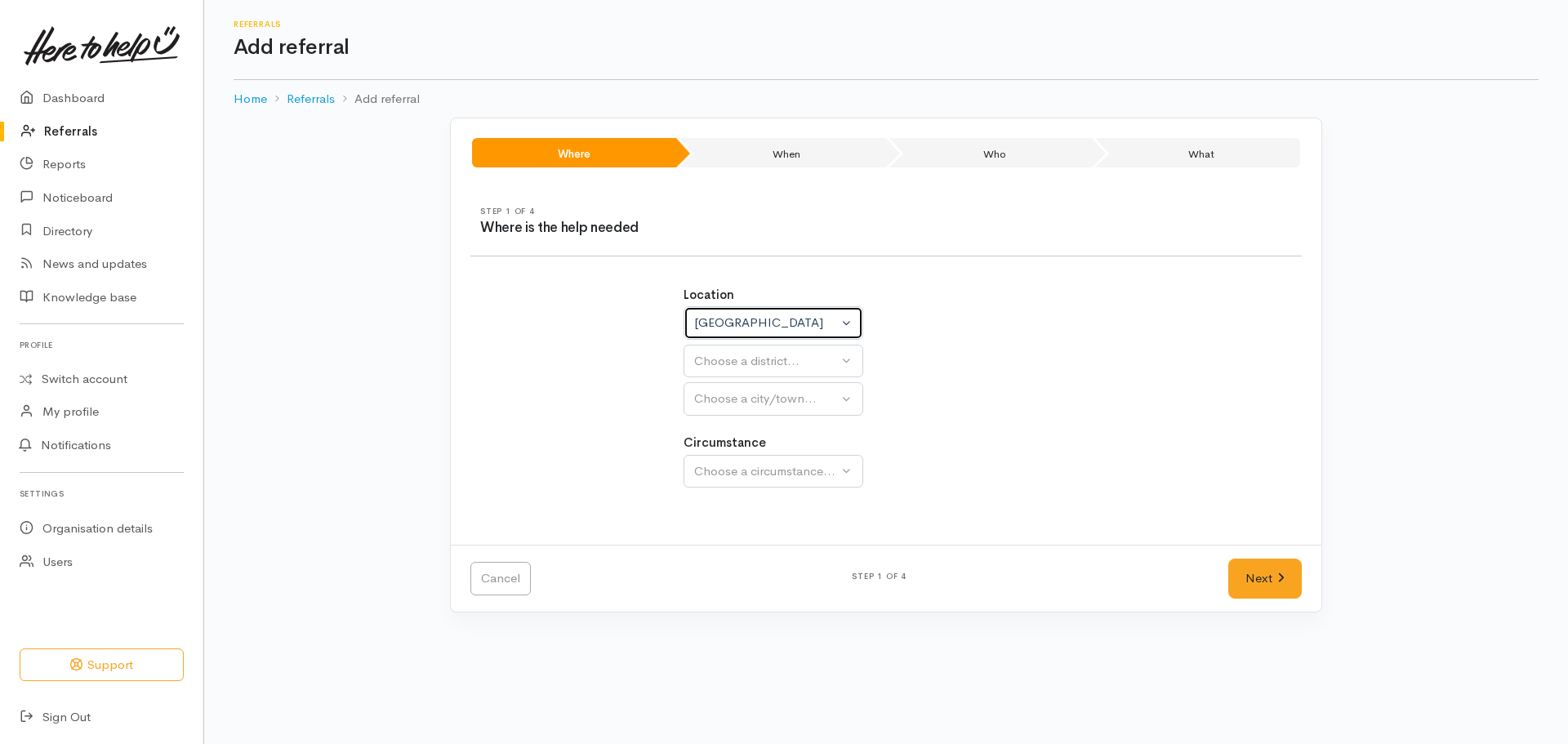
select select
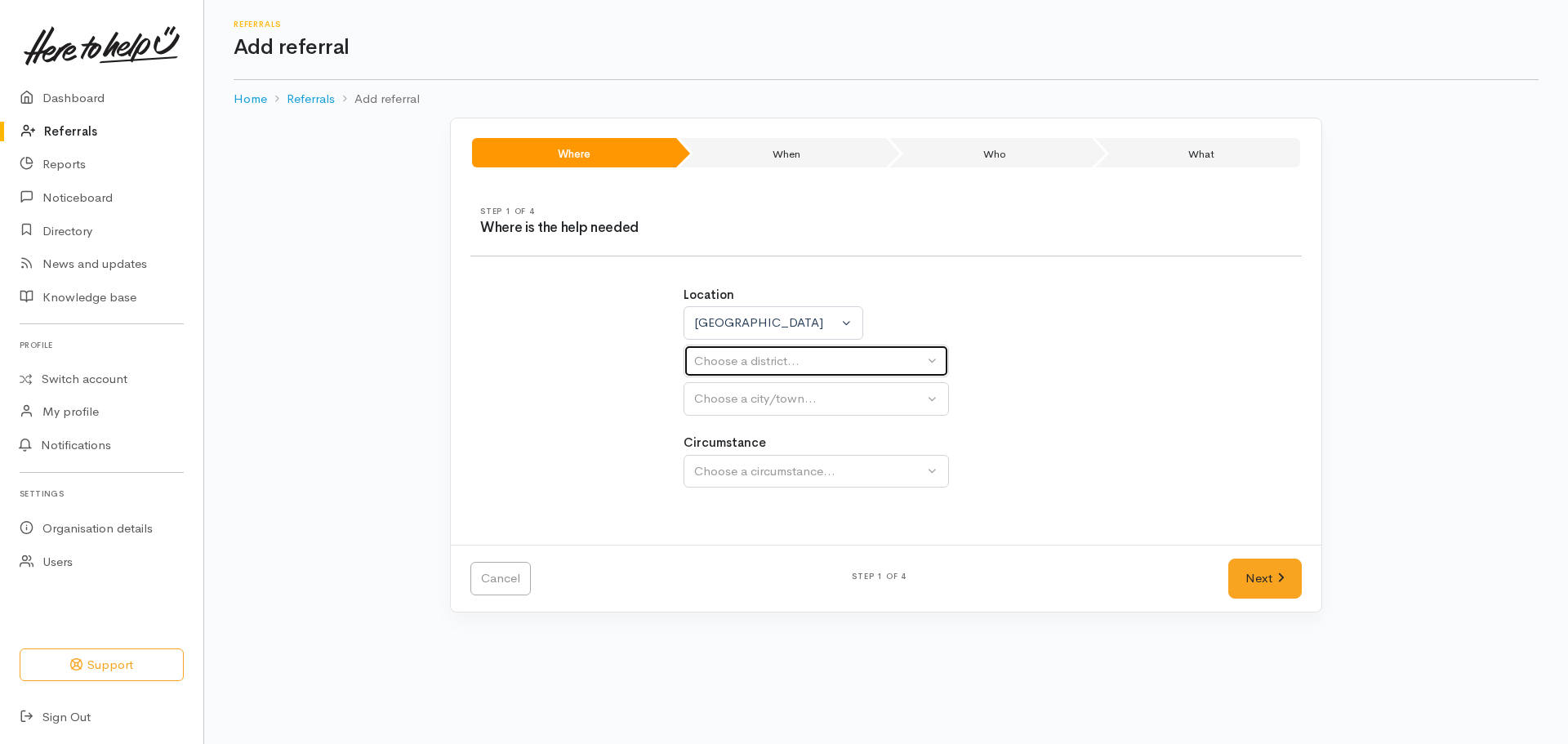
click at [750, 352] on div "Choose a district..." at bounding box center [809, 361] width 230 height 19
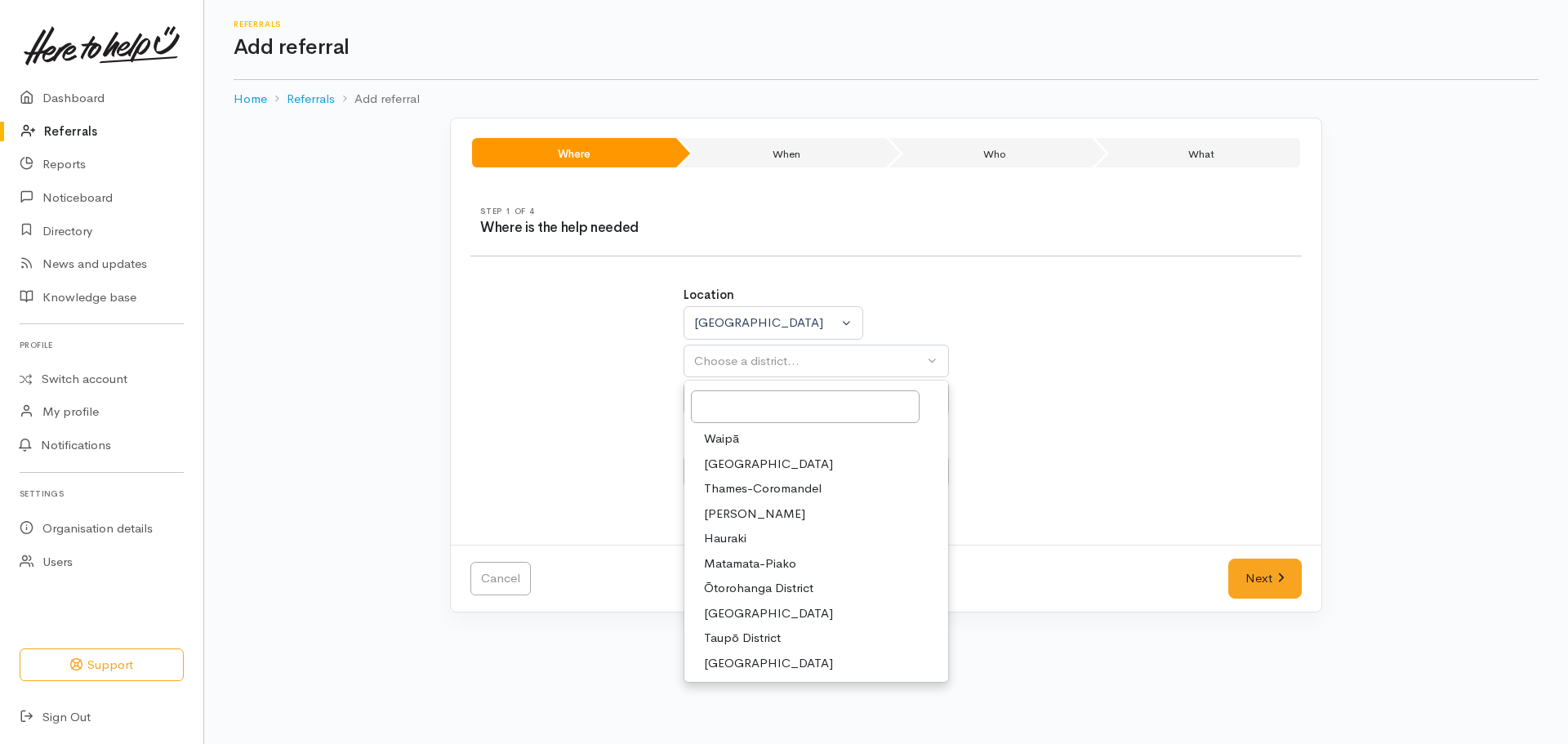
click at [751, 508] on span "Hamilton" at bounding box center [754, 514] width 101 height 19
select select "4"
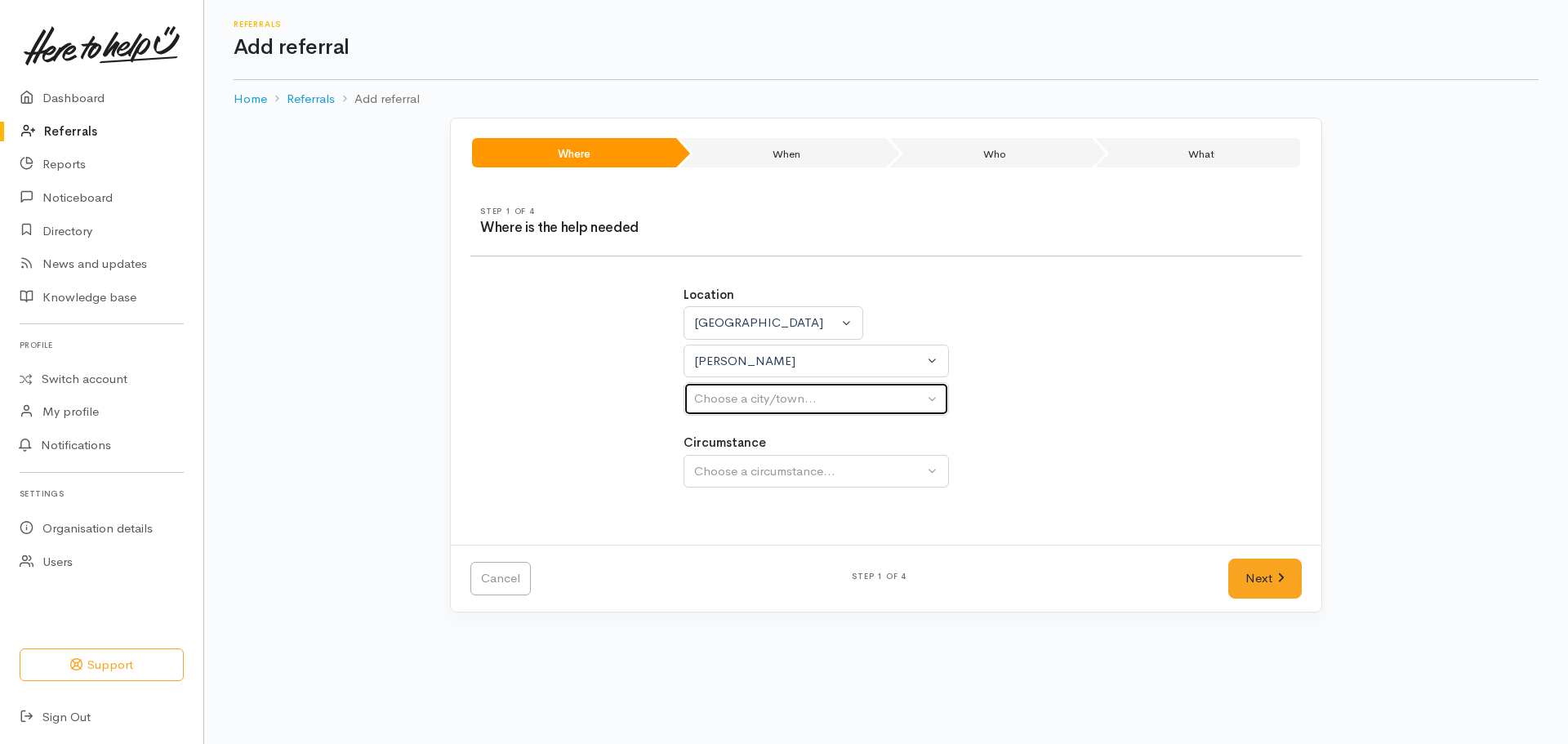
click at [769, 404] on div "Choose a city/town..." at bounding box center [809, 399] width 230 height 19
select select
click at [767, 408] on button "Choose a city/town..." at bounding box center [816, 399] width 265 height 34
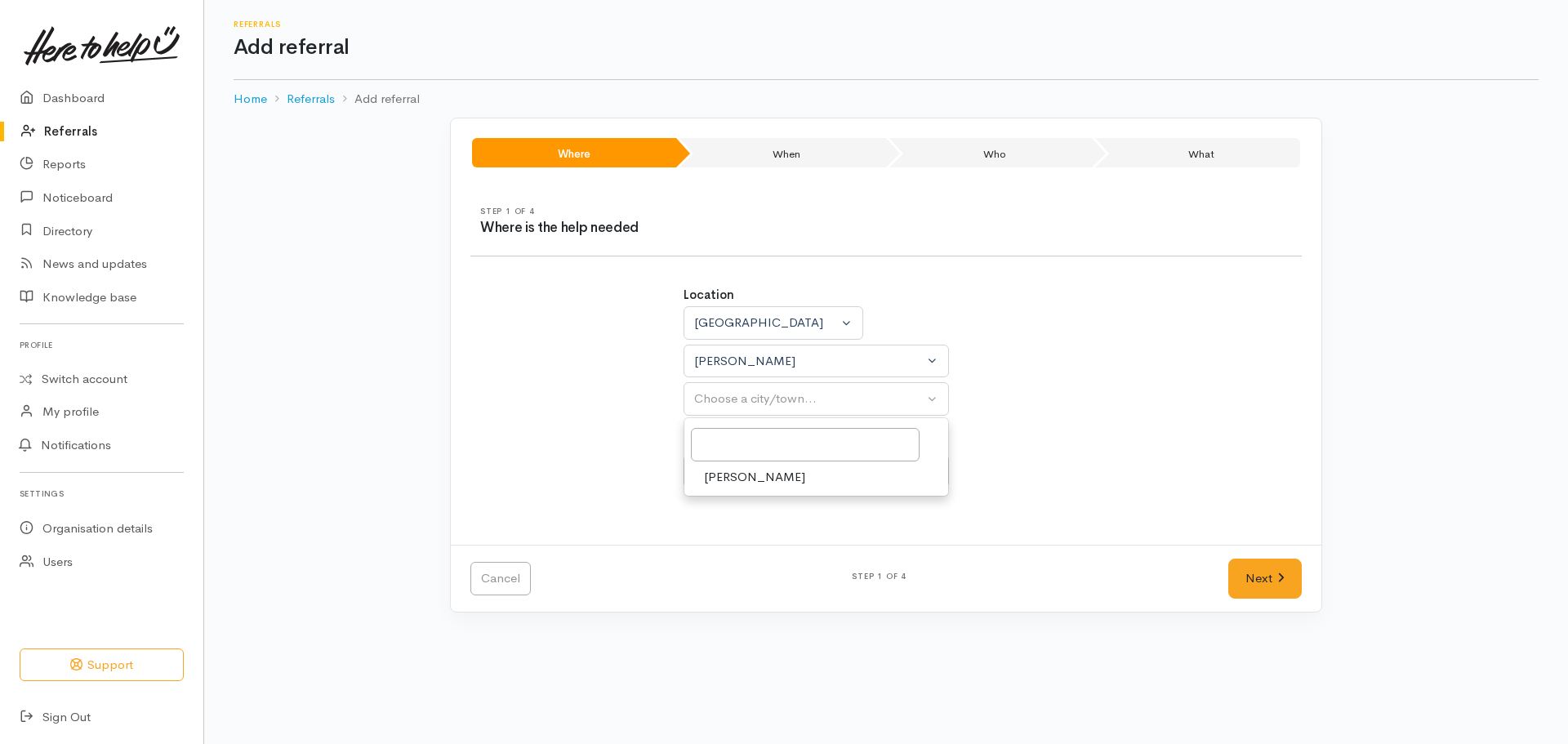
click at [755, 476] on link "[PERSON_NAME]" at bounding box center [816, 477] width 263 height 25
select select "1"
click at [787, 462] on div "Choose a circumstance..." at bounding box center [809, 471] width 230 height 19
drag, startPoint x: 730, startPoint y: 553, endPoint x: 1053, endPoint y: 535, distance: 323.5
click at [731, 551] on span "Community" at bounding box center [735, 549] width 62 height 19
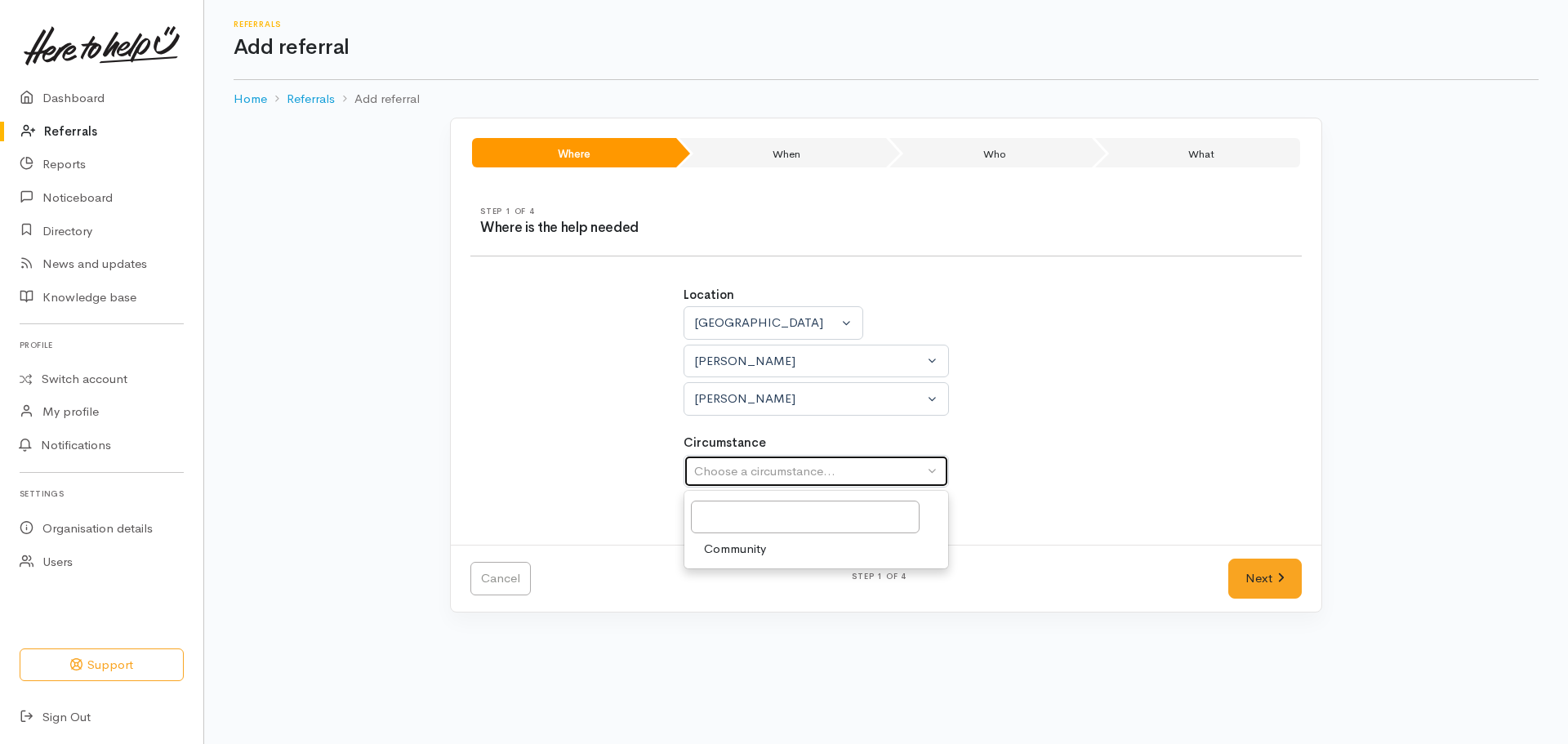
select select "2"
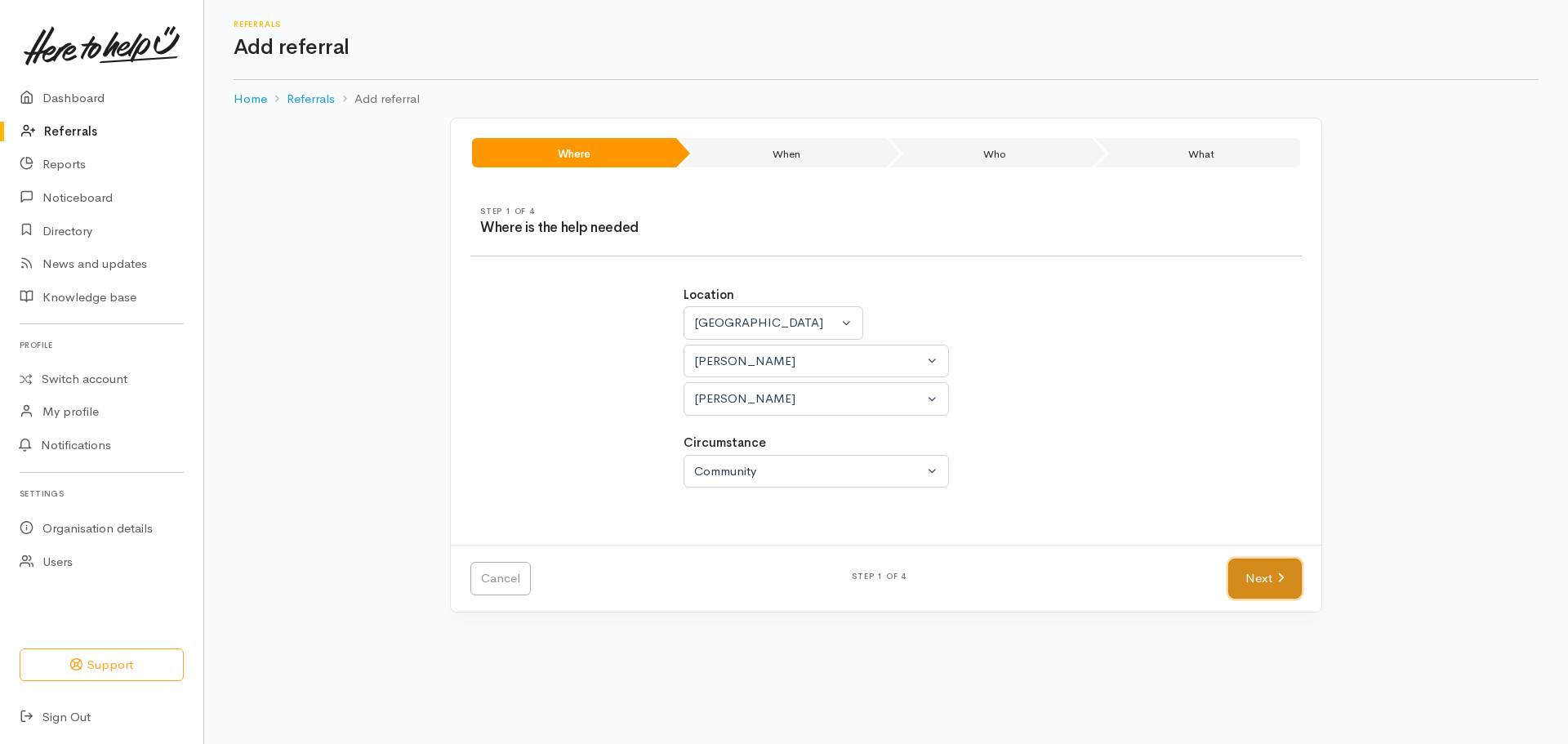
click at [1264, 564] on link "Next" at bounding box center [1264, 579] width 73 height 40
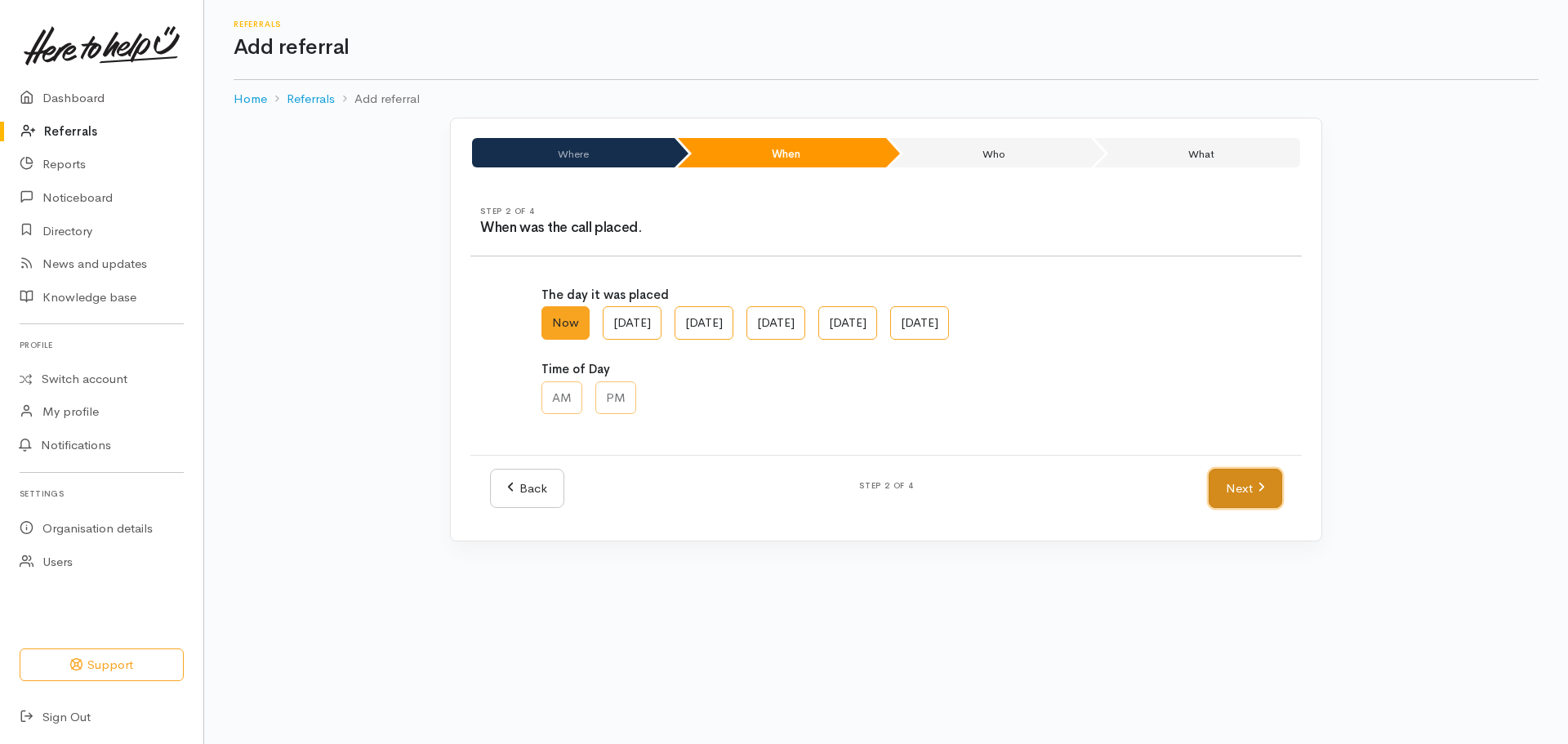
click at [1225, 486] on link "Next" at bounding box center [1245, 489] width 73 height 40
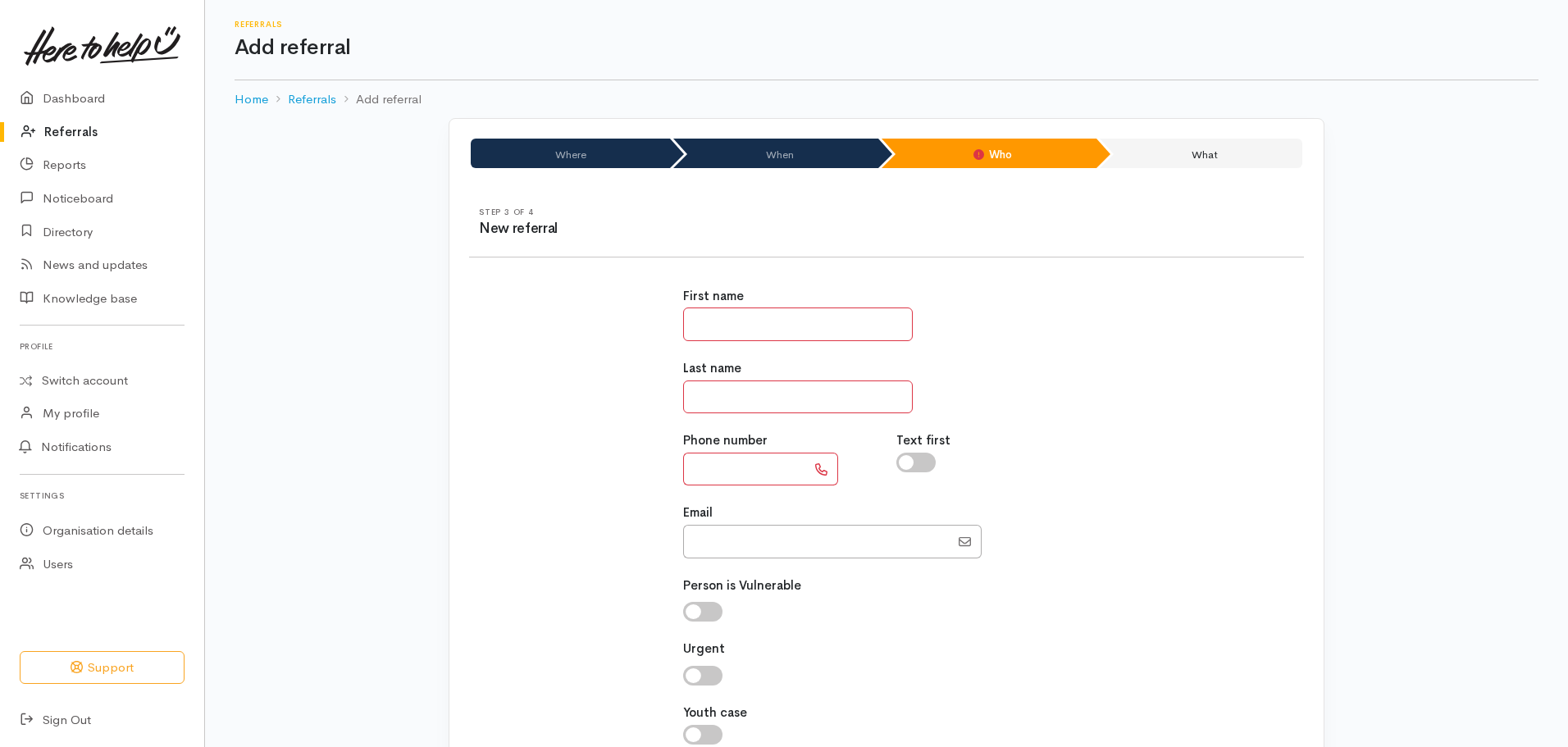
click at [729, 319] on input "text" at bounding box center [798, 324] width 230 height 34
click at [684, 393] on input "text" at bounding box center [798, 397] width 230 height 34
type input "********"
click at [761, 316] on input "text" at bounding box center [798, 324] width 230 height 34
type input "****"
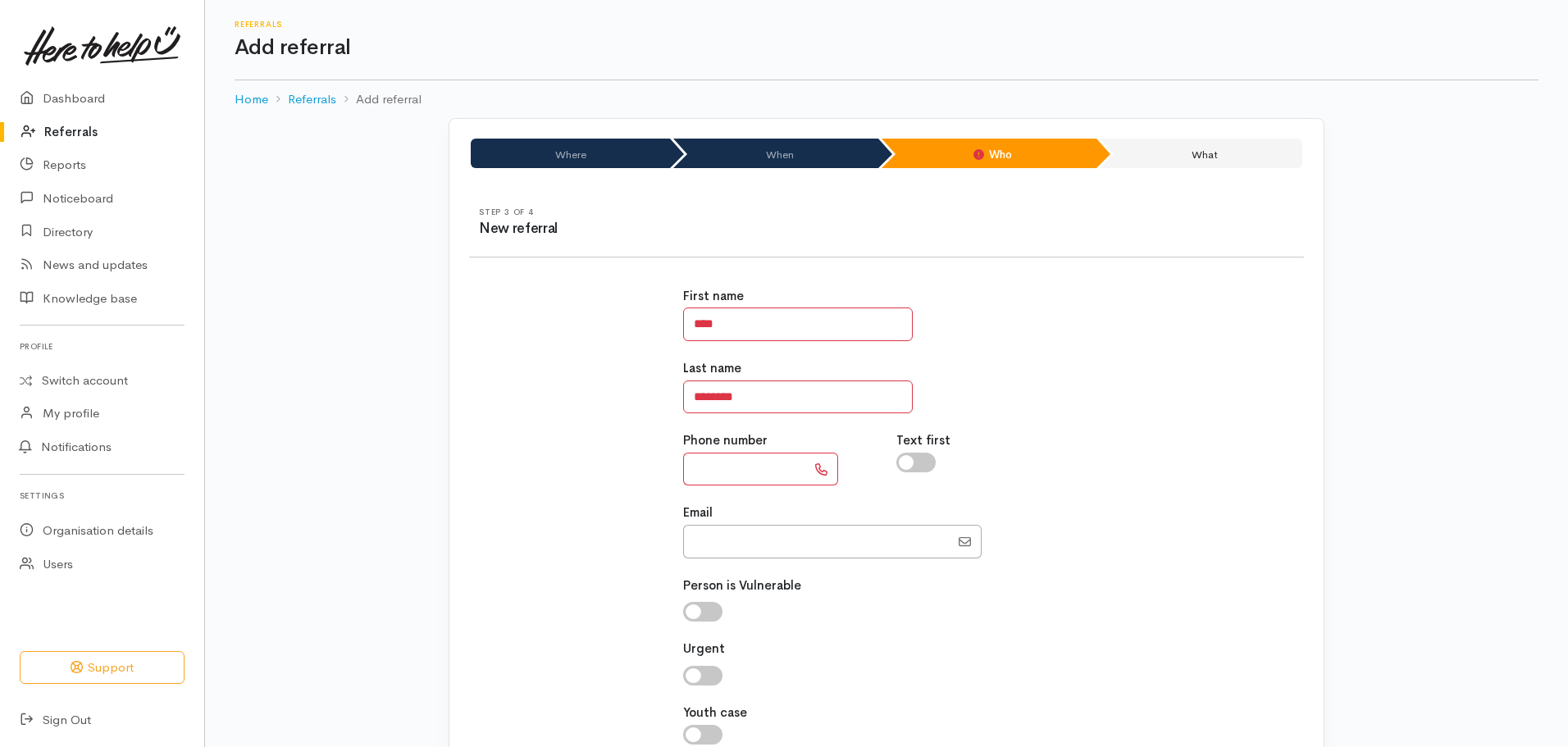
click at [726, 471] on input "text" at bounding box center [745, 470] width 123 height 34
click at [681, 461] on div "Phone number" at bounding box center [780, 458] width 214 height 54
click at [715, 472] on input "text" at bounding box center [745, 470] width 123 height 34
paste input "**********"
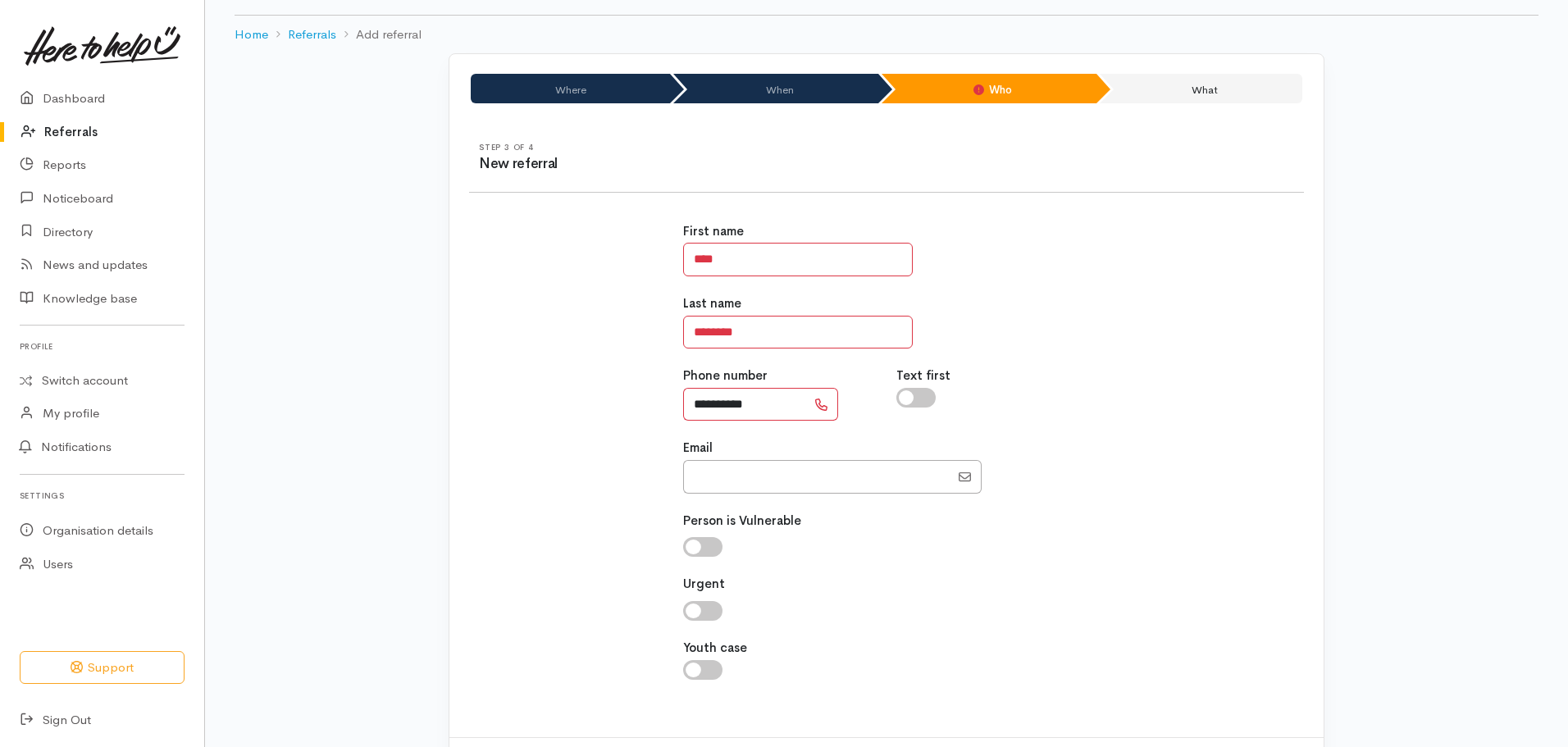
scroll to position [142, 0]
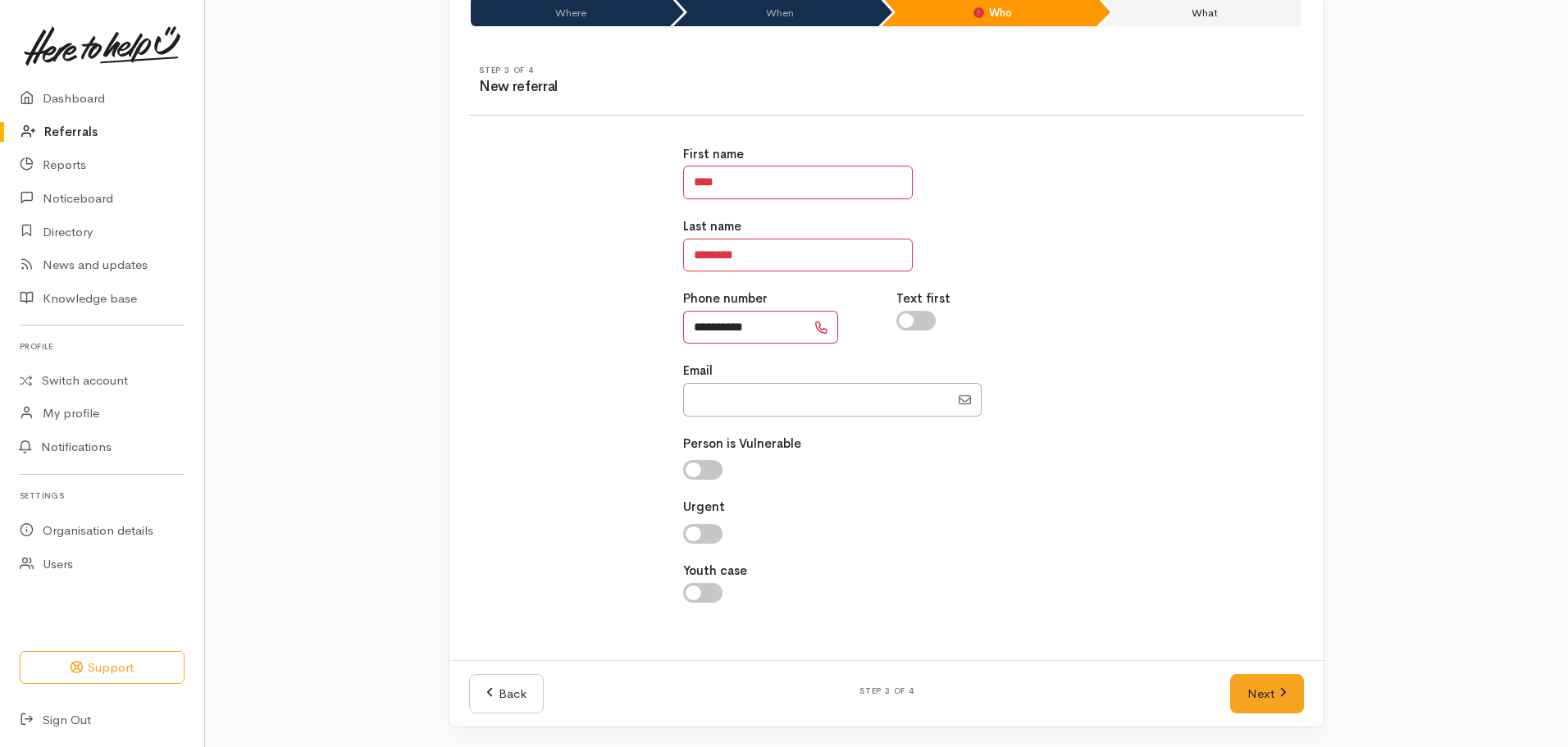
type input "**********"
click at [1260, 686] on link "Next" at bounding box center [1266, 695] width 74 height 41
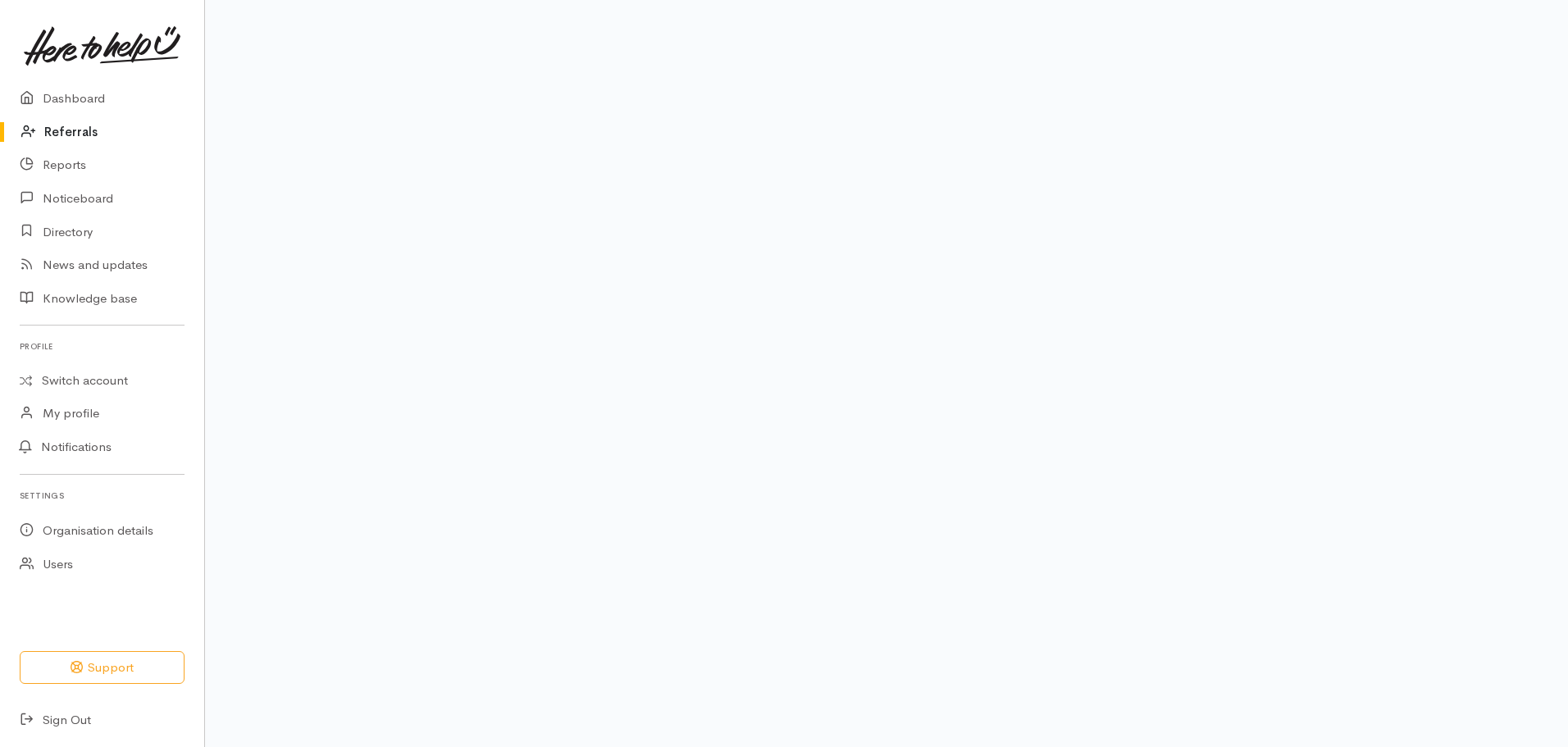
scroll to position [97, 0]
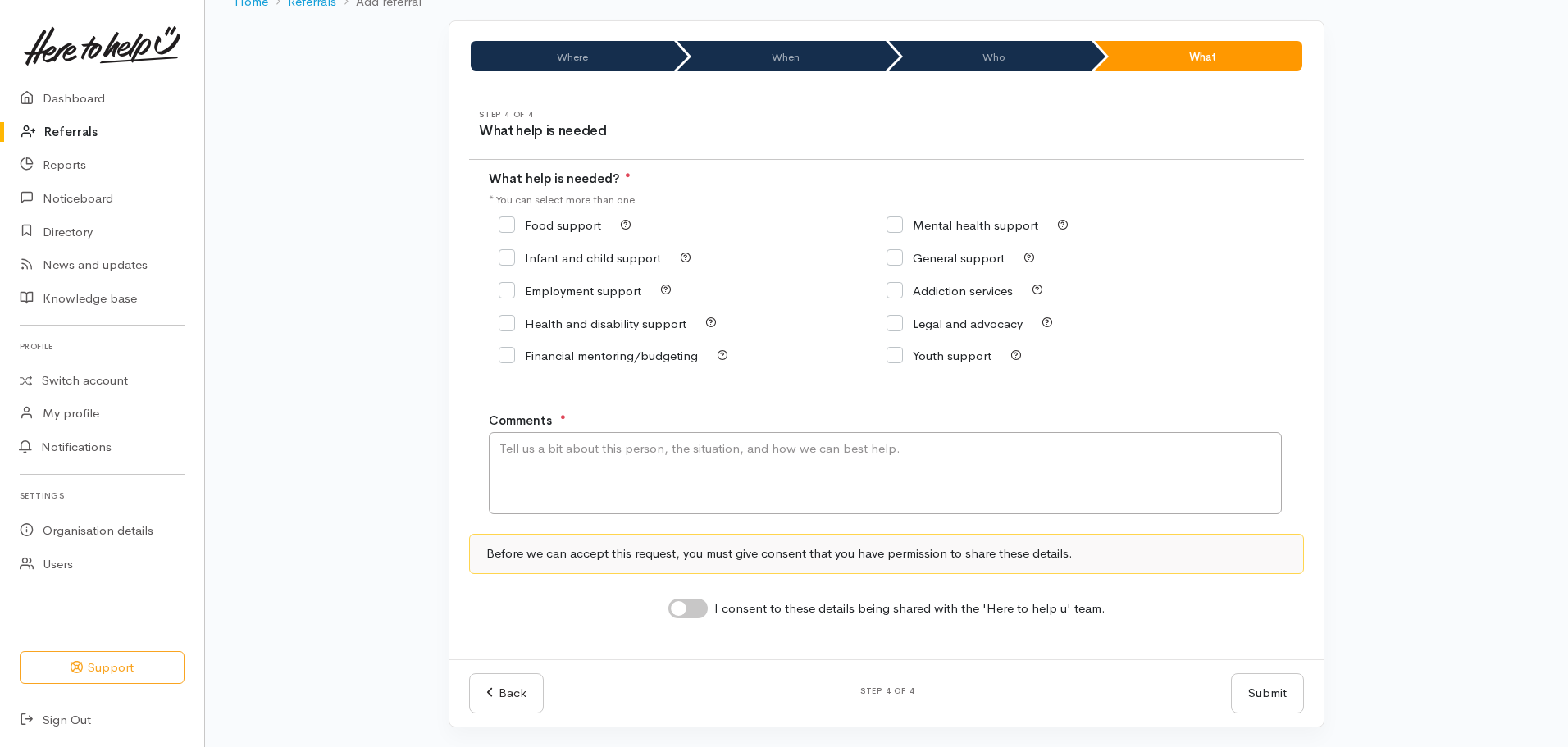
click at [505, 215] on div "Food support" at bounding box center [692, 225] width 388 height 23
click at [507, 223] on input "Food support" at bounding box center [549, 225] width 102 height 13
checkbox input "true"
click at [623, 441] on textarea "Comments" at bounding box center [885, 472] width 793 height 82
click at [664, 453] on textarea "Food support for Saturday reuquested. Confirm name details." at bounding box center [885, 472] width 793 height 82
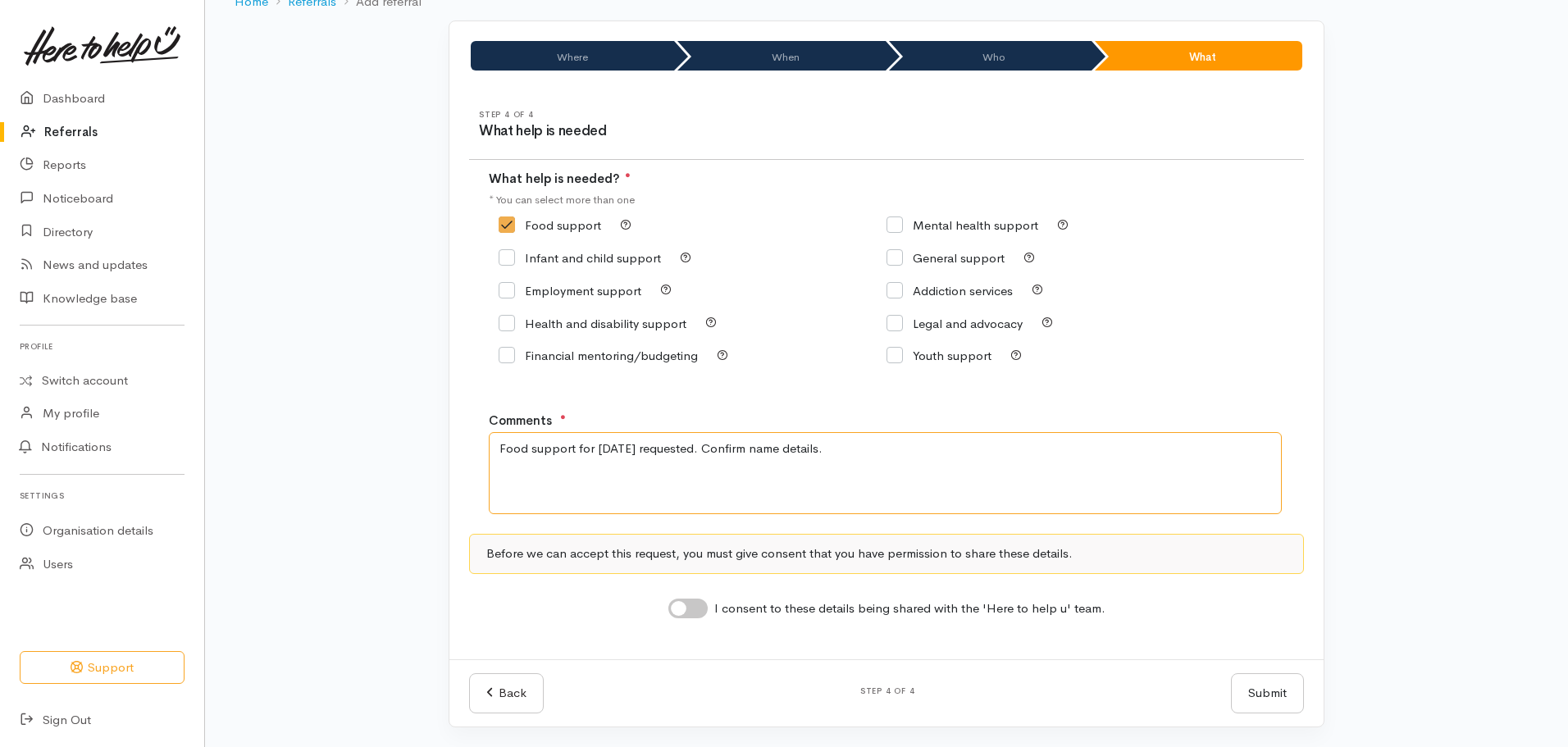
type textarea "Food support for Saturday requested. Confirm name details."
click at [676, 607] on input "I consent to these details being shared with the 'Here to help u' team." at bounding box center [688, 608] width 40 height 19
checkbox input "true"
click at [1281, 698] on button "Submit" at bounding box center [1267, 694] width 73 height 41
click at [0, 0] on div at bounding box center [0, 0] width 0 height 0
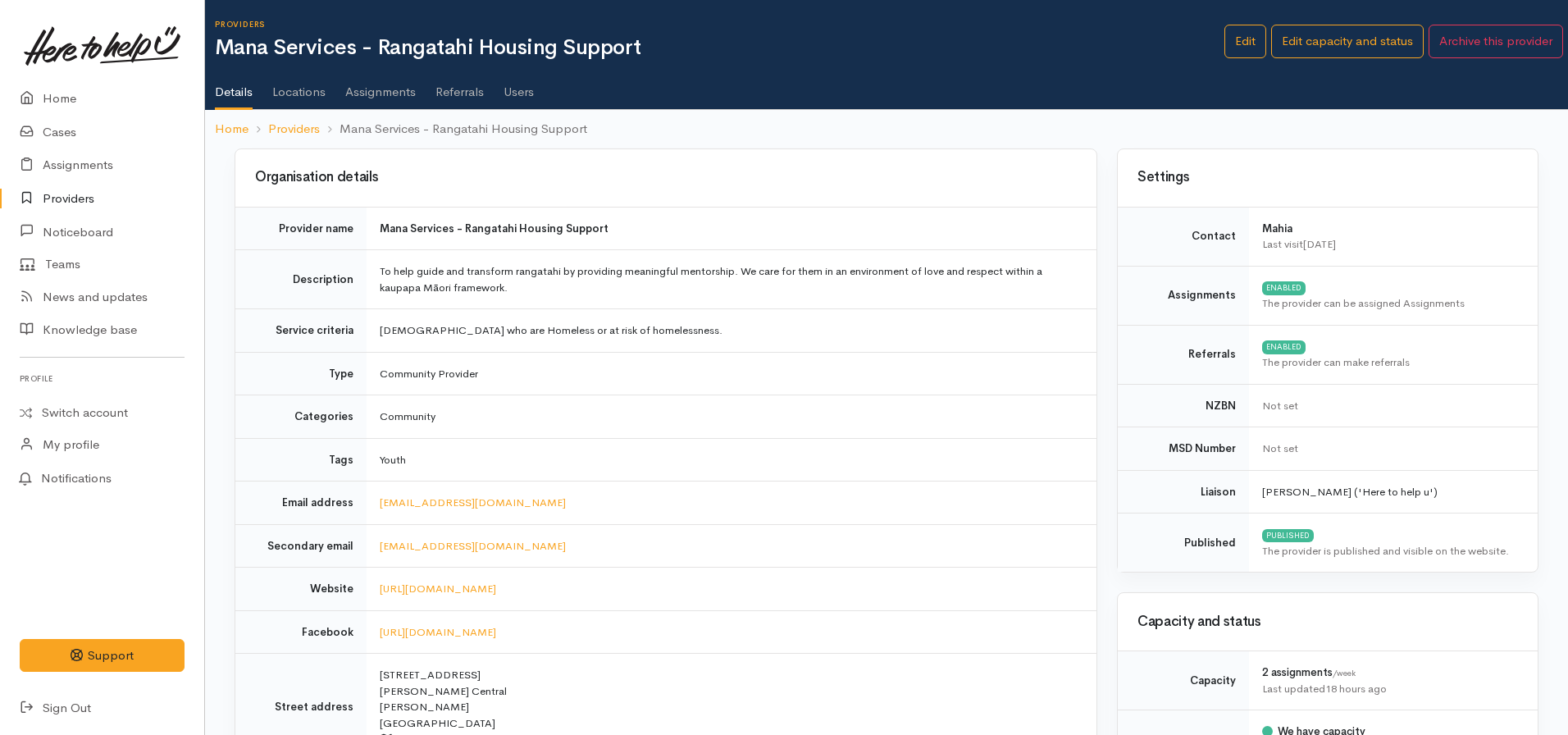
scroll to position [1198, 0]
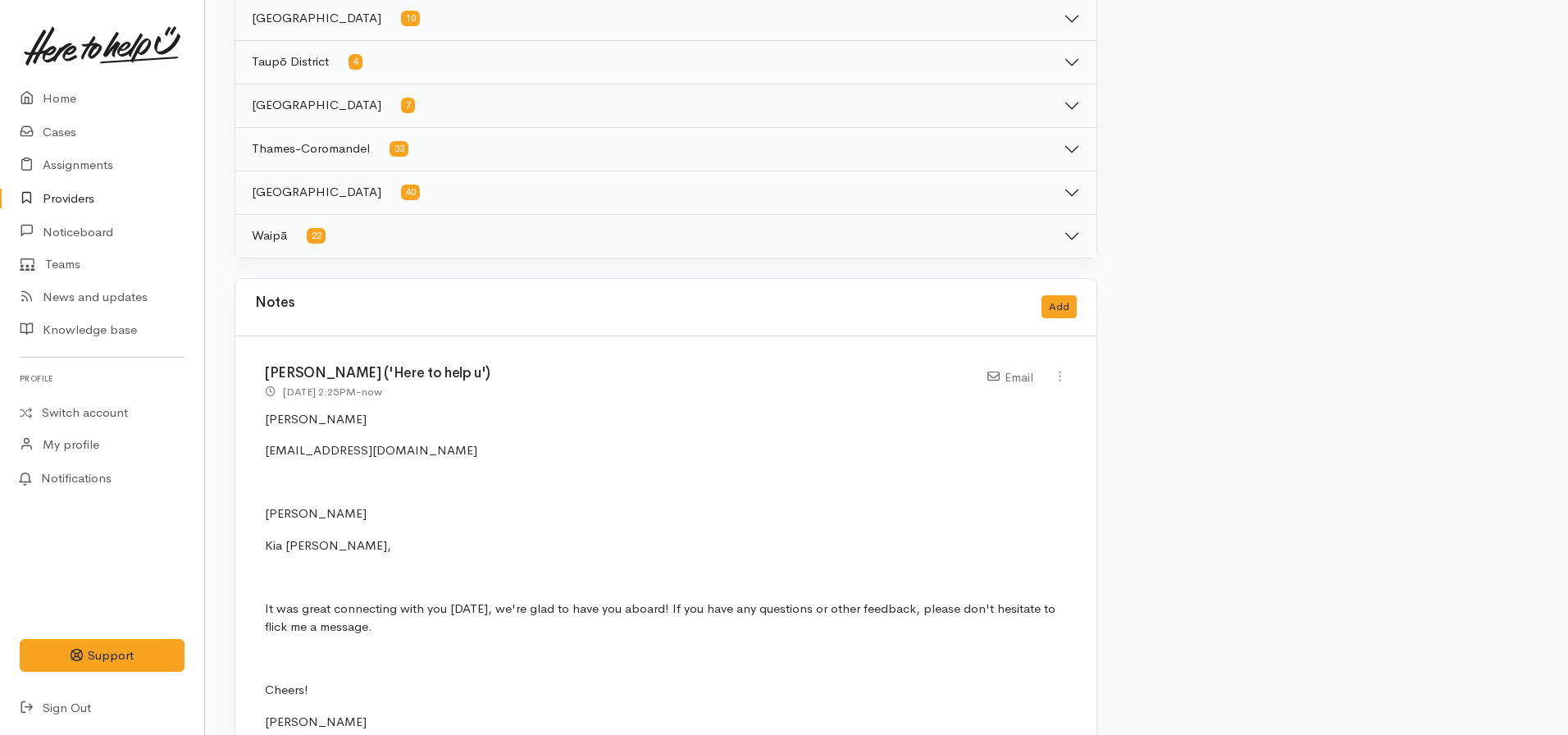
scroll to position [1198, 0]
click at [57, 97] on link "Home" at bounding box center [102, 99] width 205 height 34
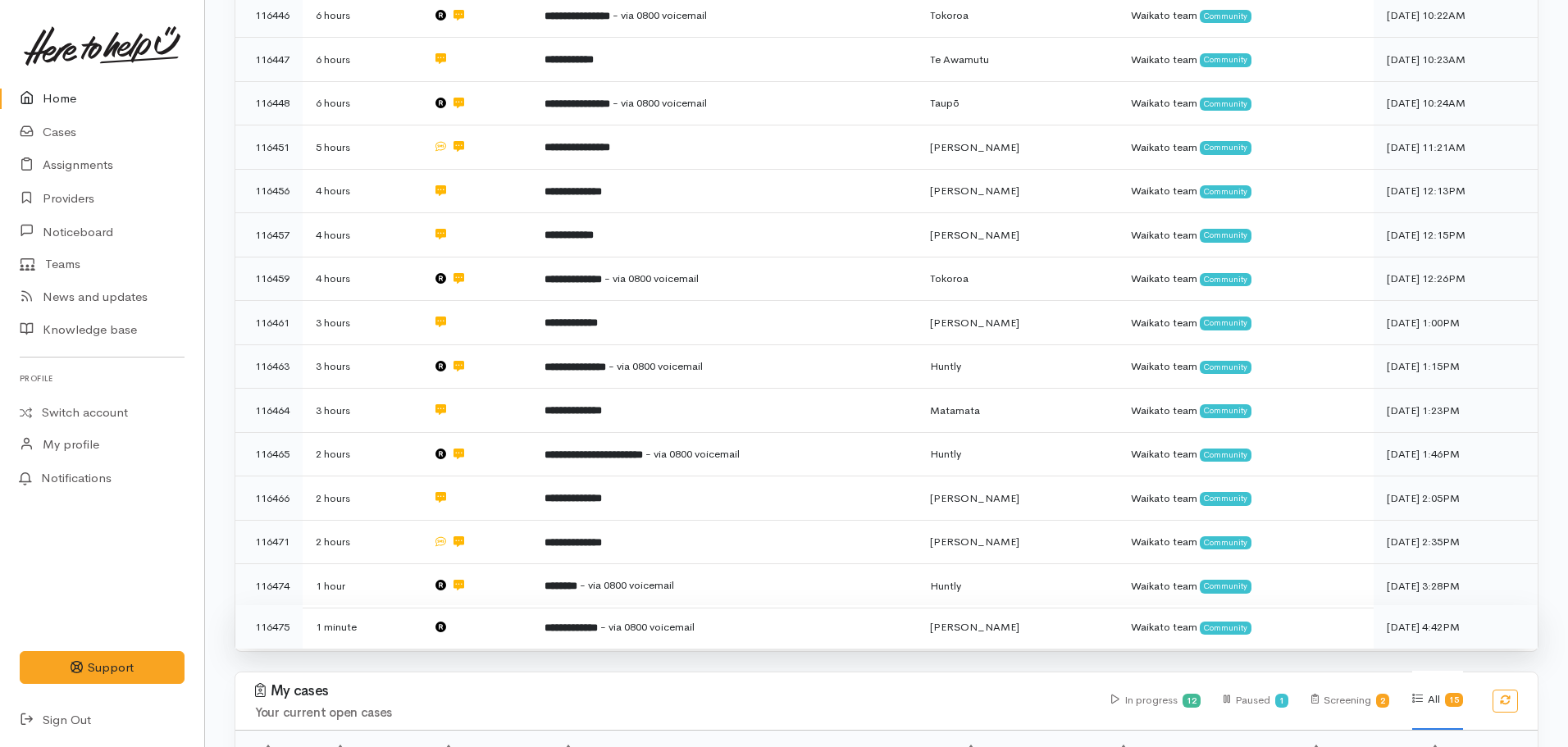
scroll to position [656, 0]
